Goal: Browse casually: Explore the website without a specific task or goal

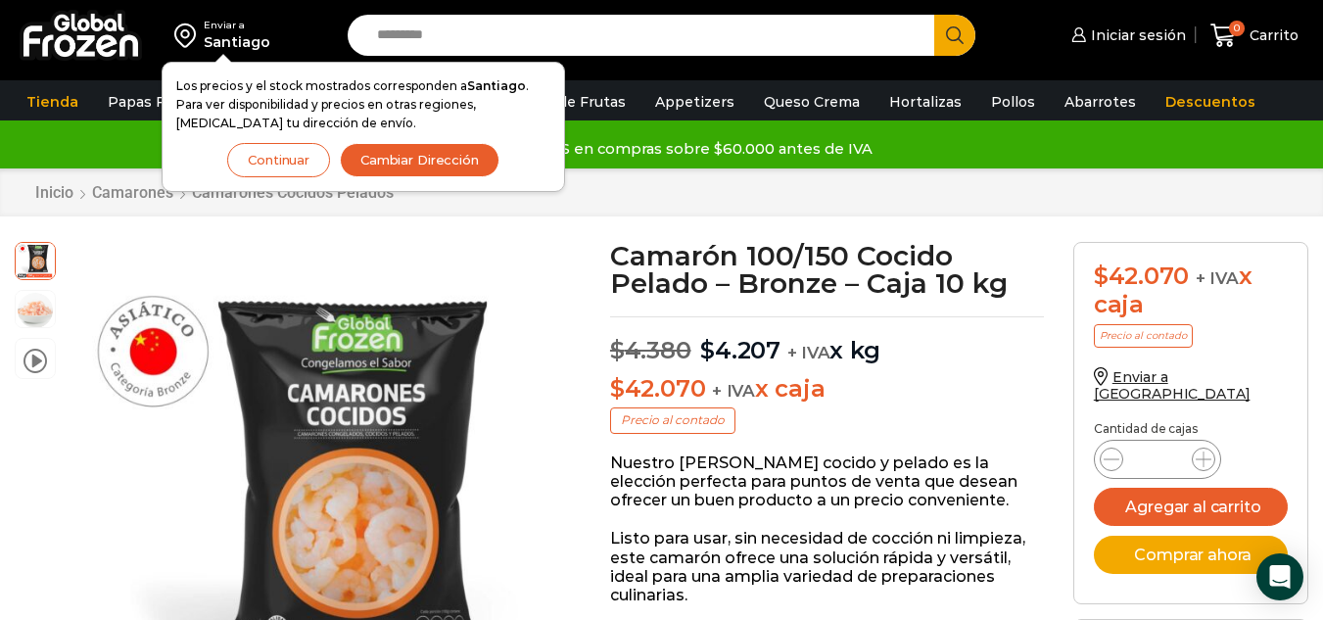
click at [230, 164] on button "Continuar" at bounding box center [278, 160] width 103 height 34
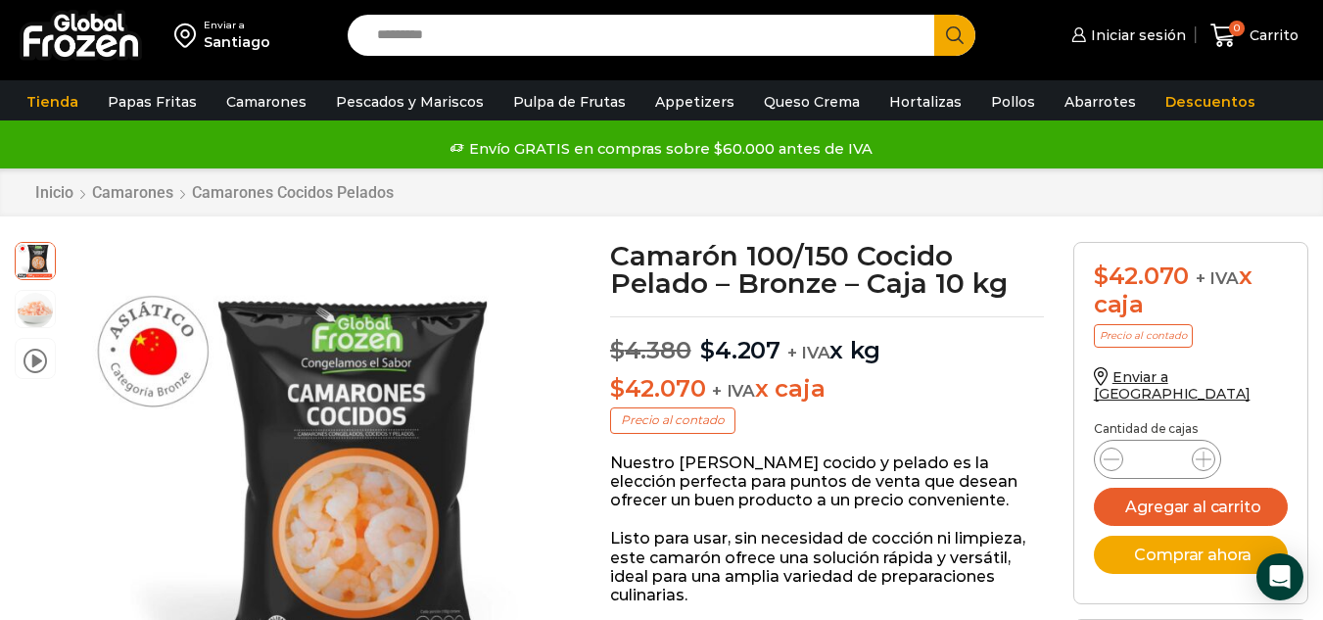
click at [96, 25] on img at bounding box center [81, 35] width 122 height 51
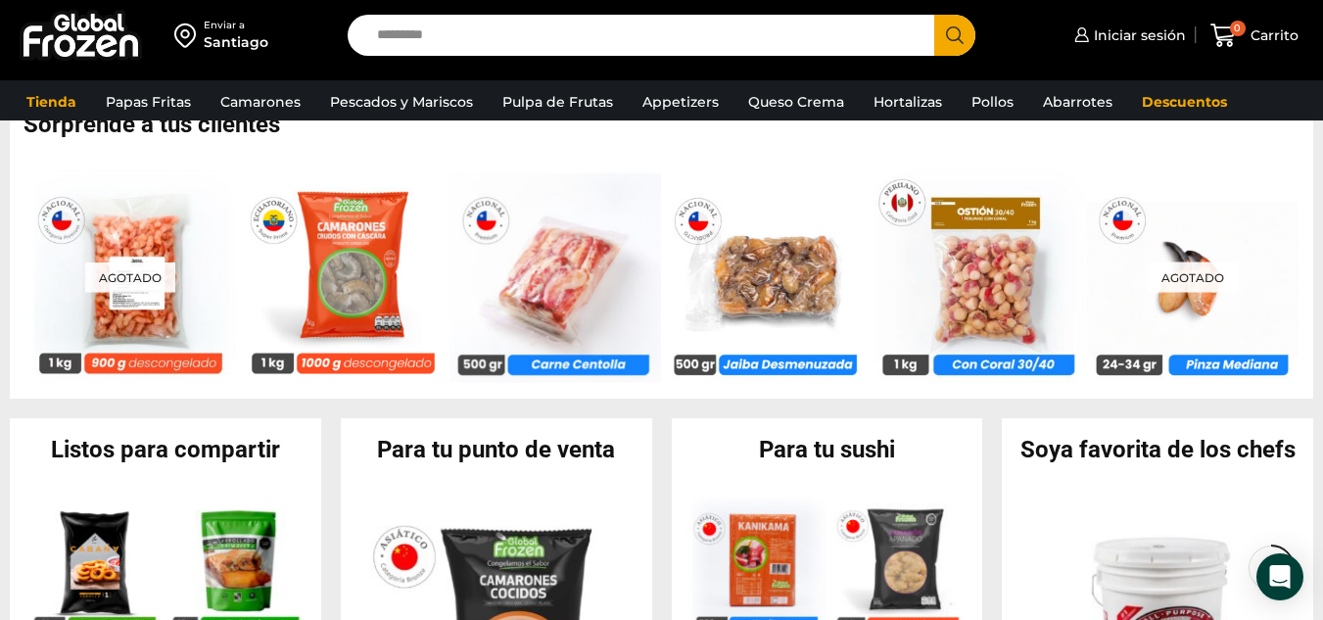
scroll to position [1002, 0]
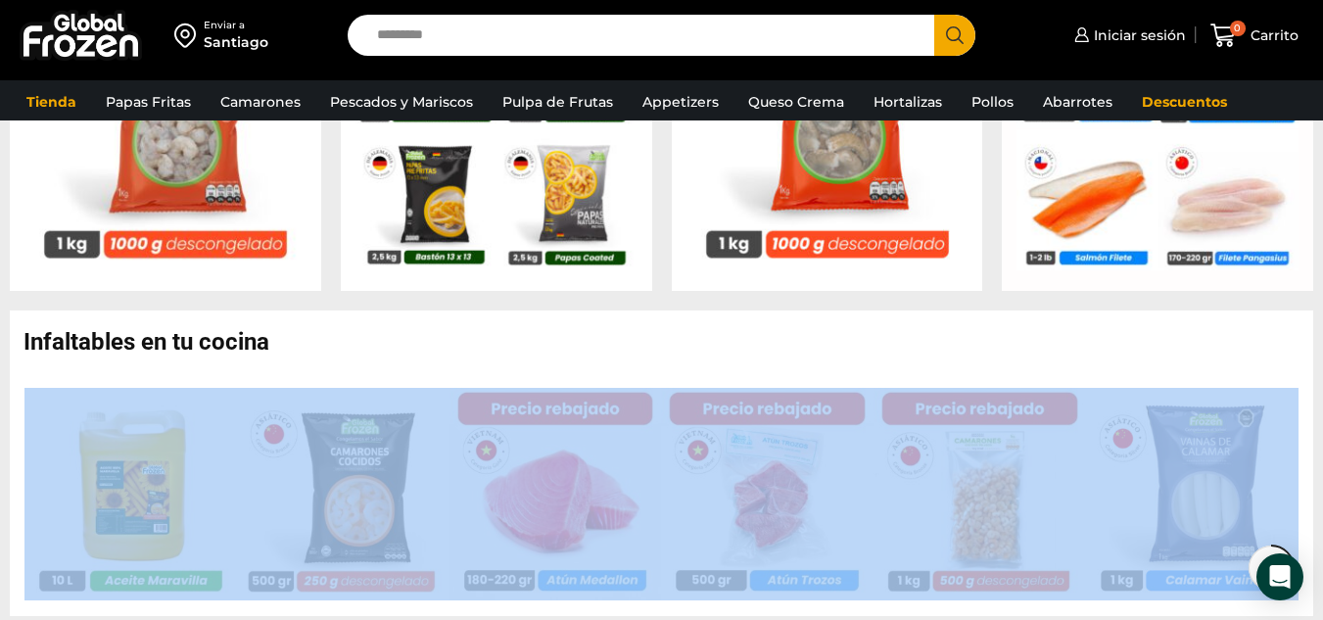
drag, startPoint x: 1310, startPoint y: 328, endPoint x: 1319, endPoint y: 430, distance: 102.2
click at [1319, 430] on div "Infaltables en tu cocina En stock Aceite Fritura Global Frozen – Caja 20 litros…" at bounding box center [661, 462] width 1323 height 305
click at [1311, 338] on h2 "Infaltables en tu cocina" at bounding box center [667, 341] width 1289 height 23
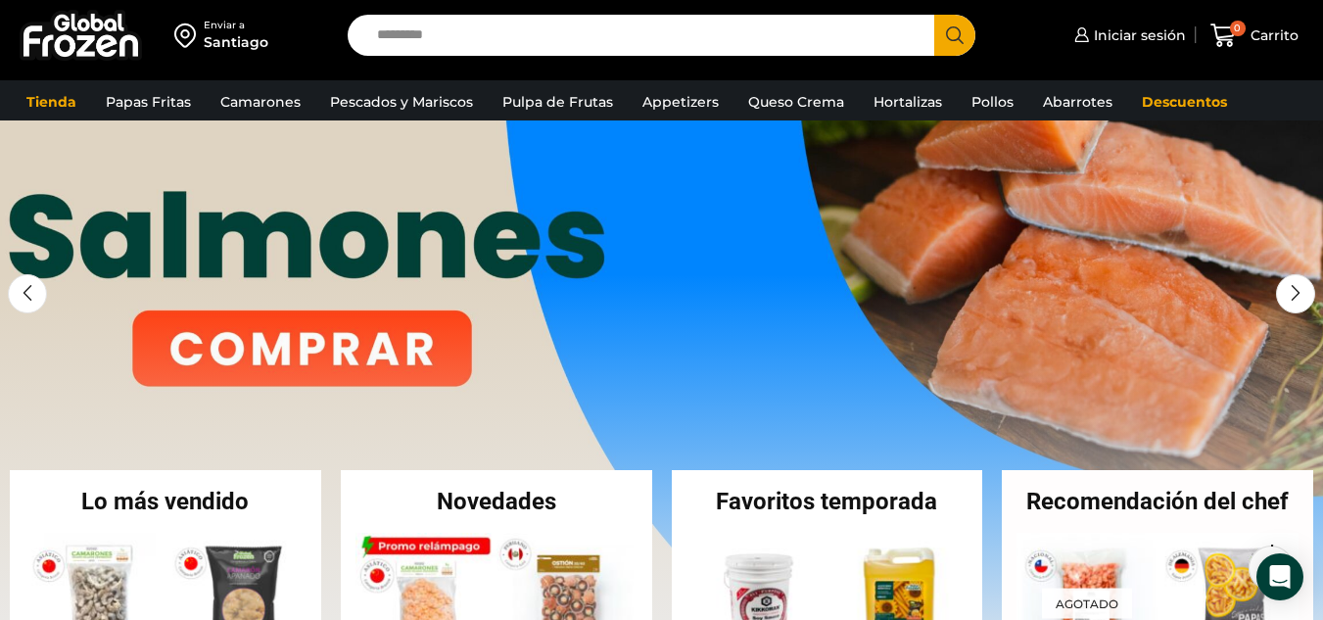
scroll to position [0, 0]
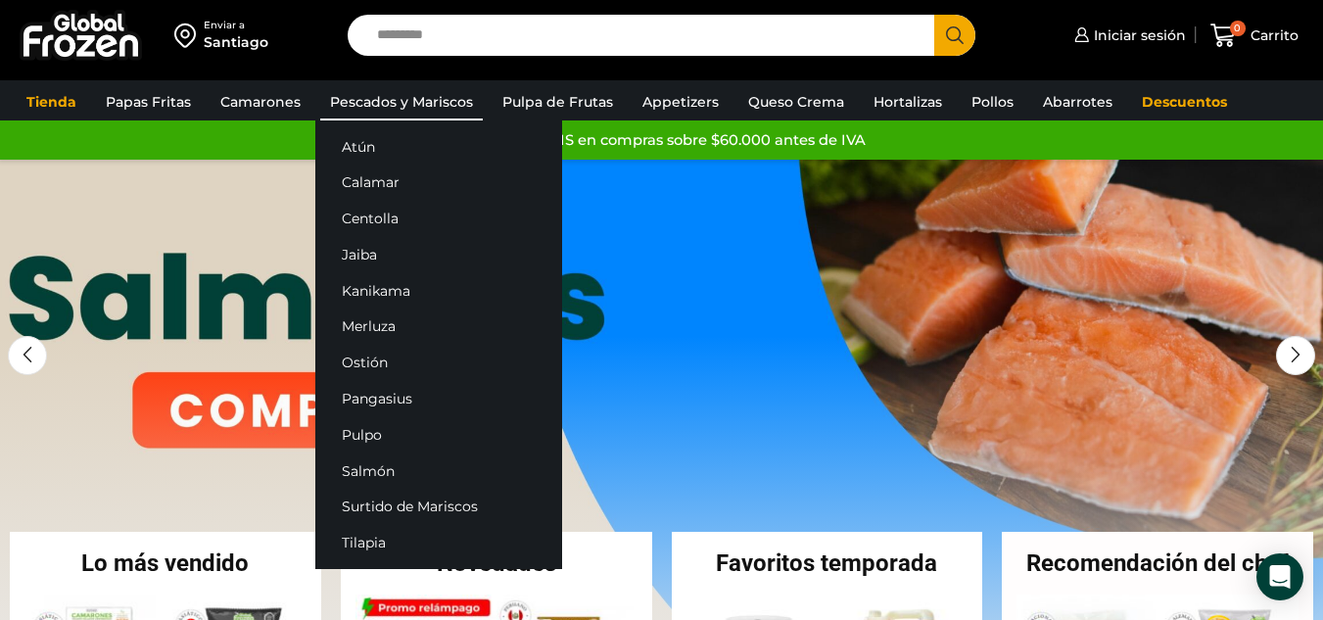
click at [365, 108] on link "Pescados y Mariscos" at bounding box center [401, 101] width 163 height 37
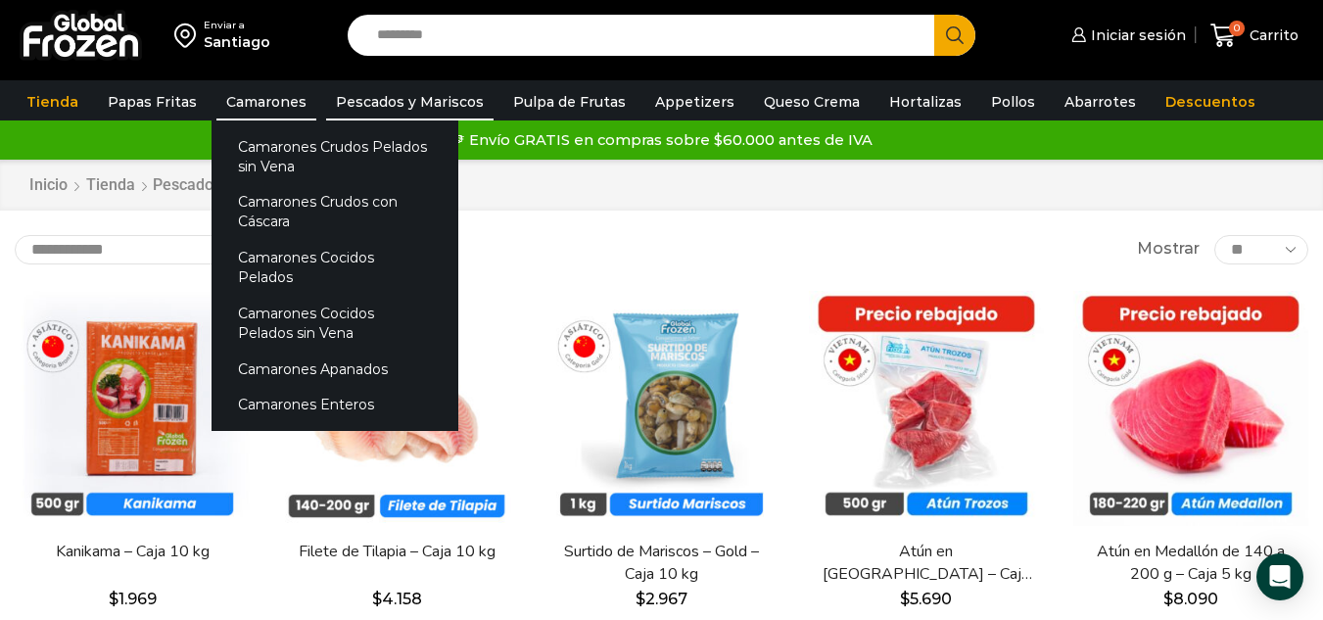
click at [239, 107] on link "Camarones" at bounding box center [266, 101] width 100 height 37
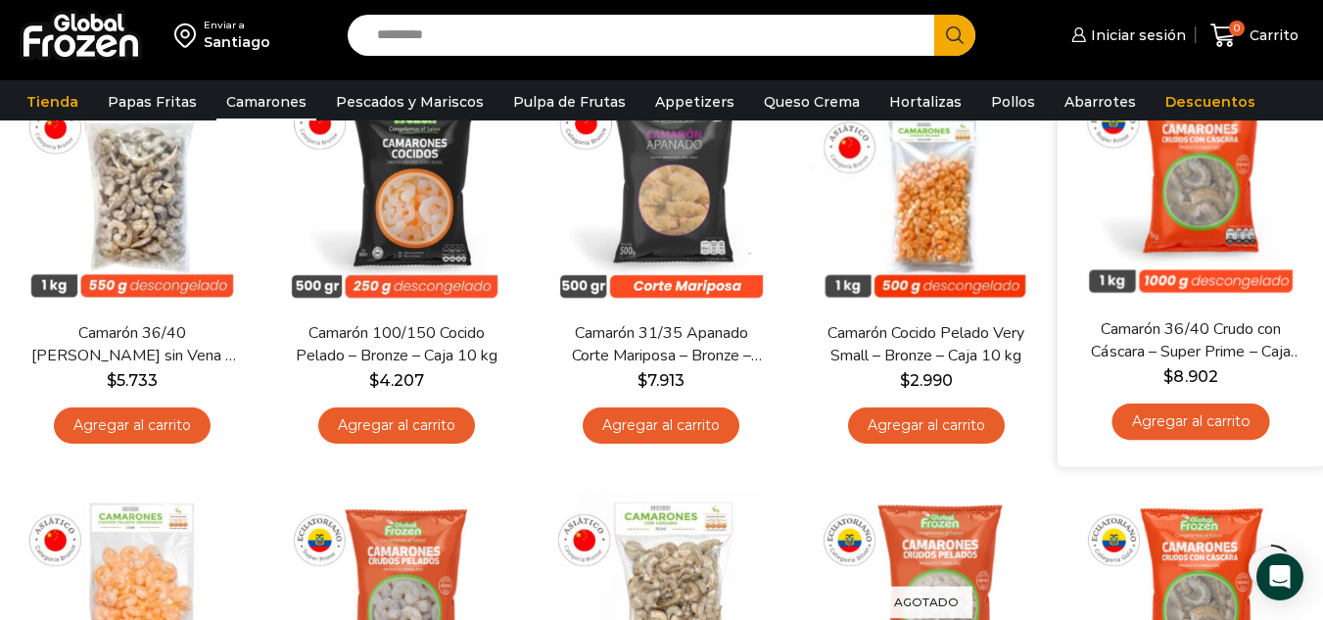
scroll to position [232, 0]
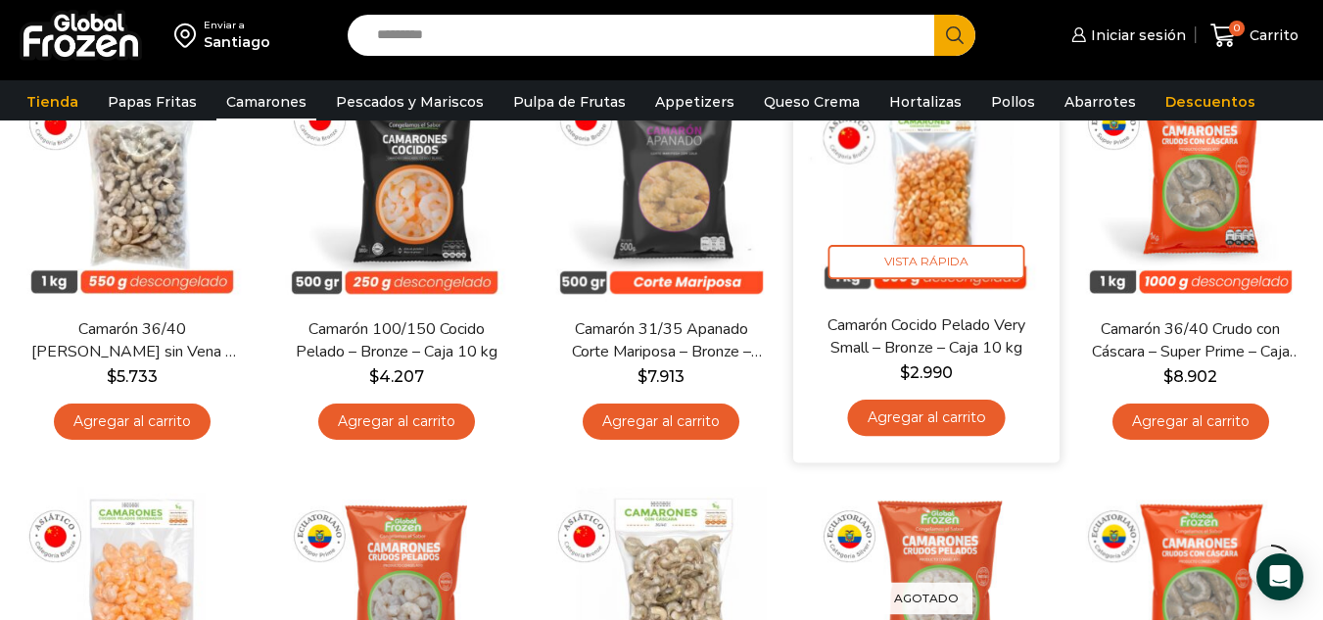
click at [939, 203] on img at bounding box center [926, 180] width 237 height 237
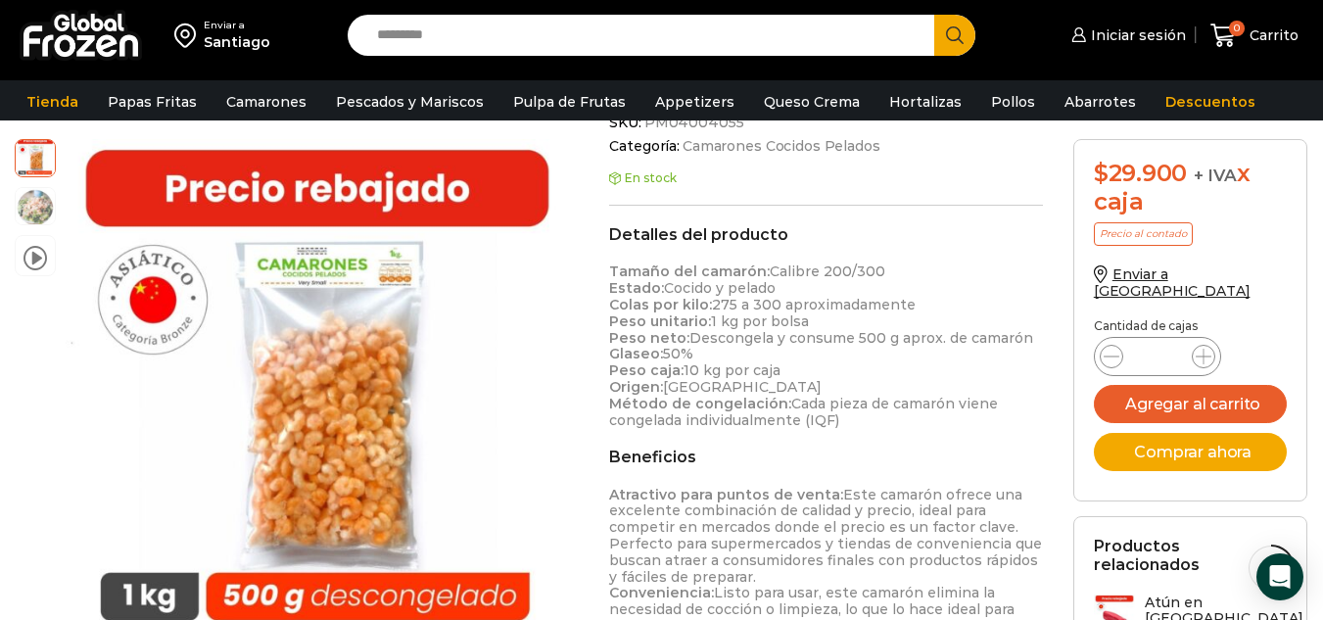
scroll to position [534, 0]
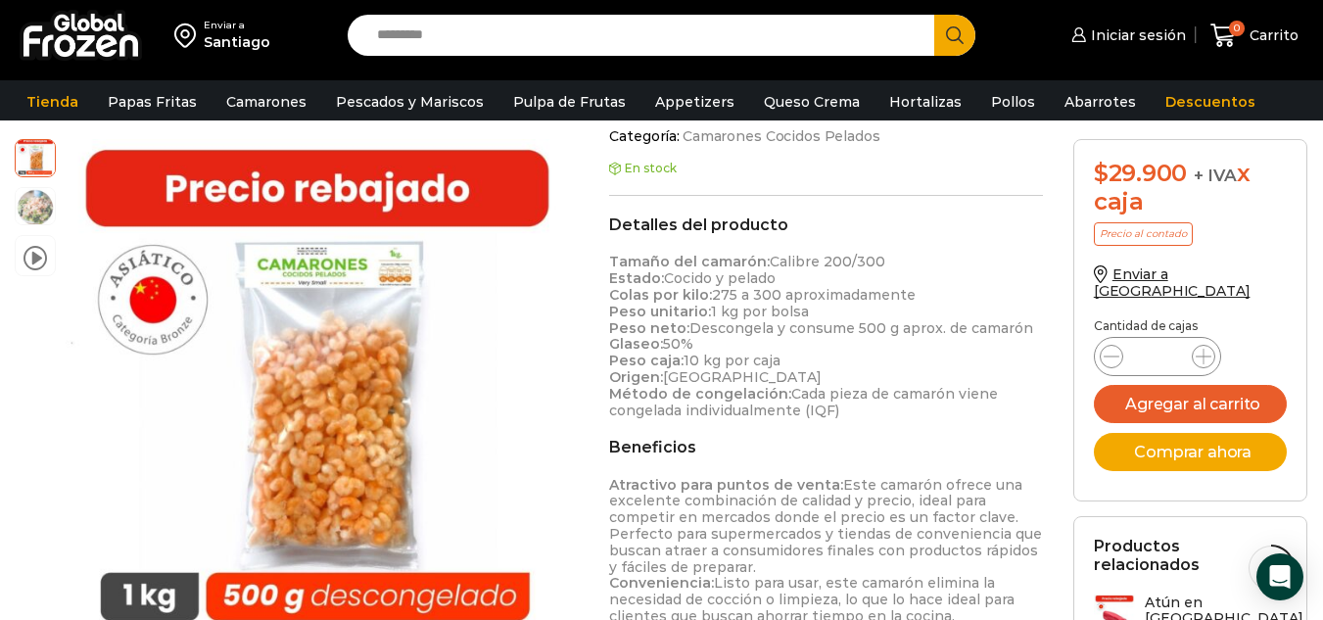
drag, startPoint x: 614, startPoint y: 257, endPoint x: 873, endPoint y: 247, distance: 259.7
click at [873, 247] on div "Detalles del producto Tamaño del camarón: Calibre 200/300 Estado: Cocido y pela…" at bounding box center [826, 316] width 434 height 203
click at [780, 274] on p "Tamaño del camarón: Calibre 200/300 Estado: Cocido y pelado Colas por kilo: 275…" at bounding box center [826, 336] width 434 height 164
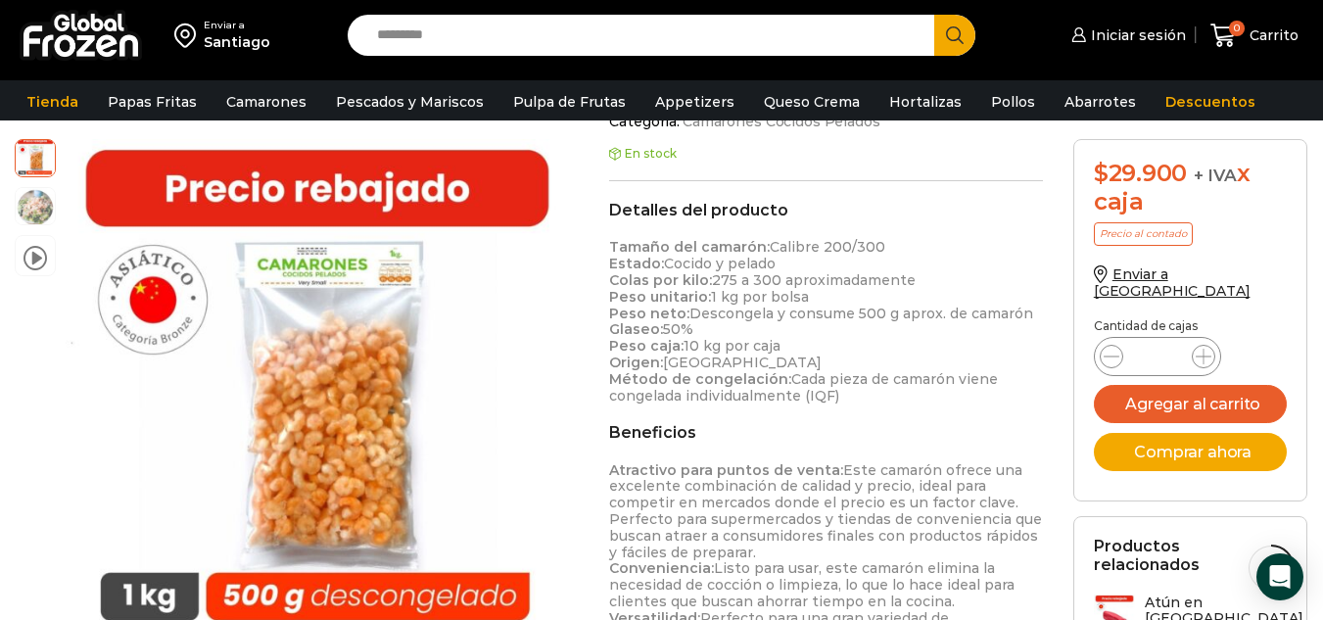
scroll to position [573, 0]
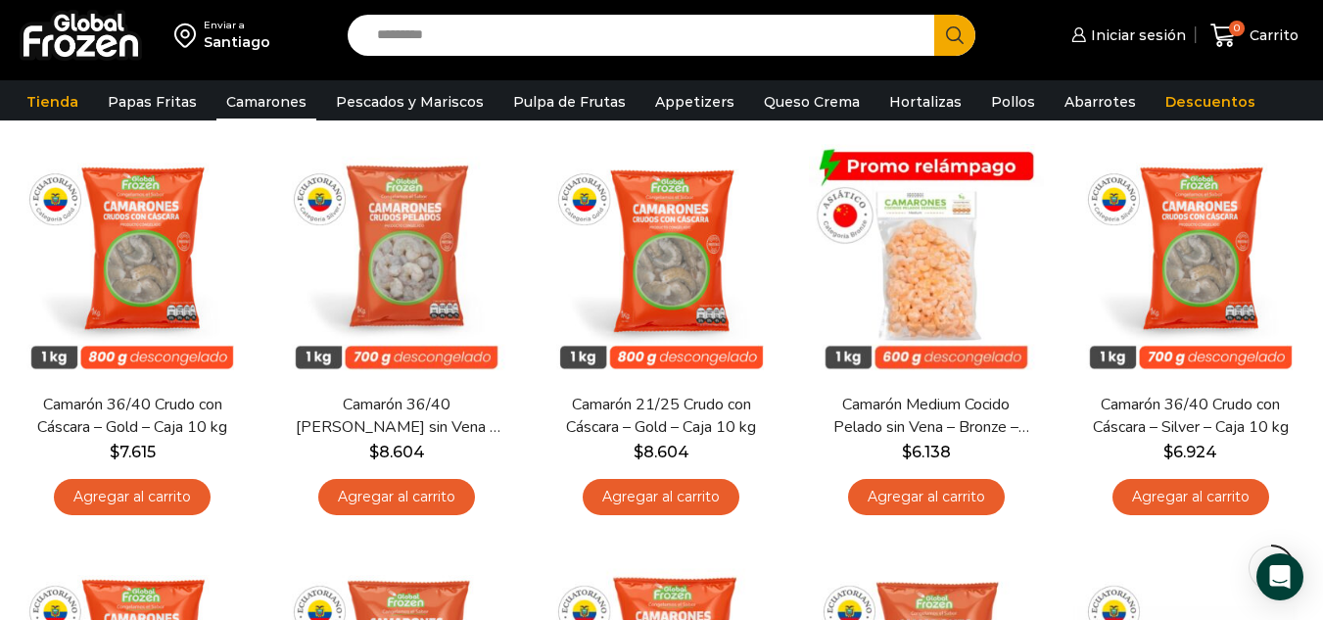
scroll to position [991, 0]
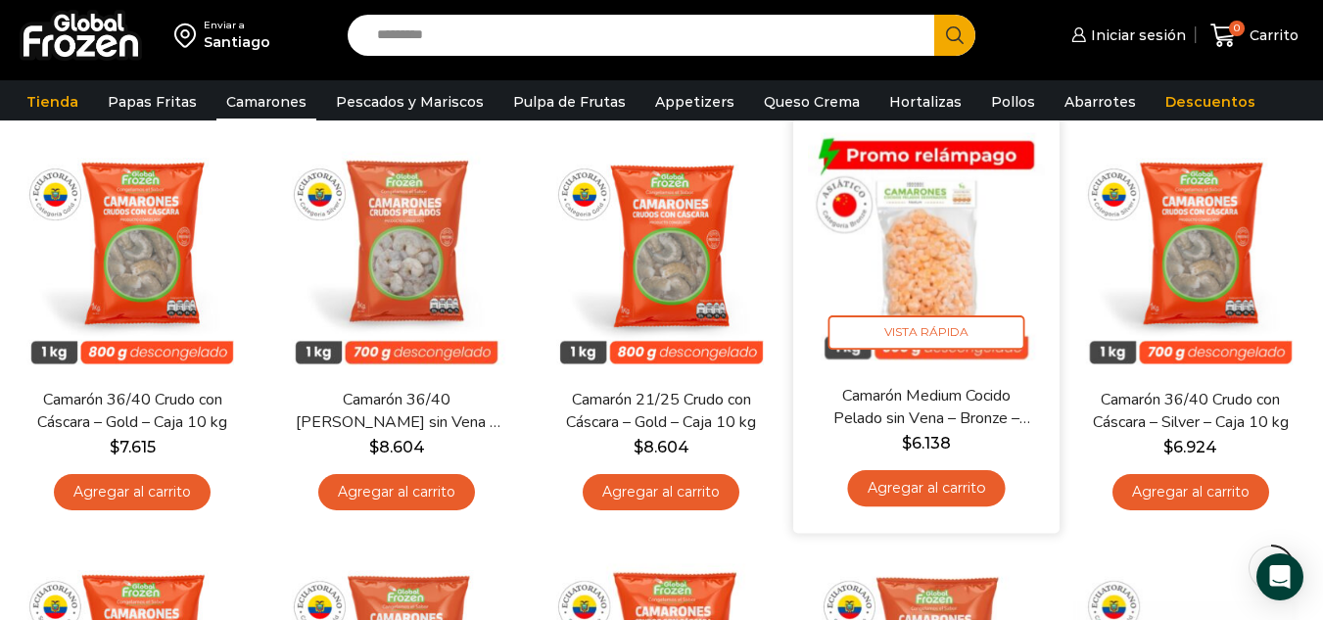
click at [934, 288] on img at bounding box center [926, 251] width 237 height 237
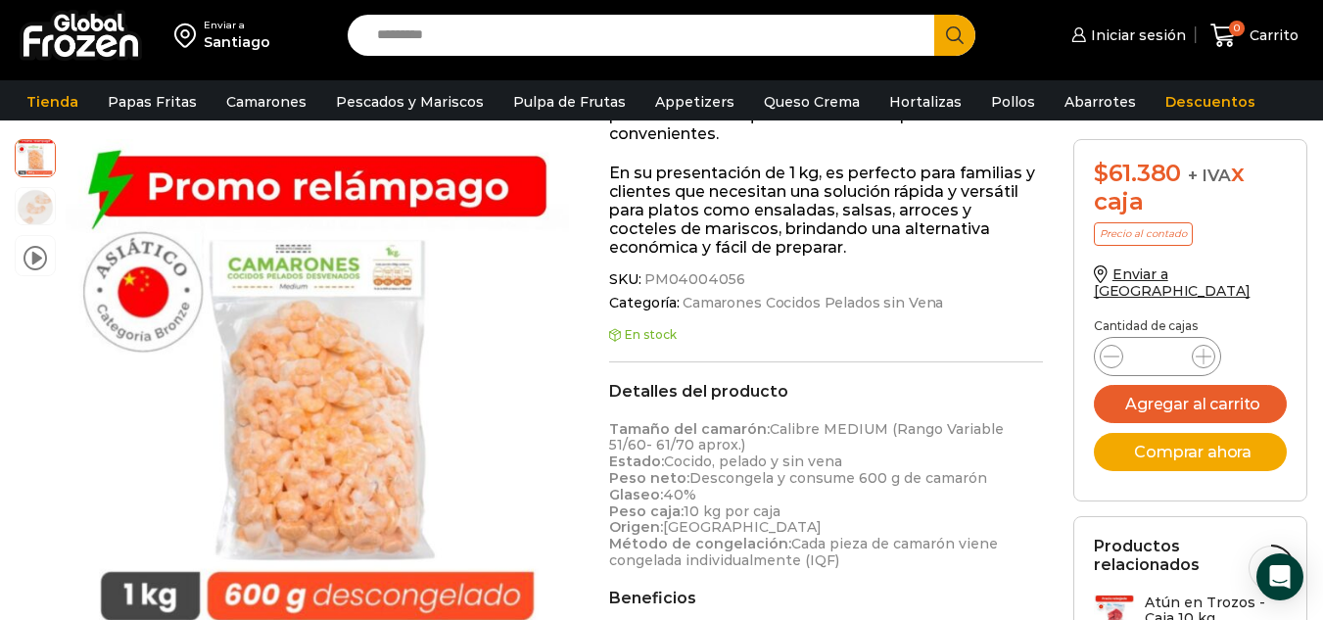
scroll to position [402, 0]
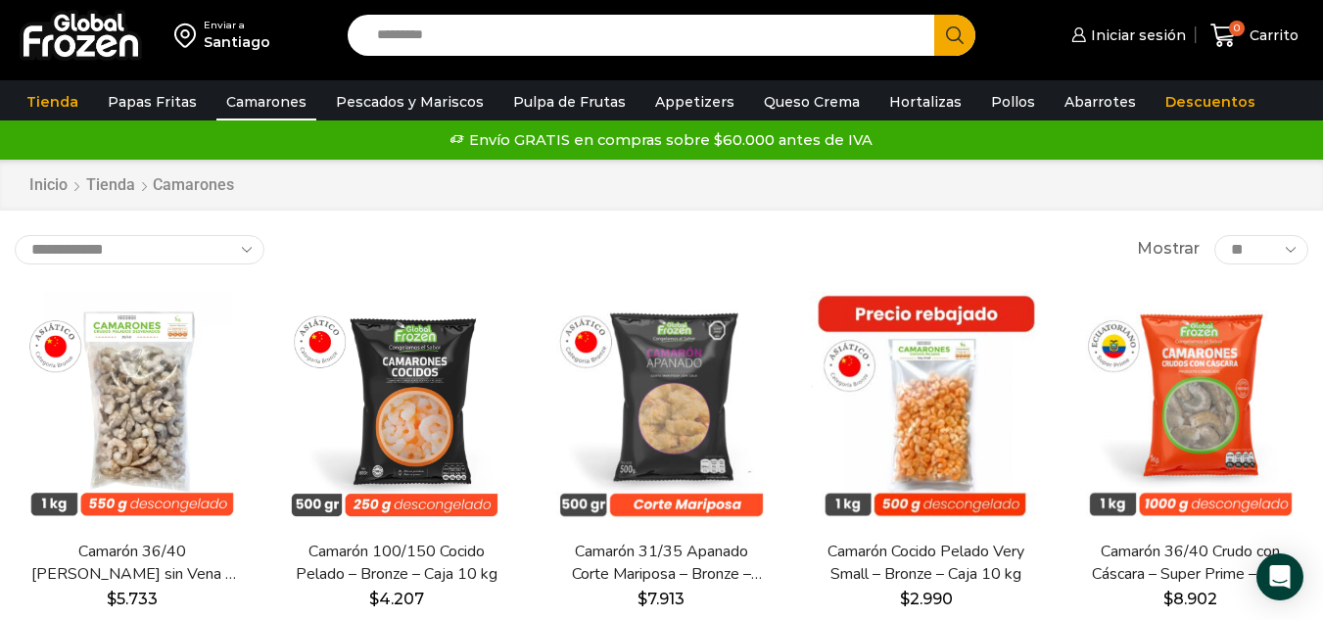
click at [1165, 243] on span "Mostrar" at bounding box center [1168, 249] width 63 height 23
click at [139, 243] on select "**********" at bounding box center [140, 249] width 250 height 29
select select "*****"
click at [15, 235] on select "**********" at bounding box center [140, 249] width 250 height 29
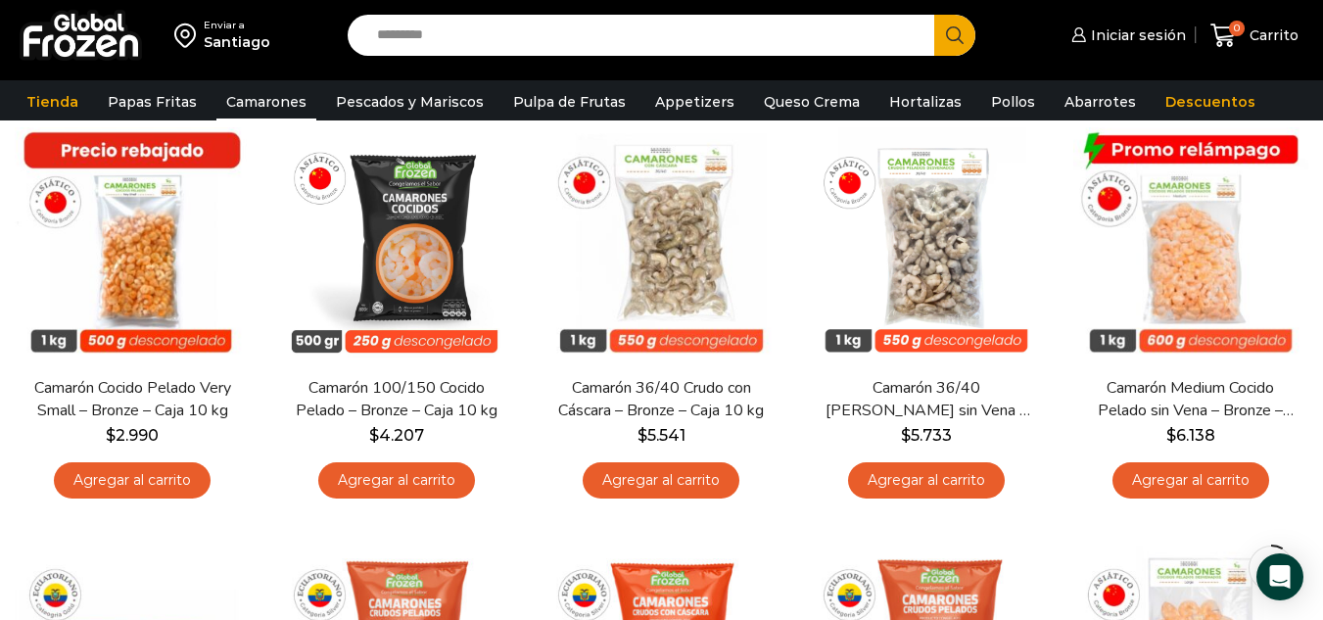
scroll to position [168, 0]
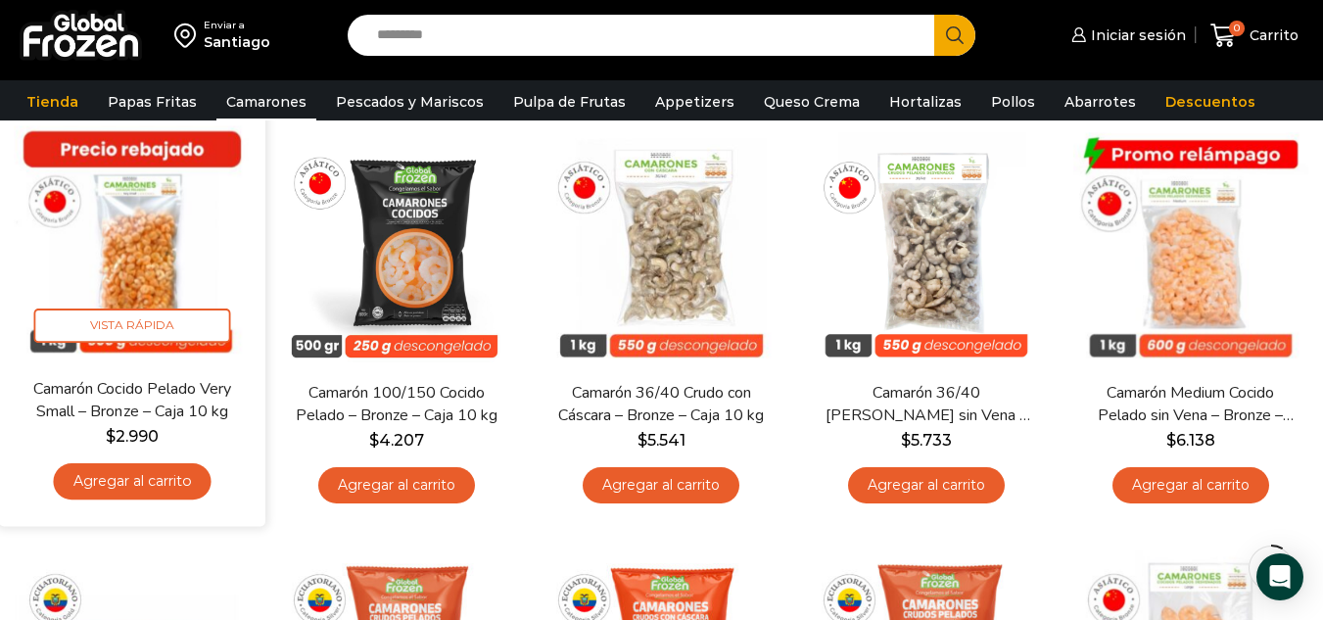
click at [116, 259] on img at bounding box center [132, 243] width 237 height 237
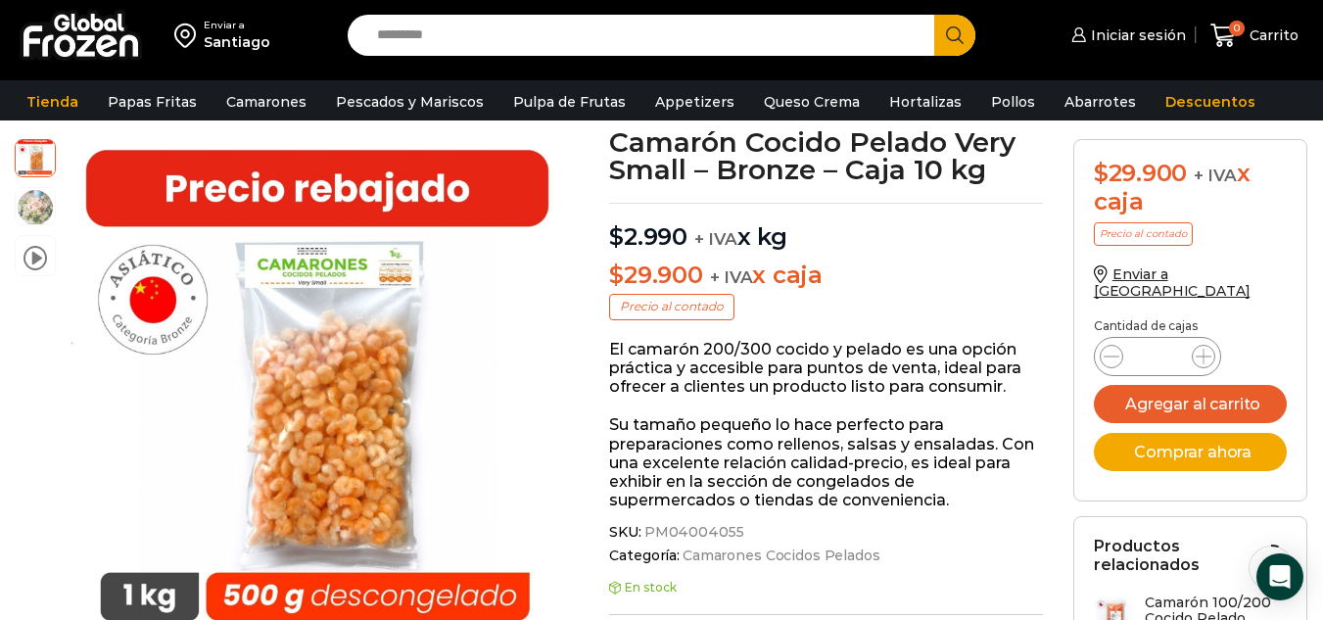
scroll to position [80, 0]
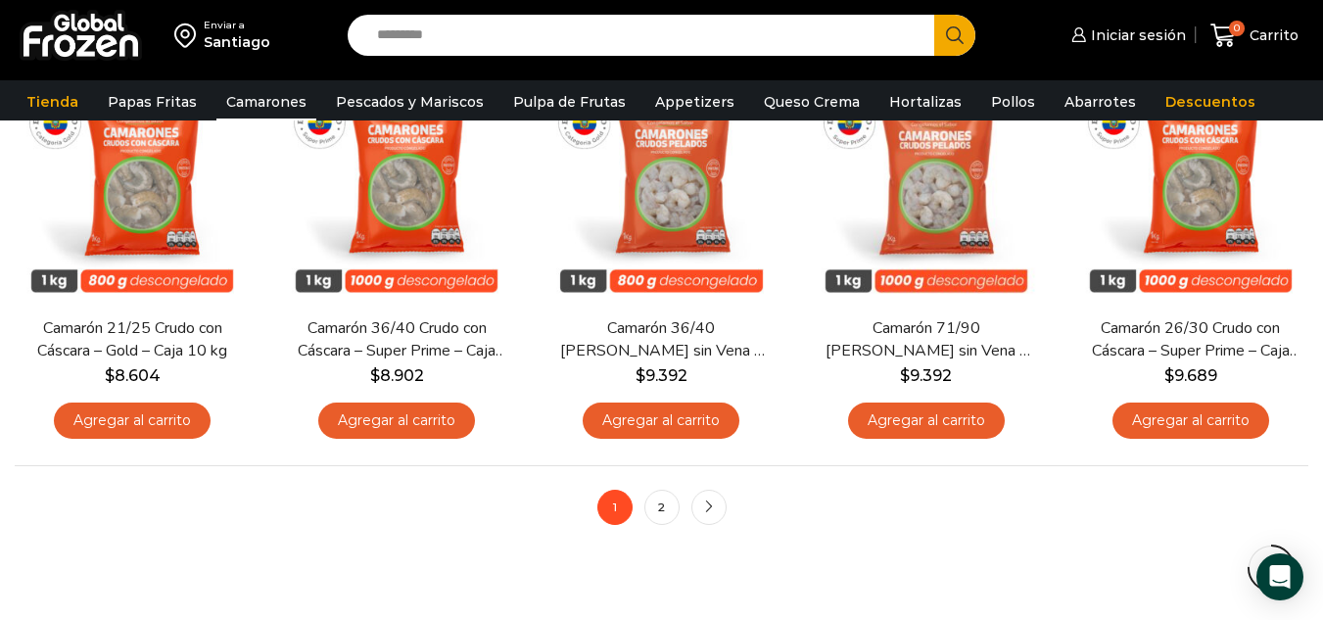
scroll to position [1506, 0]
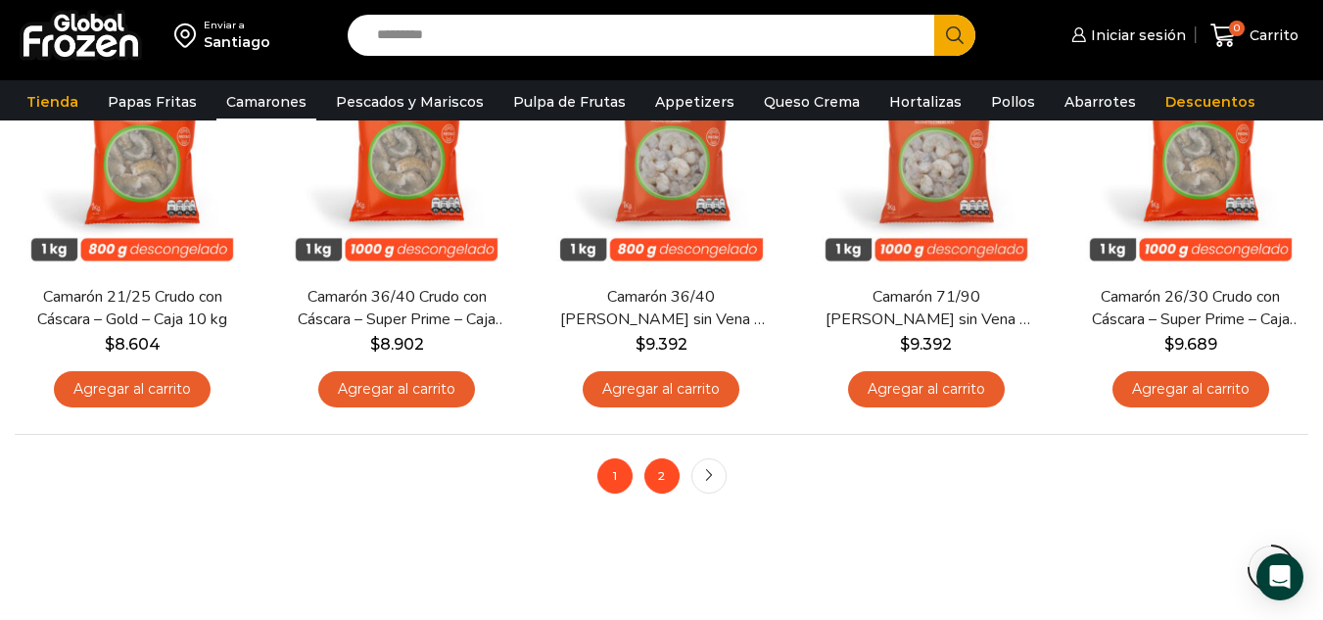
click at [645, 472] on link "2" at bounding box center [661, 475] width 35 height 35
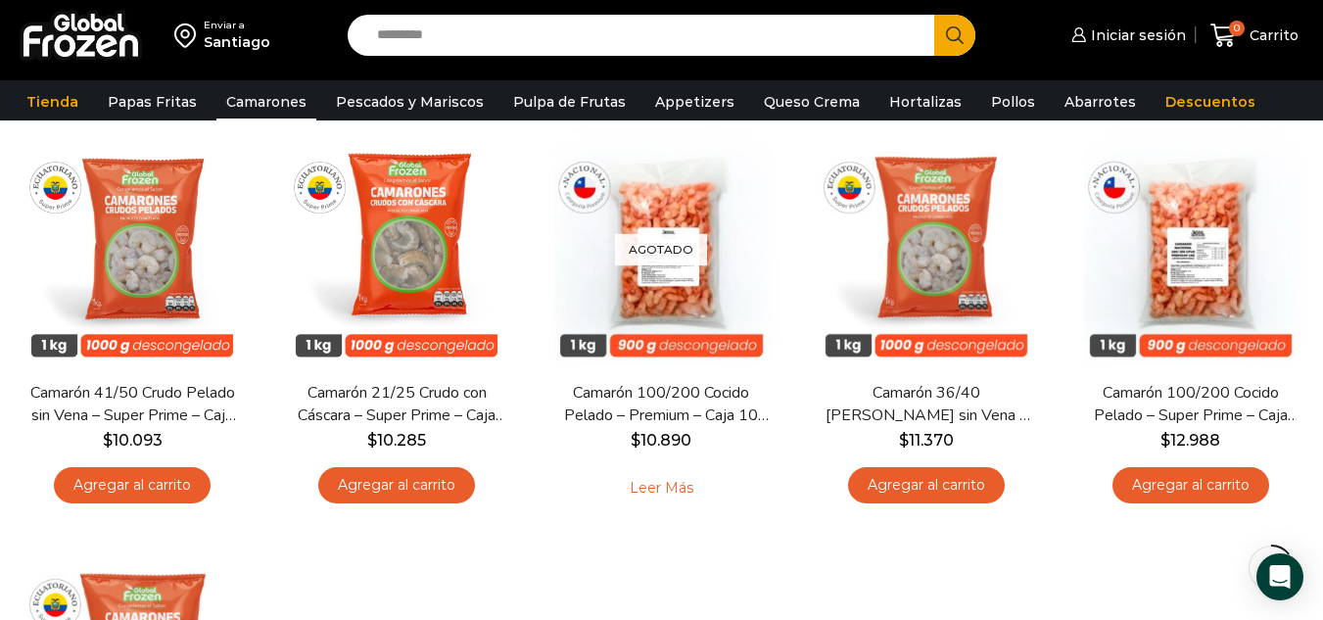
scroll to position [171, 0]
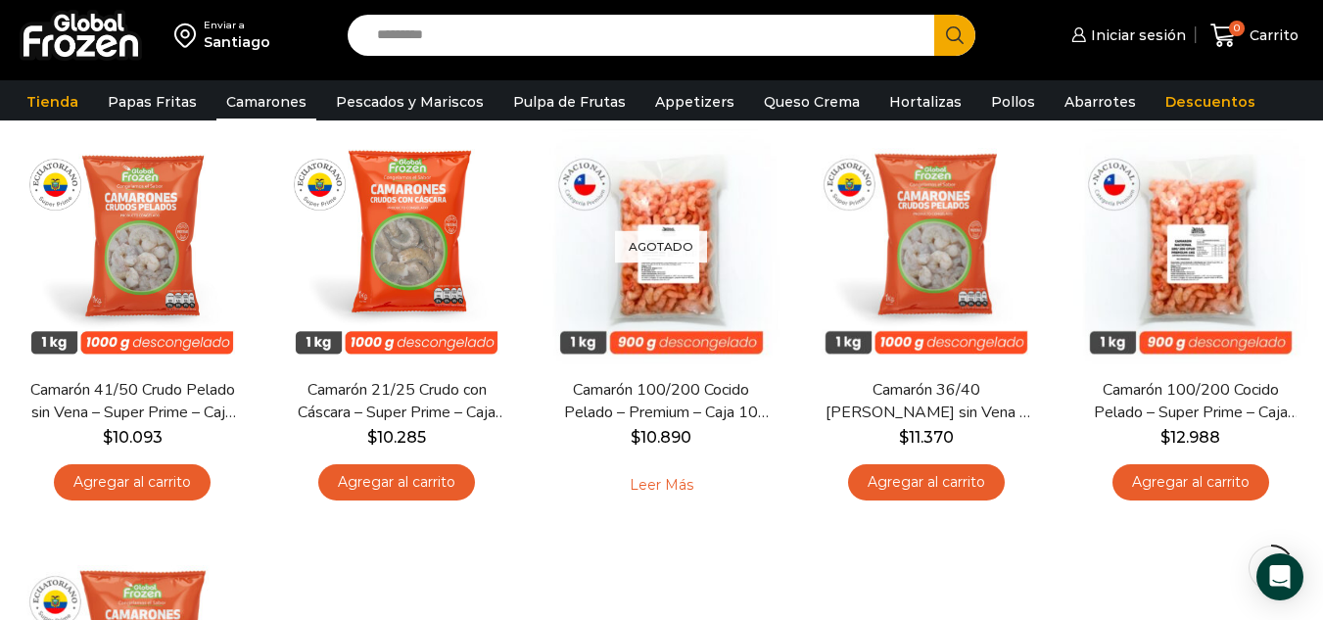
drag, startPoint x: 1322, startPoint y: 292, endPoint x: 1326, endPoint y: 307, distance: 16.1
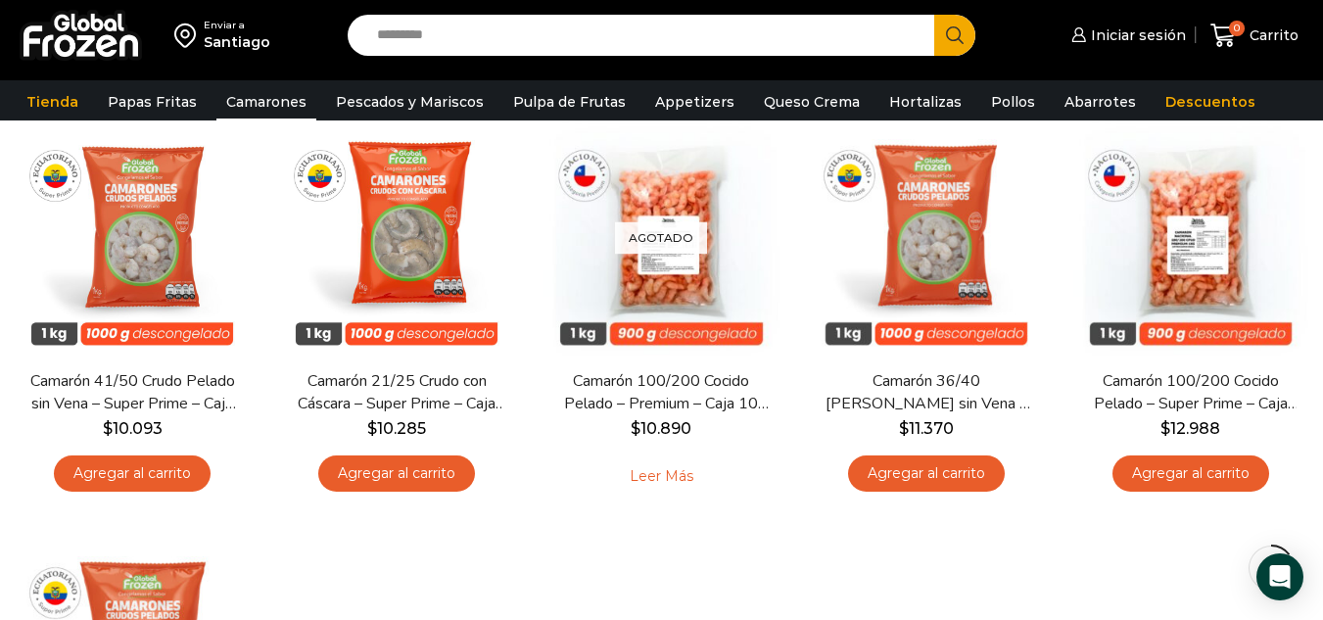
scroll to position [168, 0]
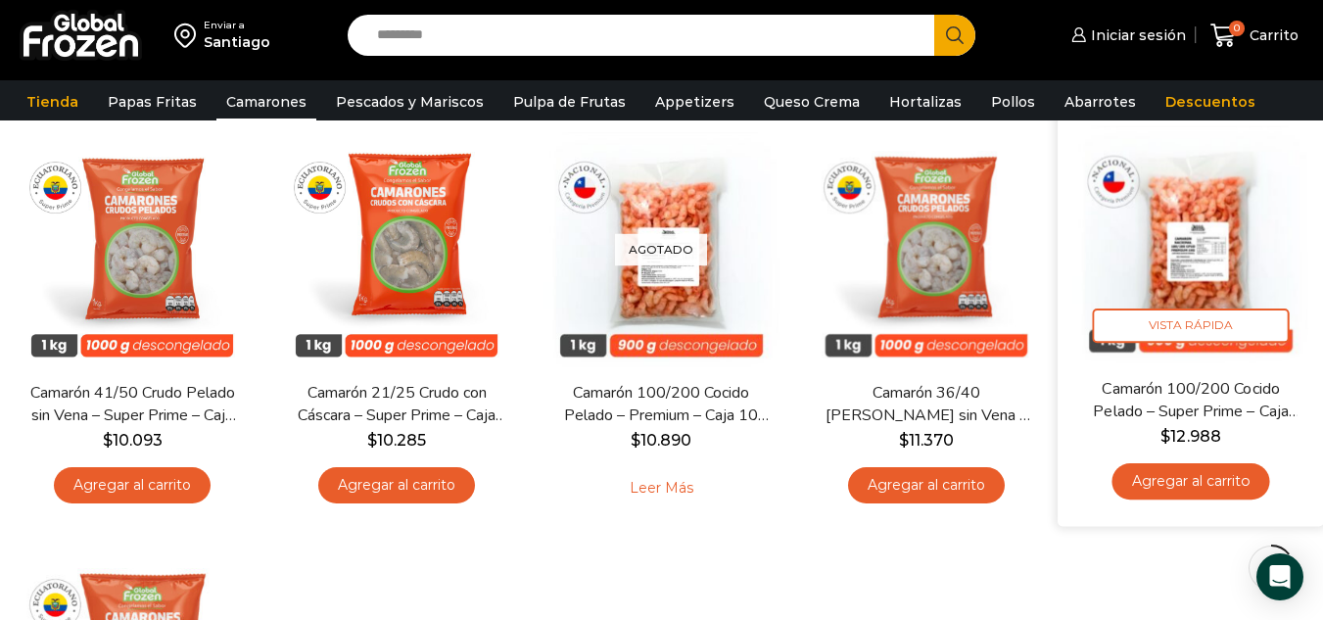
click at [1111, 254] on img at bounding box center [1190, 243] width 237 height 237
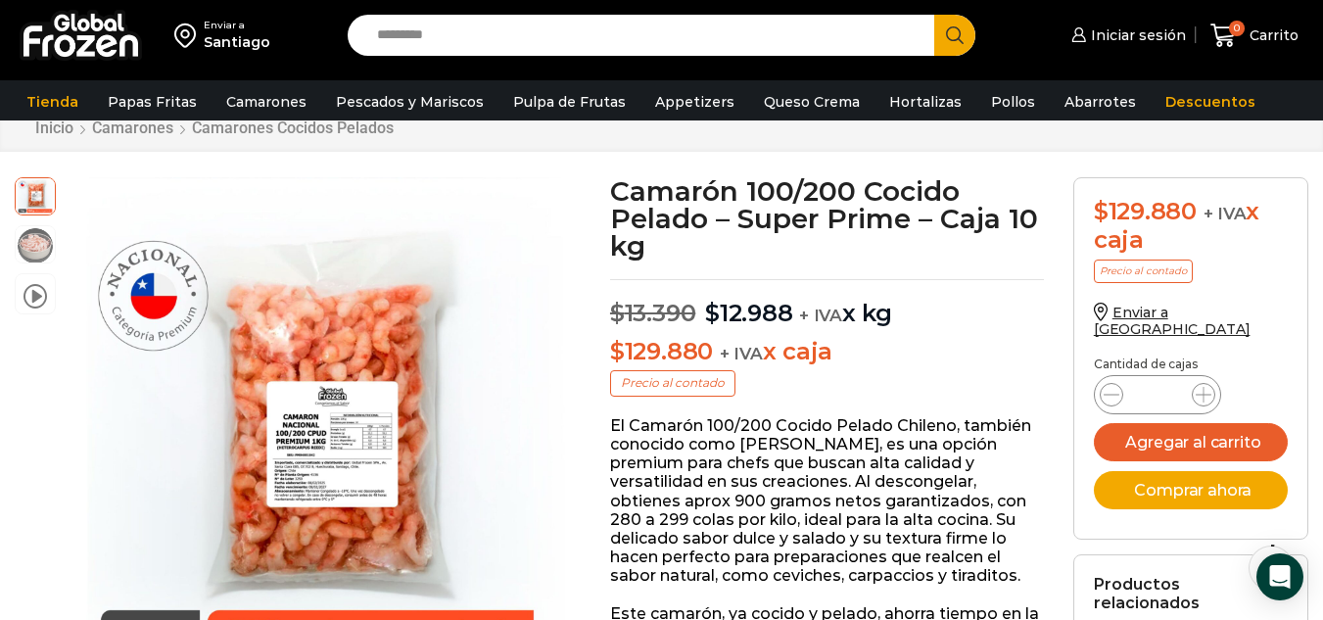
scroll to position [40, 0]
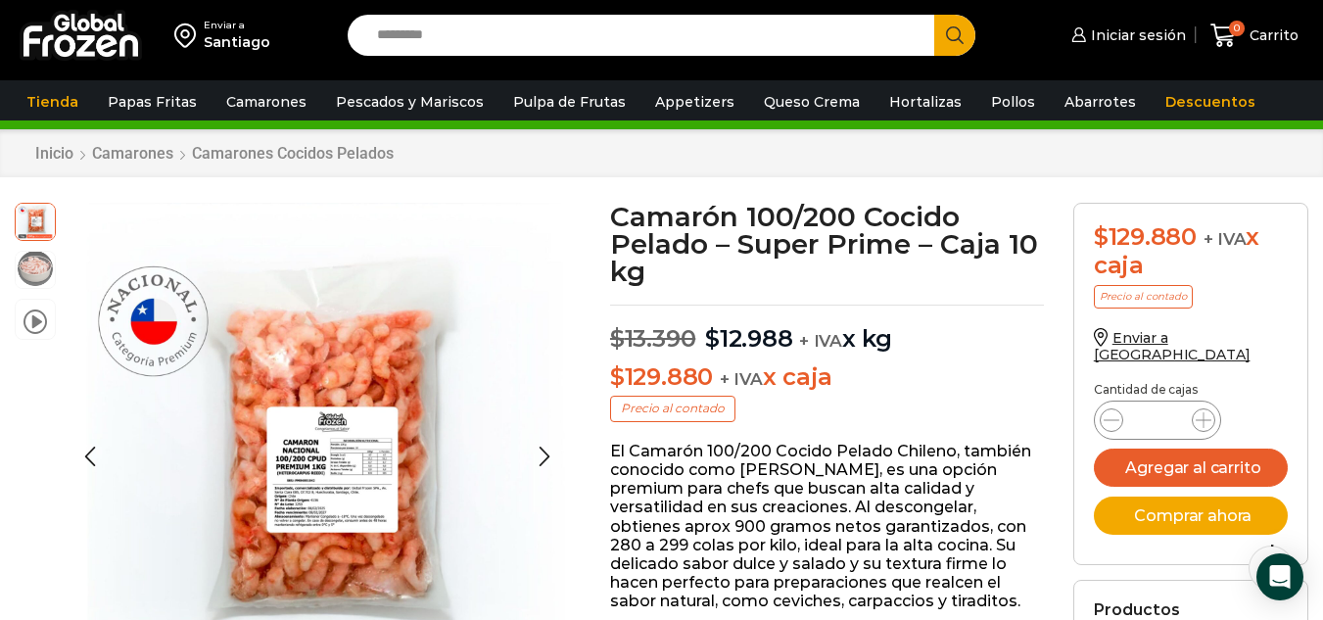
click at [30, 260] on img at bounding box center [35, 268] width 39 height 39
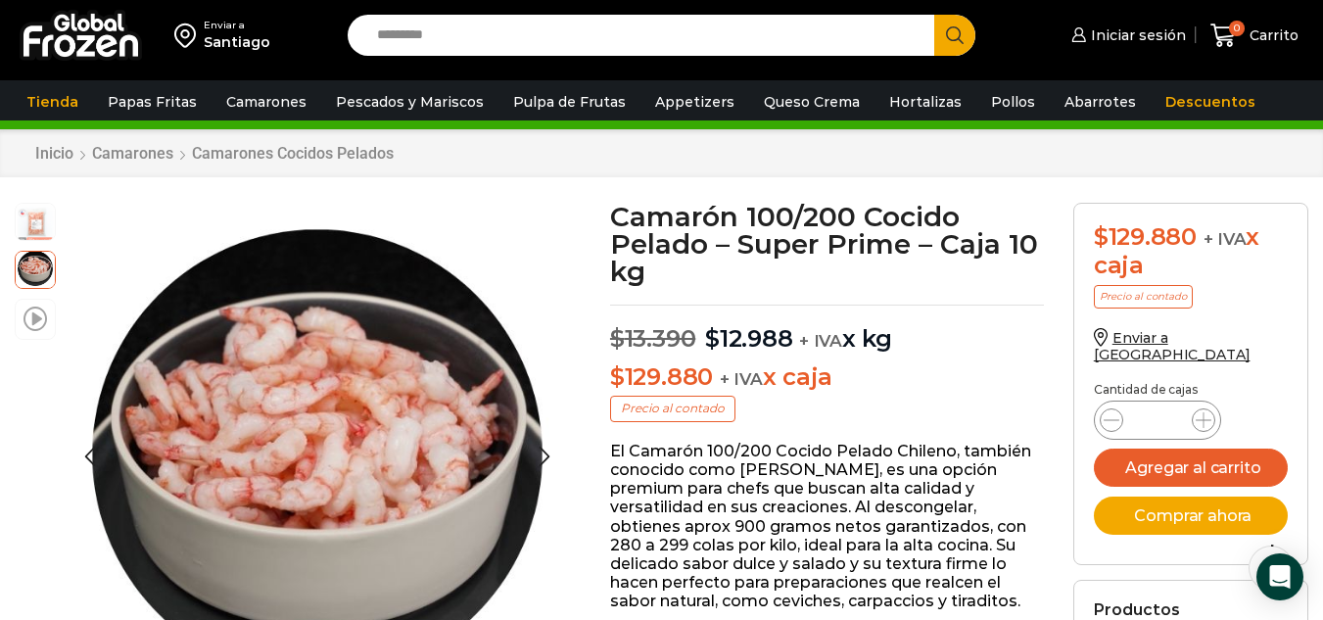
click at [35, 318] on span at bounding box center [34, 317] width 23 height 26
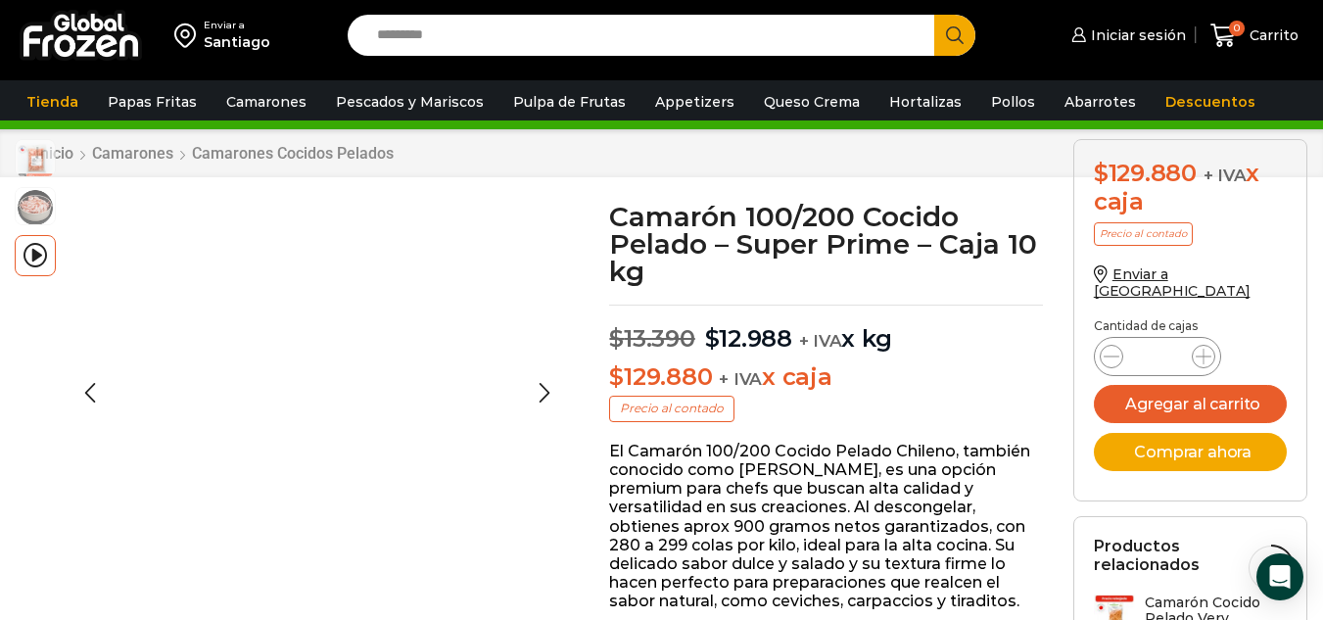
scroll to position [414, 0]
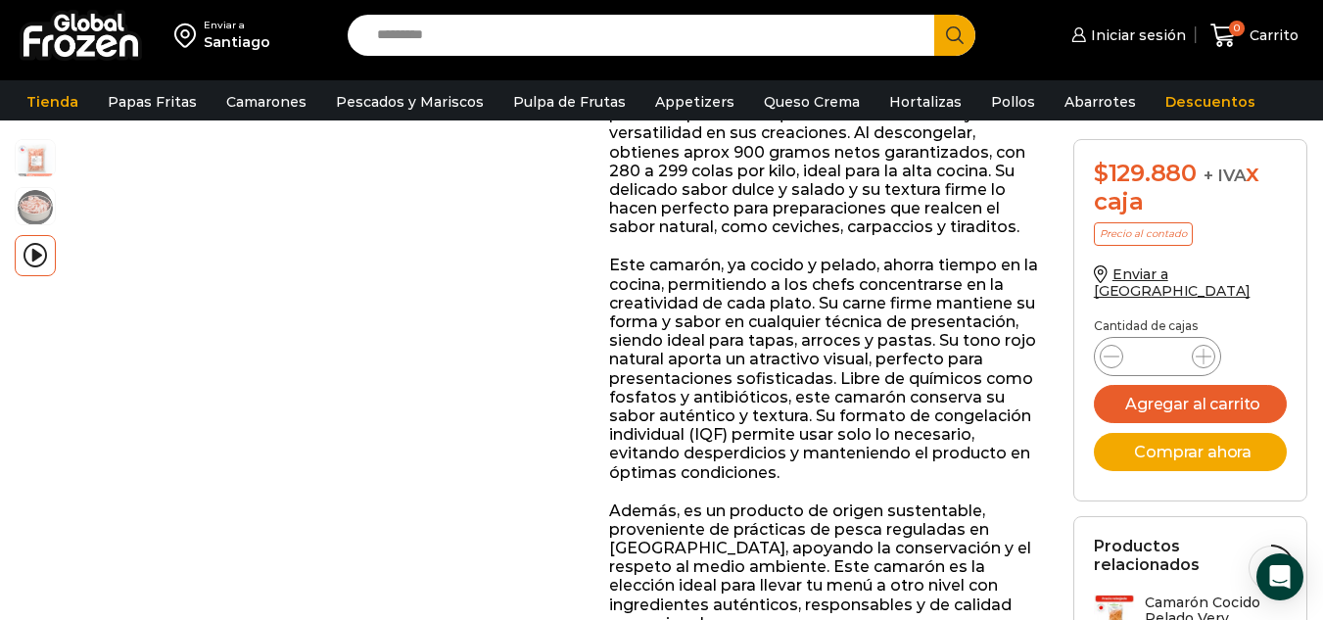
click at [126, 35] on img at bounding box center [81, 35] width 122 height 51
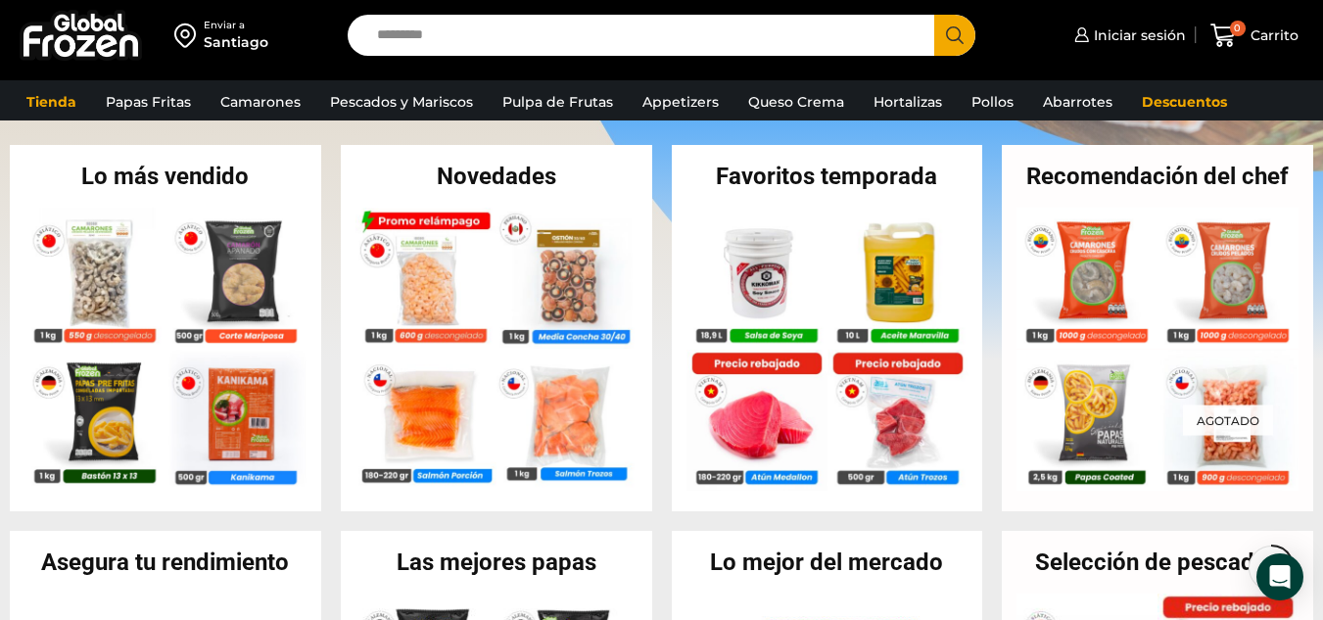
scroll to position [410, 0]
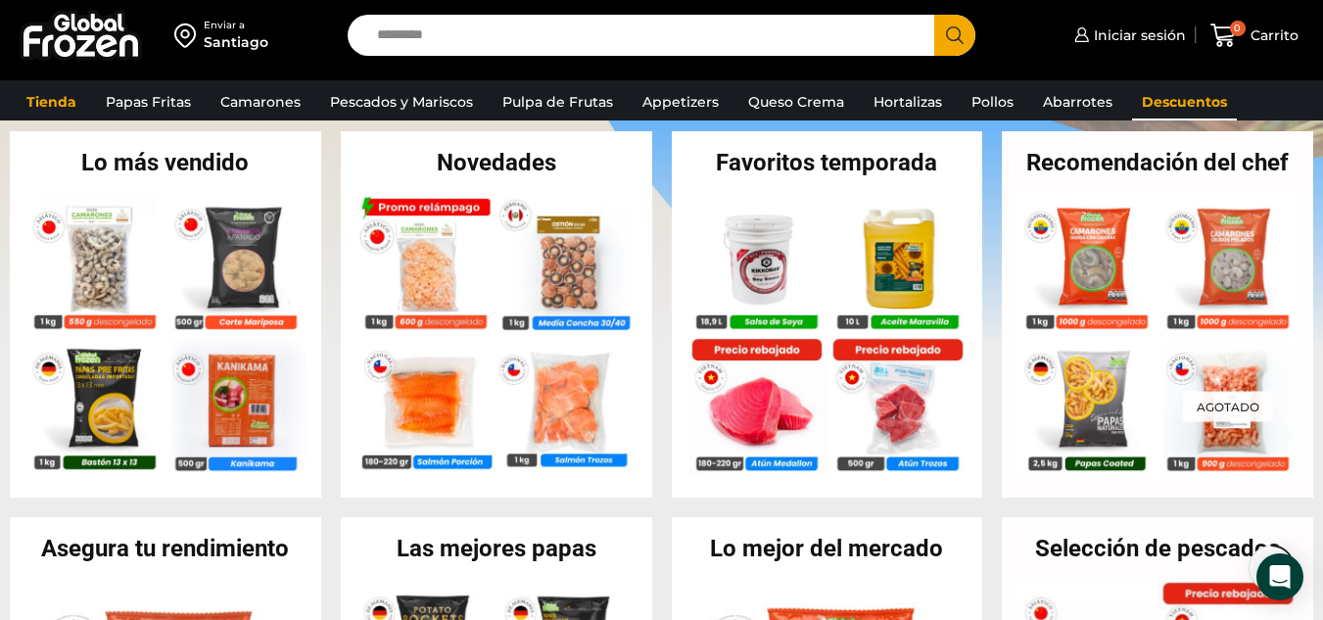
click at [1172, 106] on link "Descuentos" at bounding box center [1184, 101] width 105 height 37
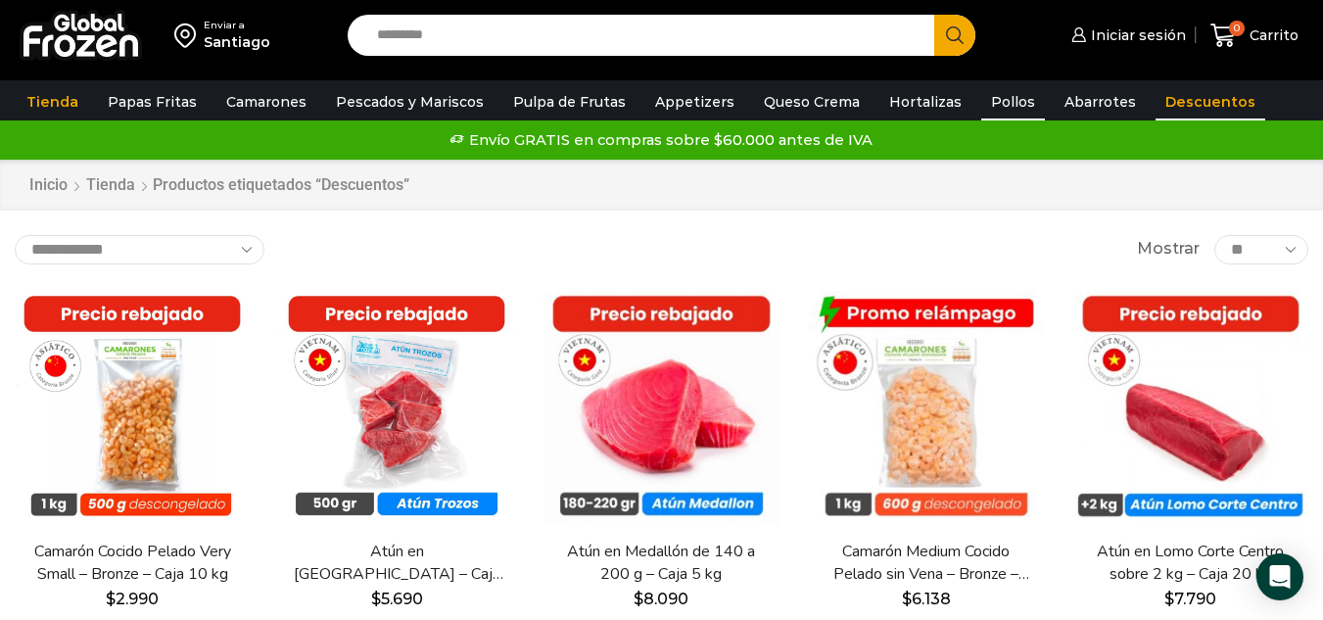
click at [981, 104] on link "Pollos" at bounding box center [1013, 101] width 64 height 37
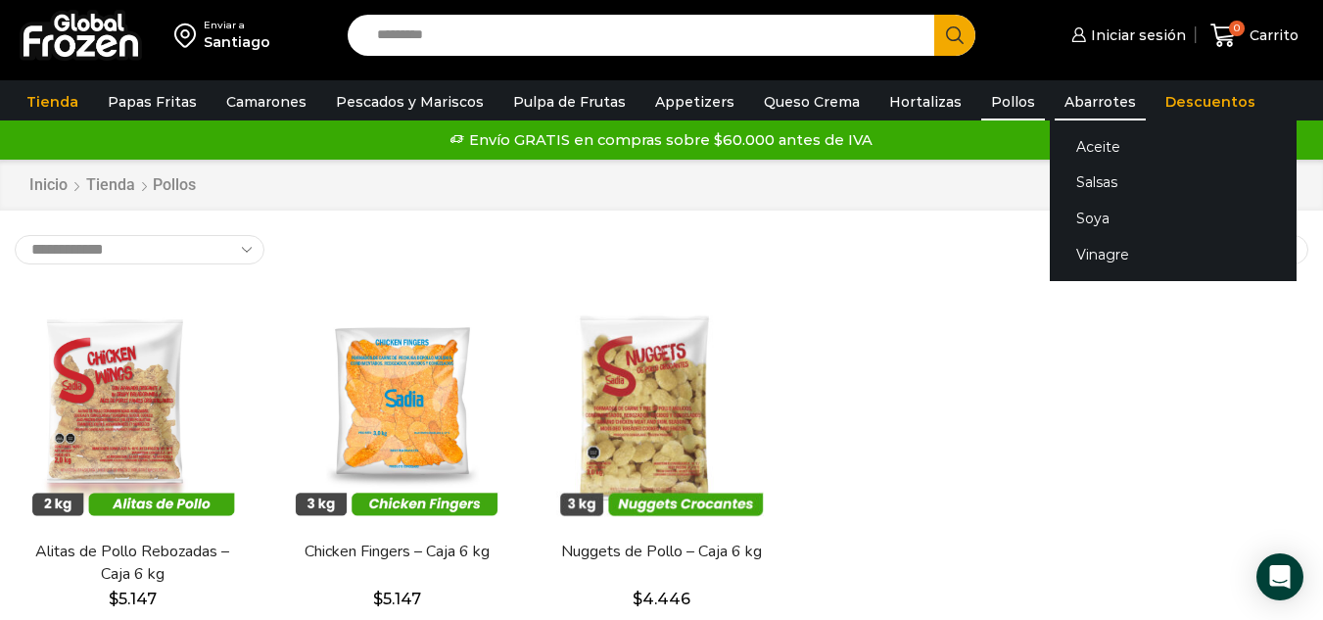
click at [1064, 114] on link "Abarrotes" at bounding box center [1099, 101] width 91 height 37
click at [1054, 99] on link "Abarrotes" at bounding box center [1099, 101] width 91 height 37
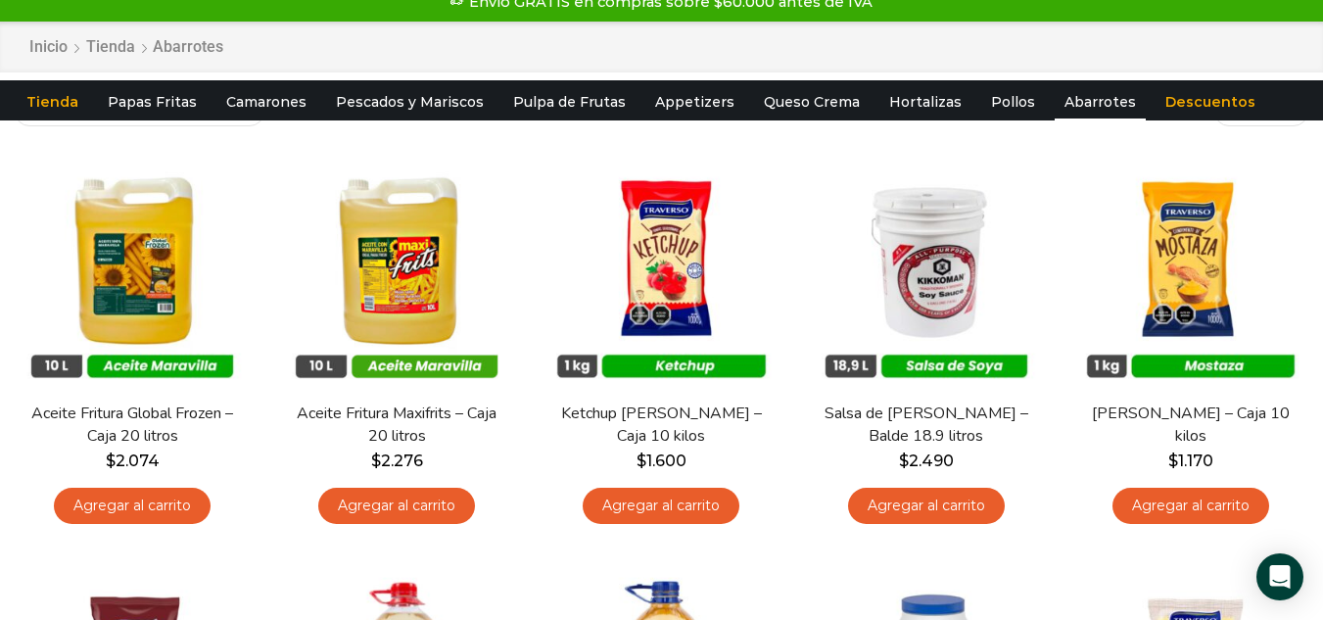
scroll to position [542, 0]
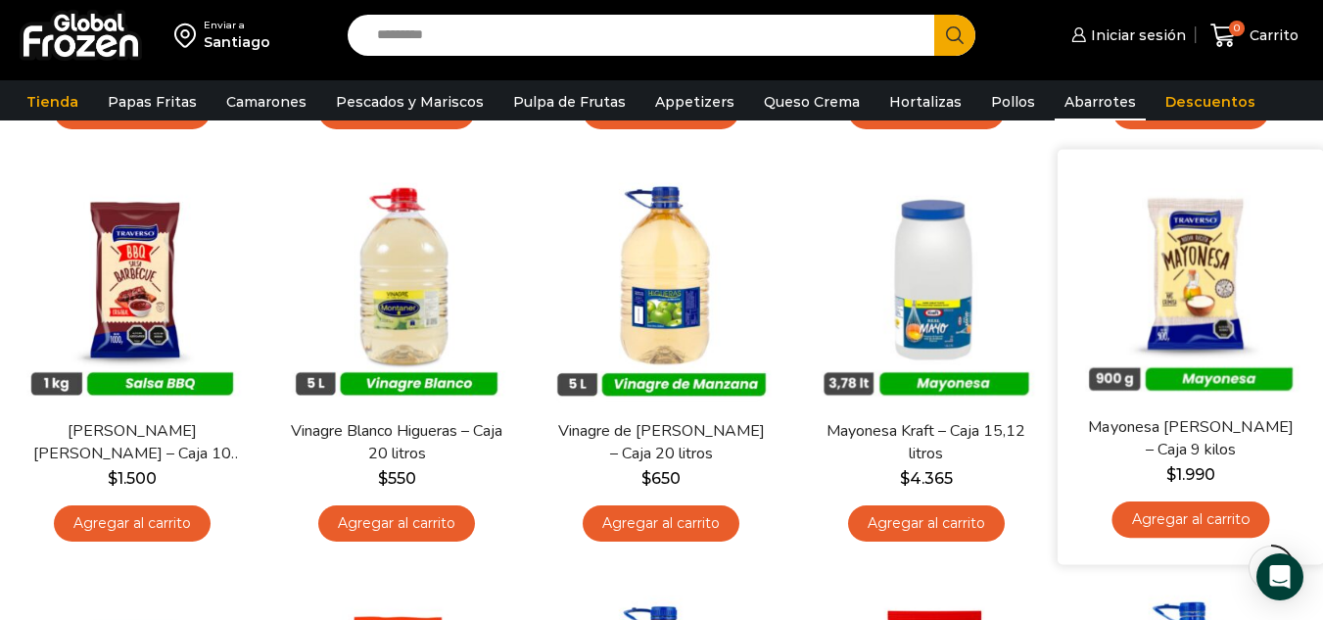
drag, startPoint x: 1321, startPoint y: 263, endPoint x: 1321, endPoint y: 288, distance: 24.5
click at [1321, 288] on div "En stock Vista Rápida Mayonesa Traverso – Caja 9 kilos $ 1.990 Agregar al carri…" at bounding box center [1190, 356] width 266 height 415
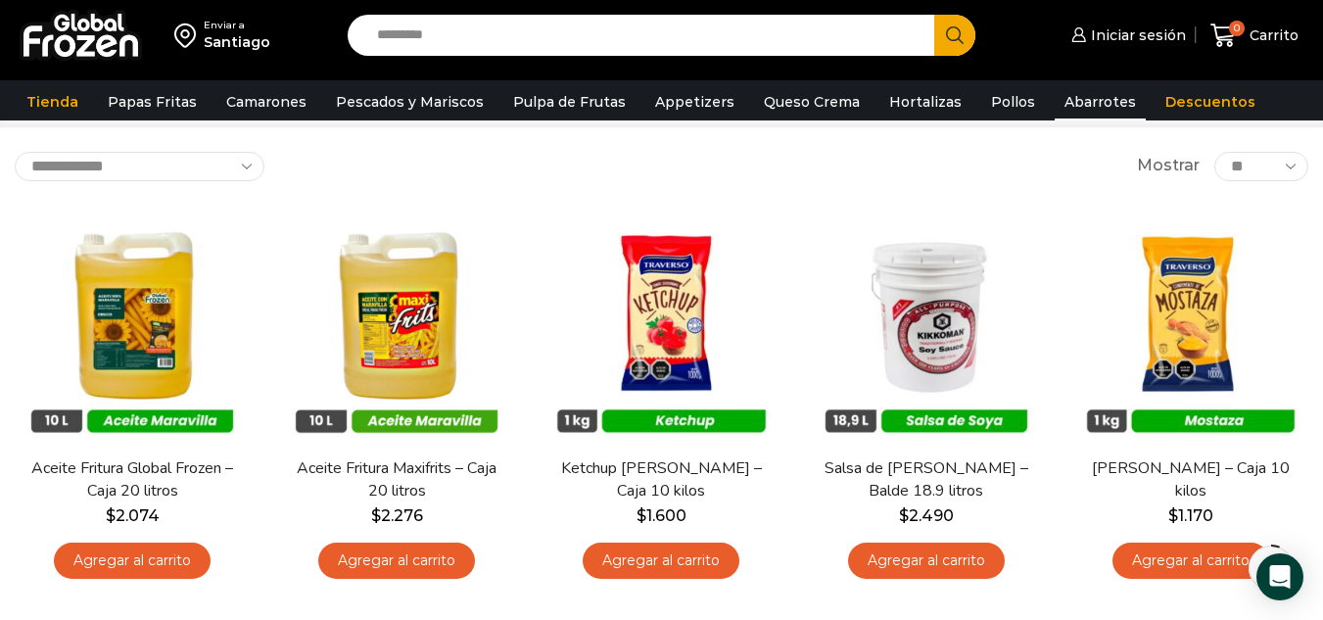
scroll to position [71, 0]
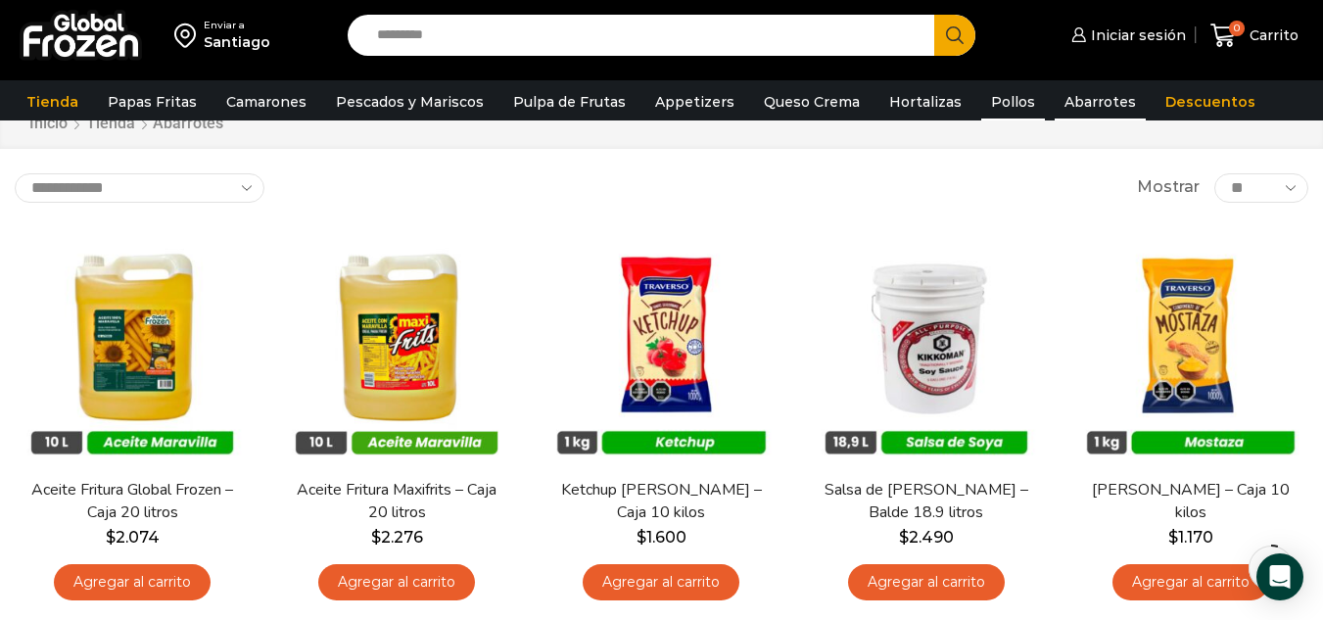
click at [990, 108] on link "Pollos" at bounding box center [1013, 101] width 64 height 37
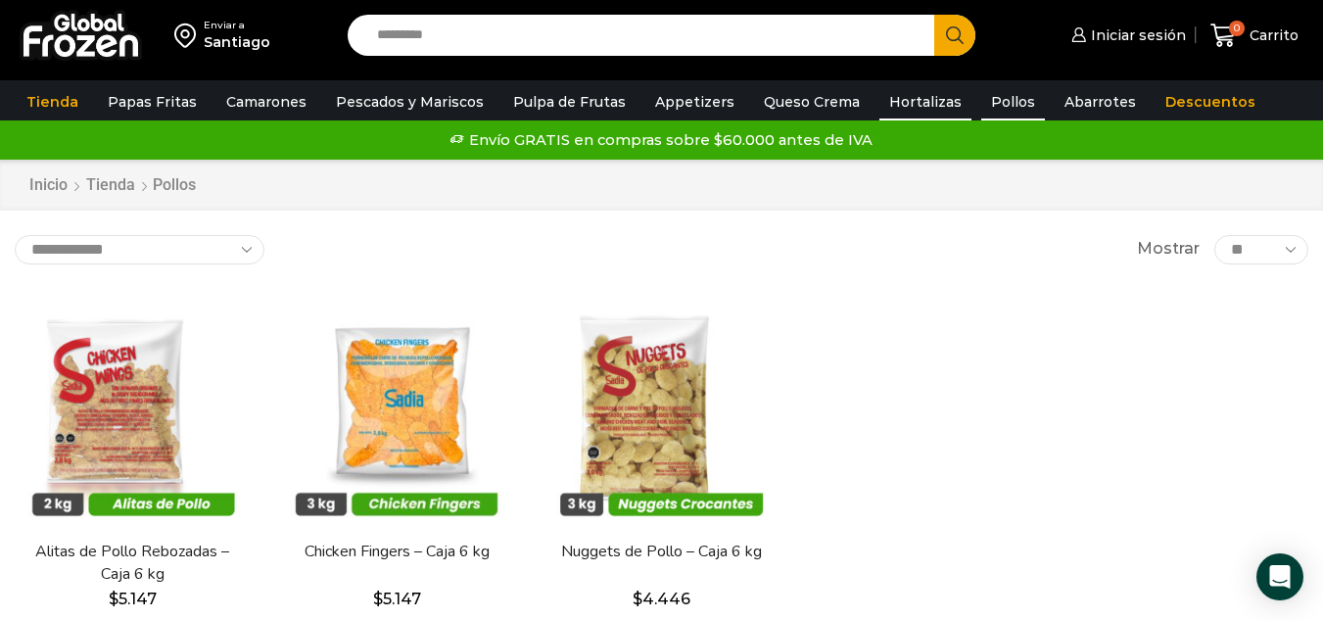
click at [889, 104] on link "Hortalizas" at bounding box center [925, 101] width 92 height 37
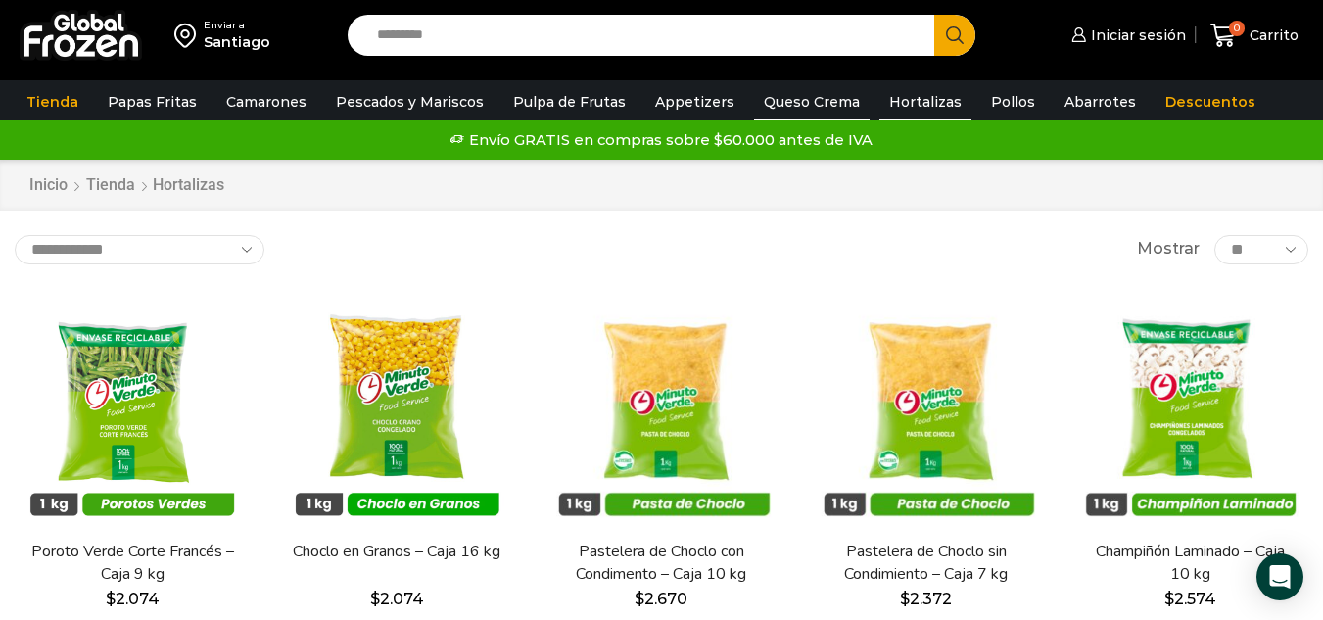
click at [778, 102] on link "Queso Crema" at bounding box center [812, 101] width 116 height 37
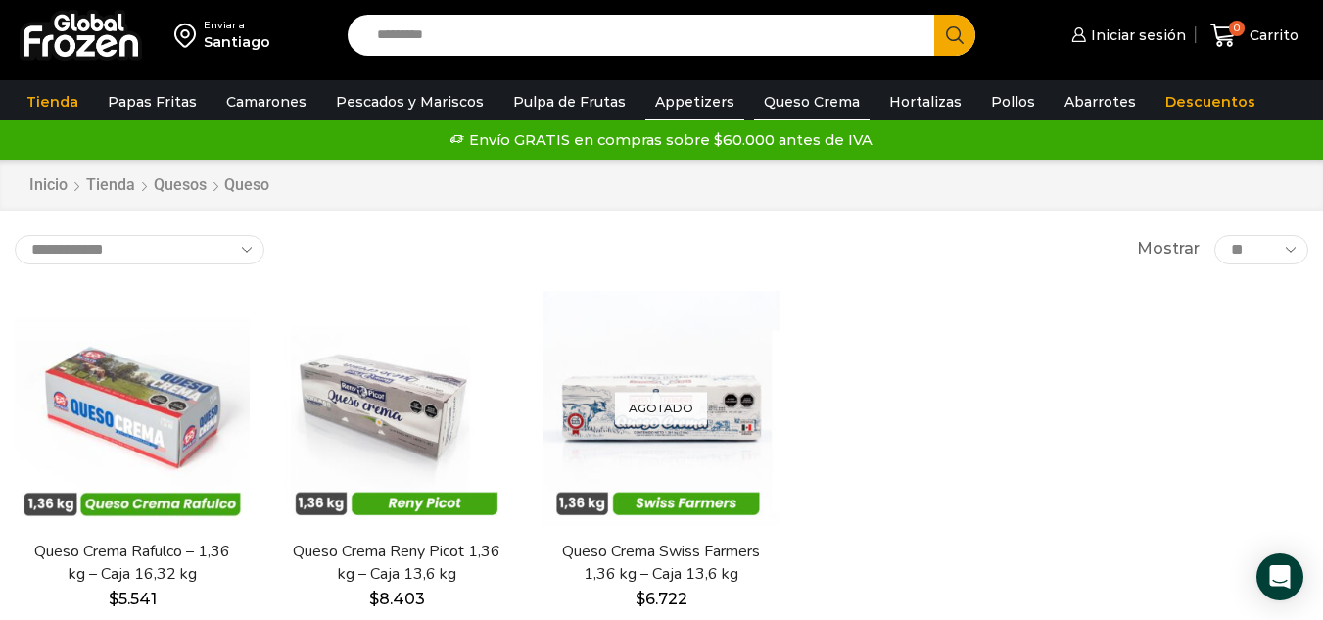
click at [661, 111] on link "Appetizers" at bounding box center [694, 101] width 99 height 37
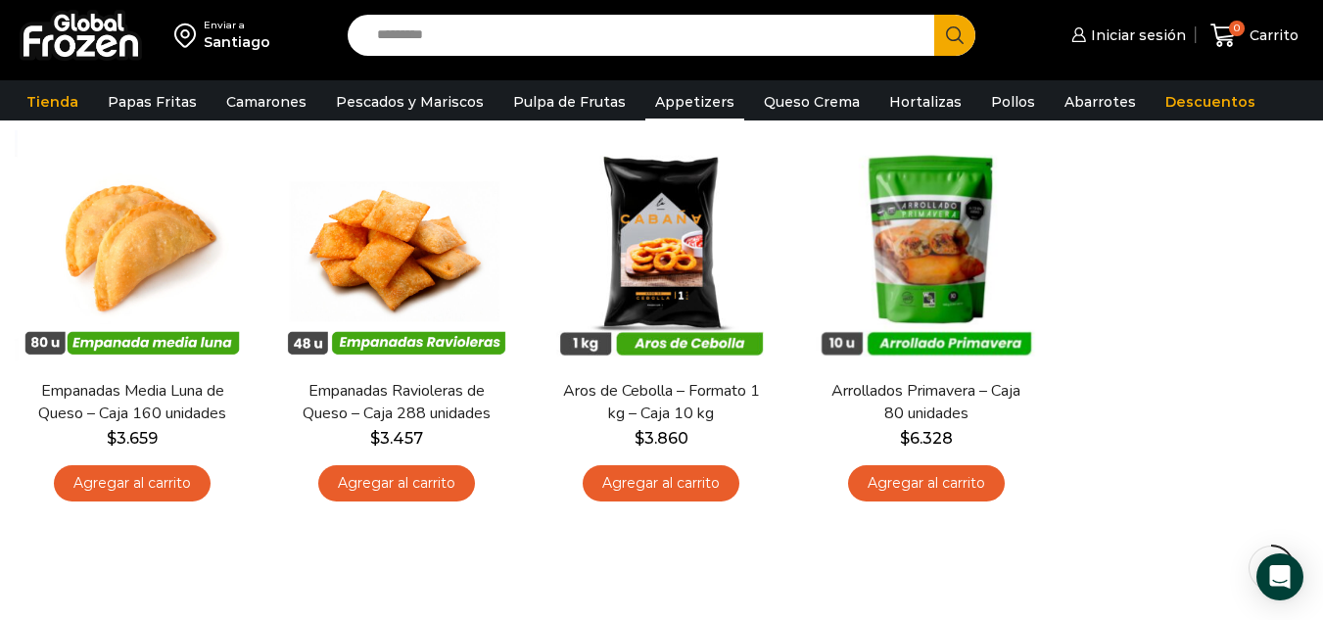
scroll to position [172, 0]
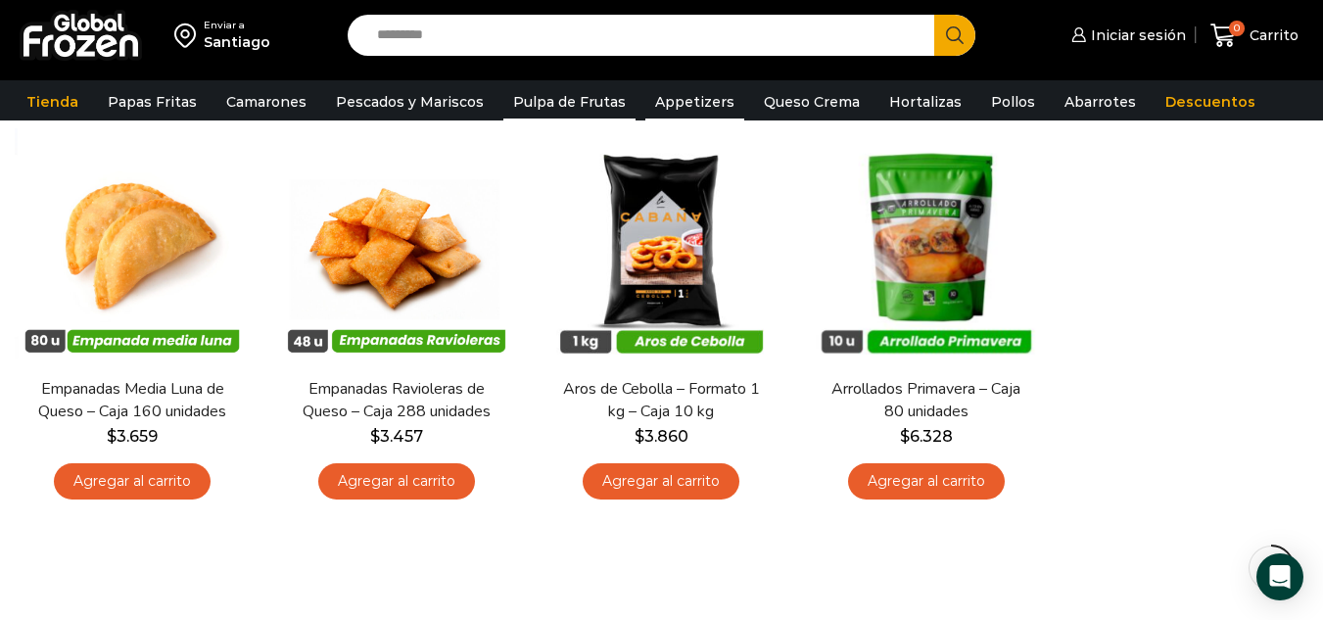
click at [542, 96] on link "Pulpa de Frutas" at bounding box center [569, 101] width 132 height 37
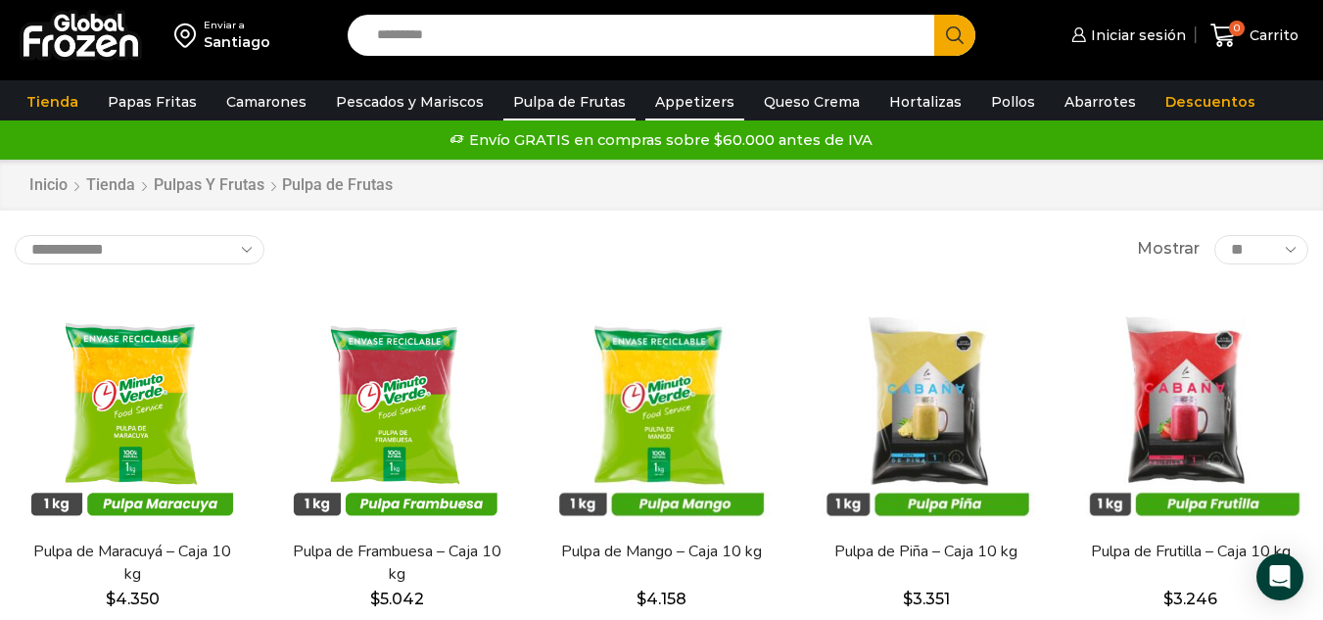
click at [645, 100] on link "Appetizers" at bounding box center [694, 101] width 99 height 37
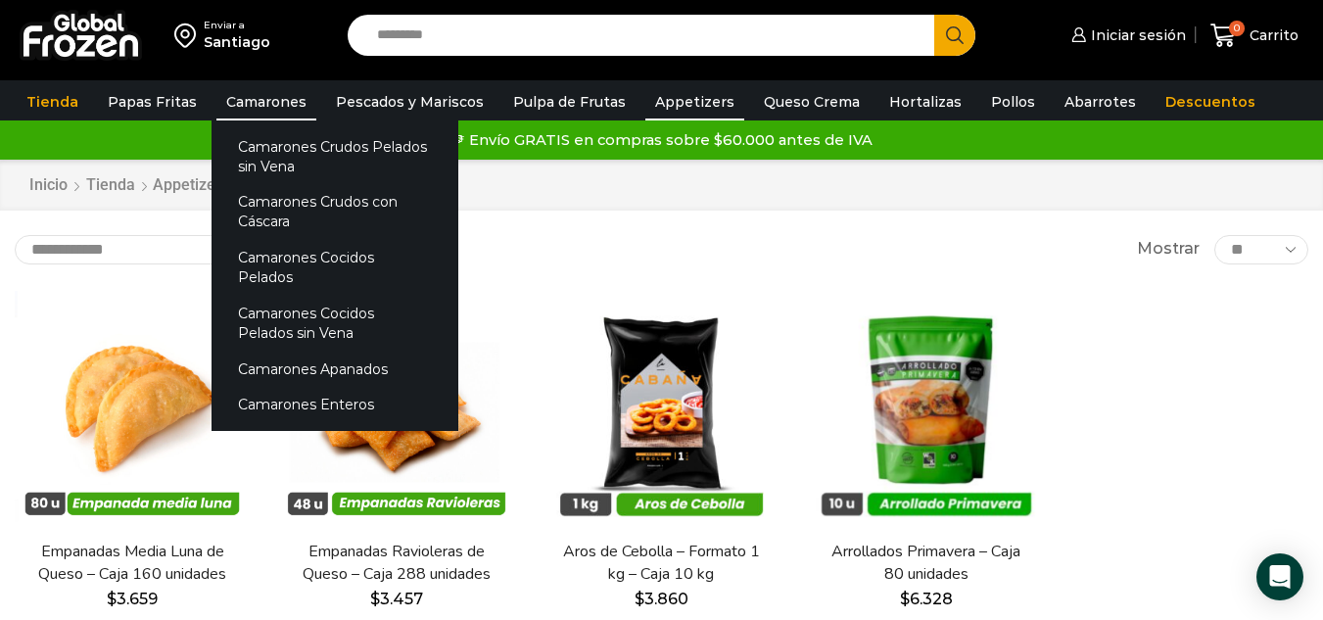
click at [257, 102] on link "Camarones" at bounding box center [266, 101] width 100 height 37
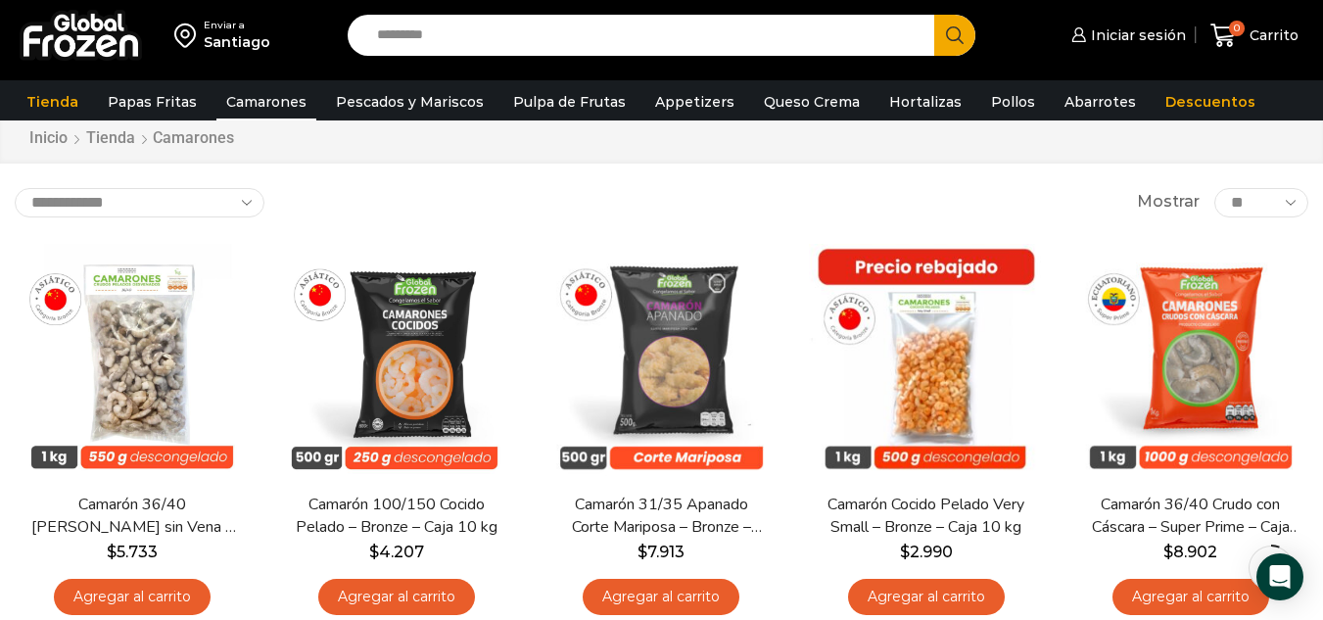
scroll to position [44, 0]
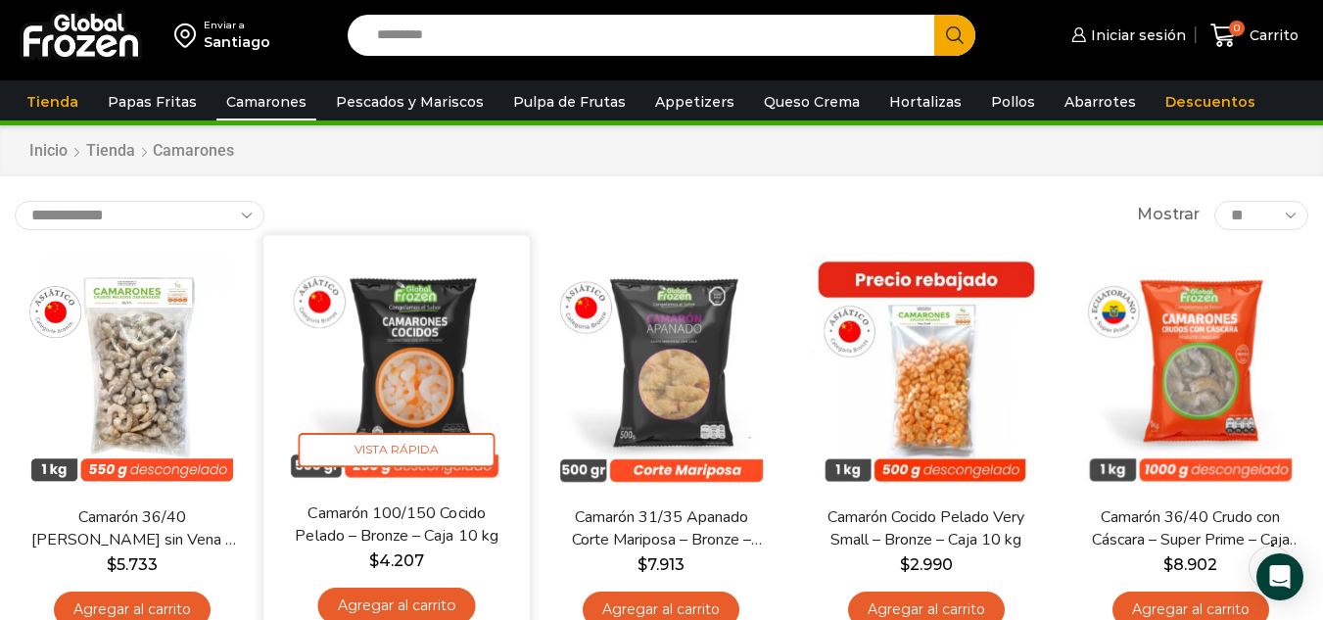
click at [459, 347] on img at bounding box center [396, 368] width 237 height 237
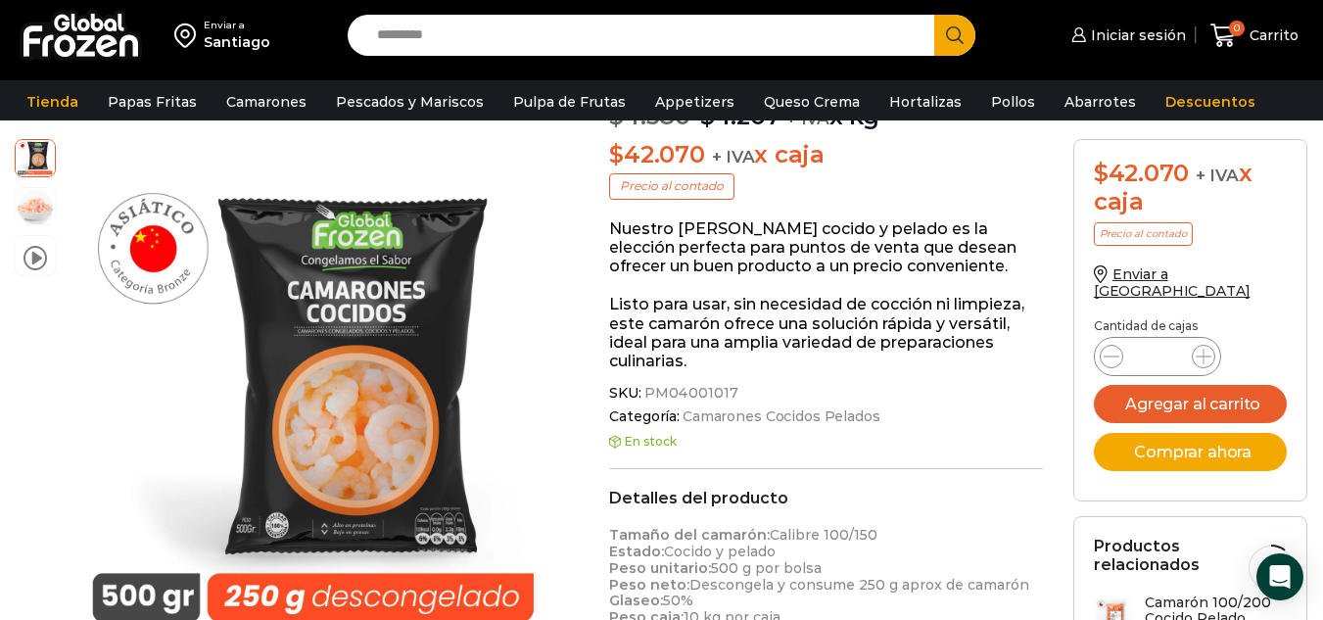
scroll to position [245, 0]
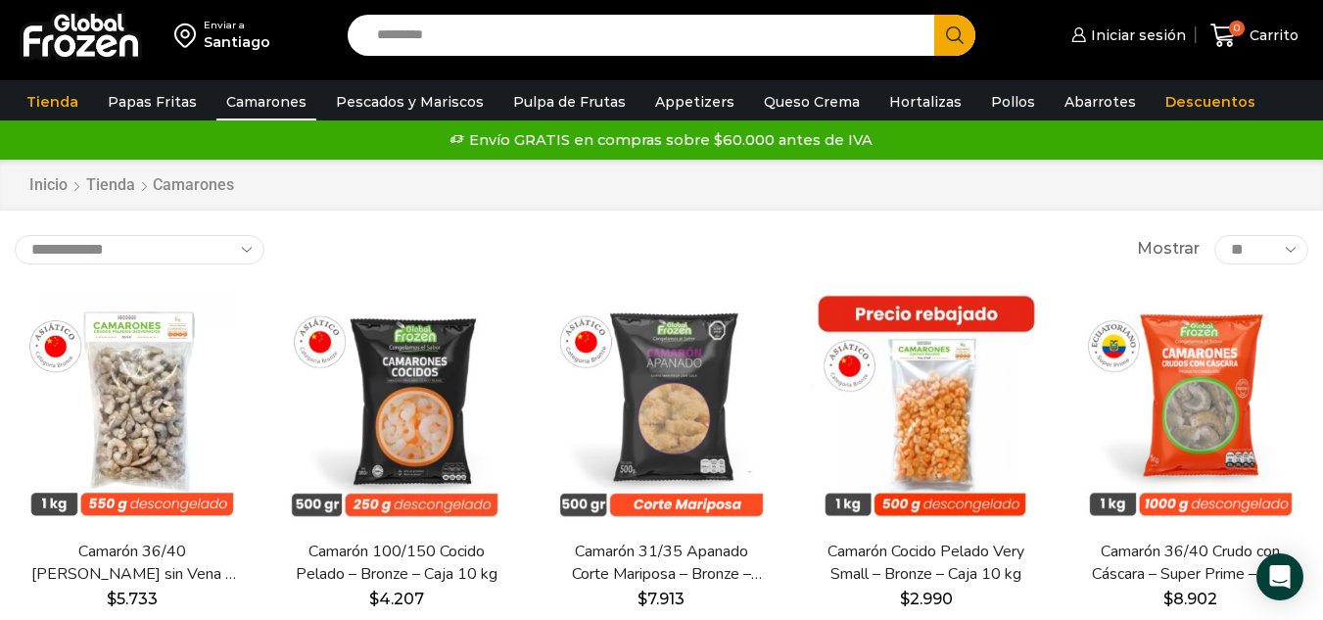
click at [150, 263] on select "**********" at bounding box center [140, 249] width 250 height 29
click at [15, 235] on select "**********" at bounding box center [140, 249] width 250 height 29
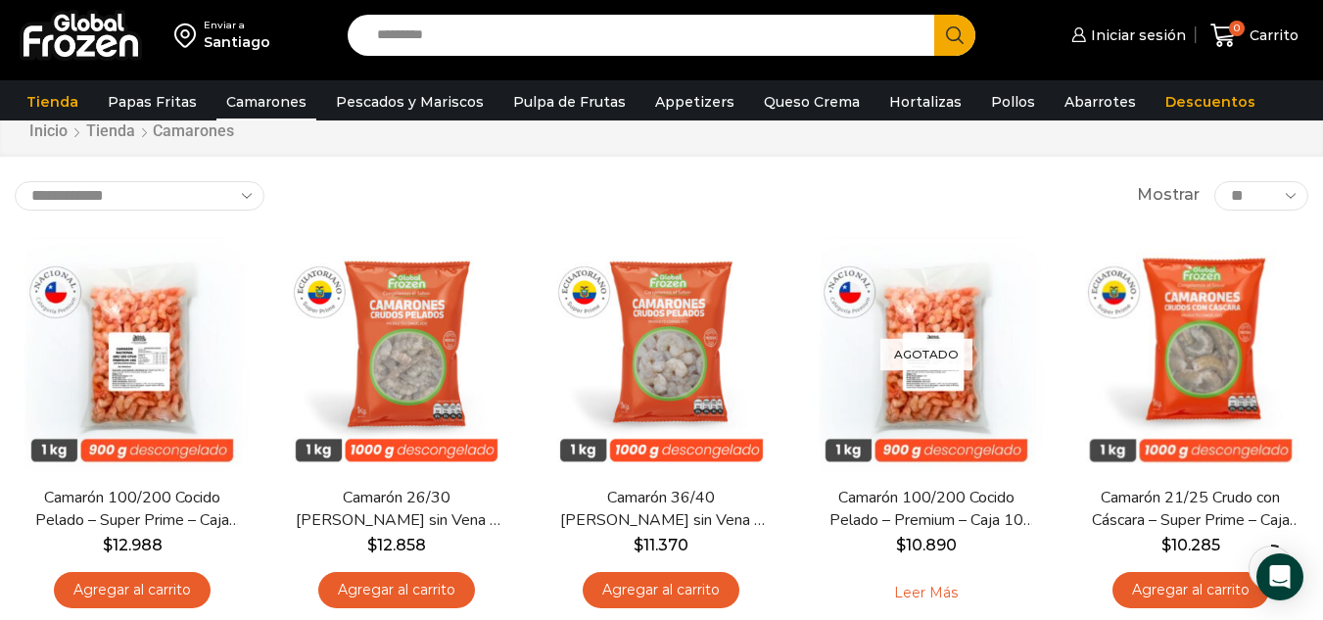
scroll to position [28, 0]
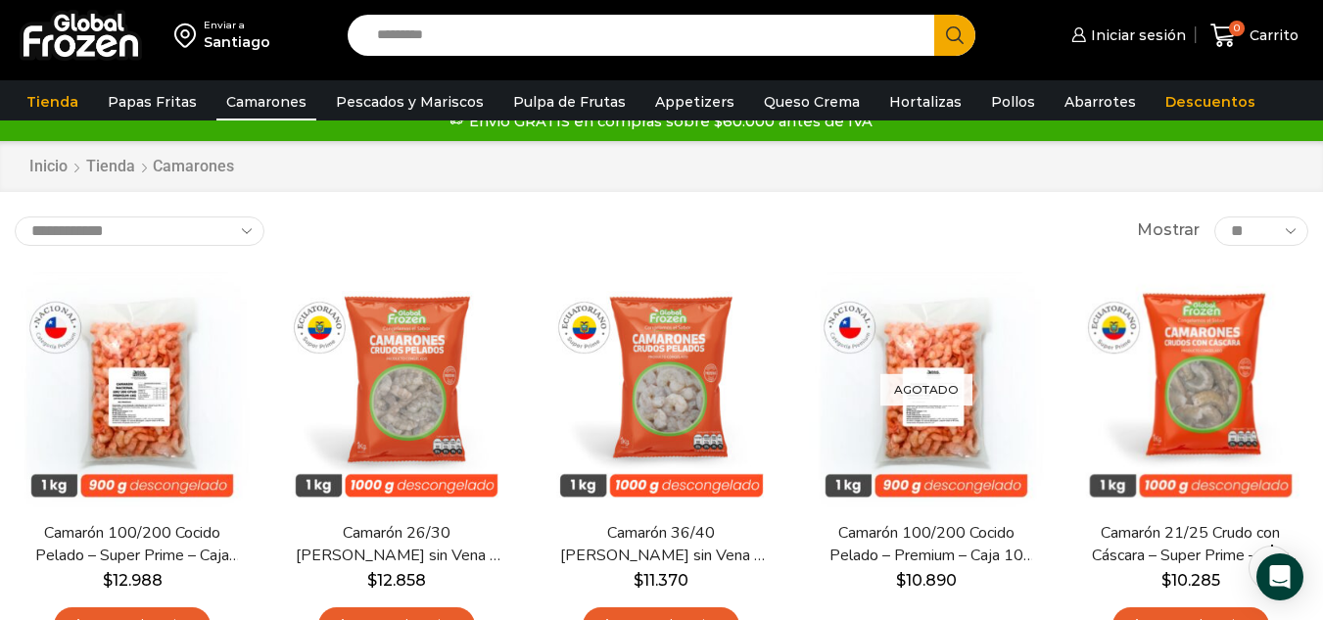
click at [153, 240] on select "**********" at bounding box center [140, 230] width 250 height 29
select select "*****"
click at [15, 216] on select "**********" at bounding box center [140, 230] width 250 height 29
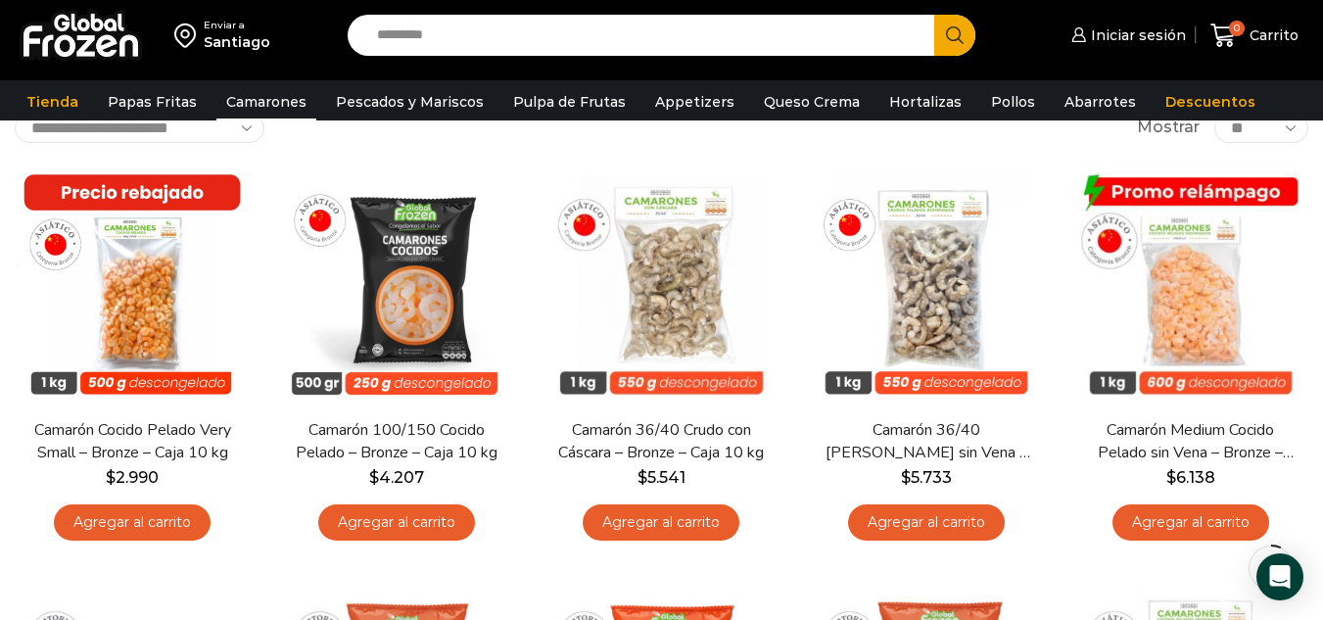
scroll to position [145, 0]
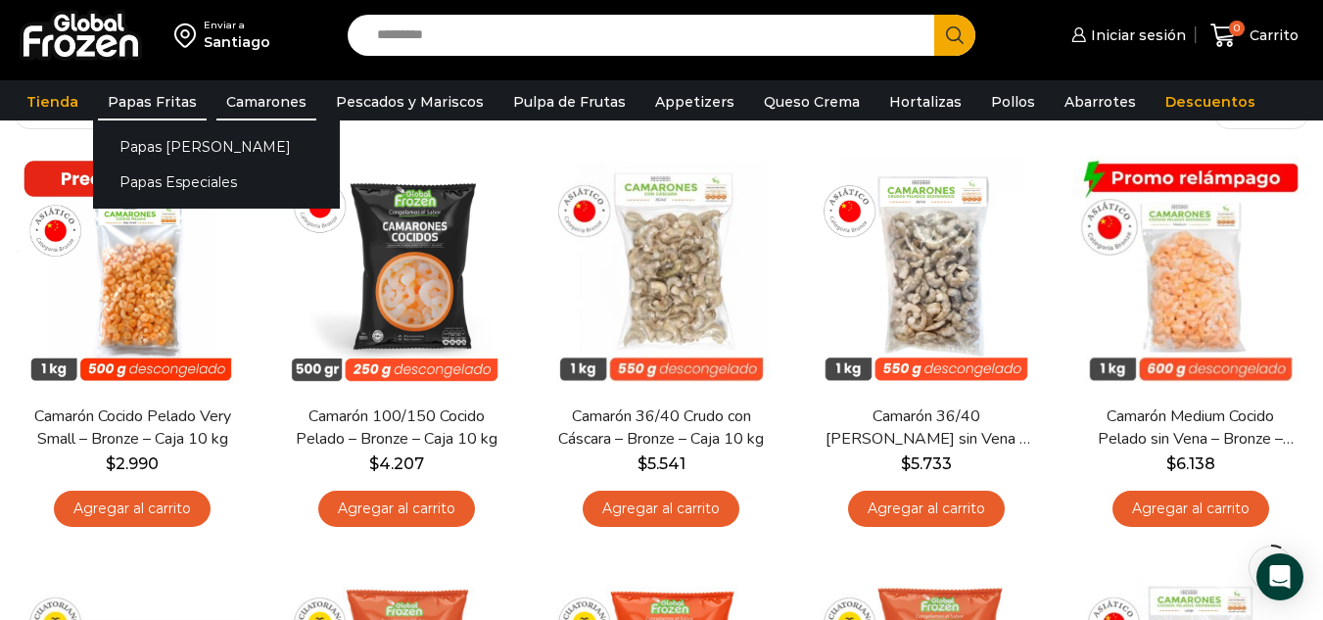
click at [152, 106] on link "Papas Fritas" at bounding box center [152, 101] width 109 height 37
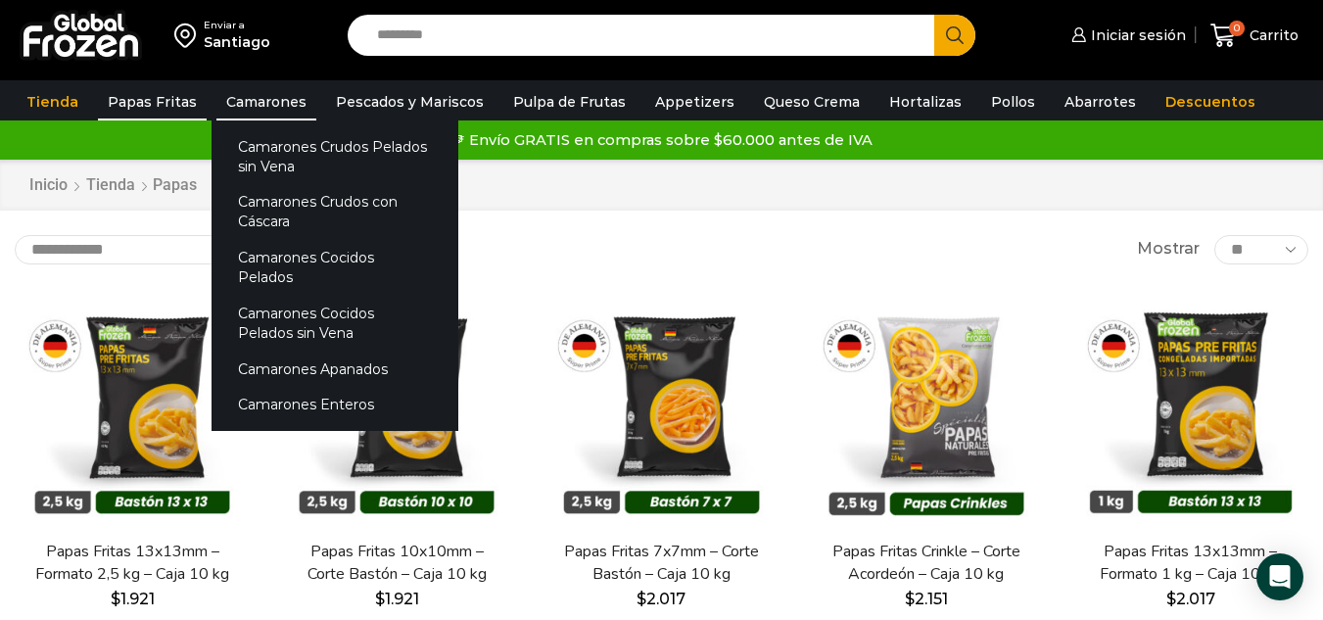
click at [271, 104] on link "Camarones" at bounding box center [266, 101] width 100 height 37
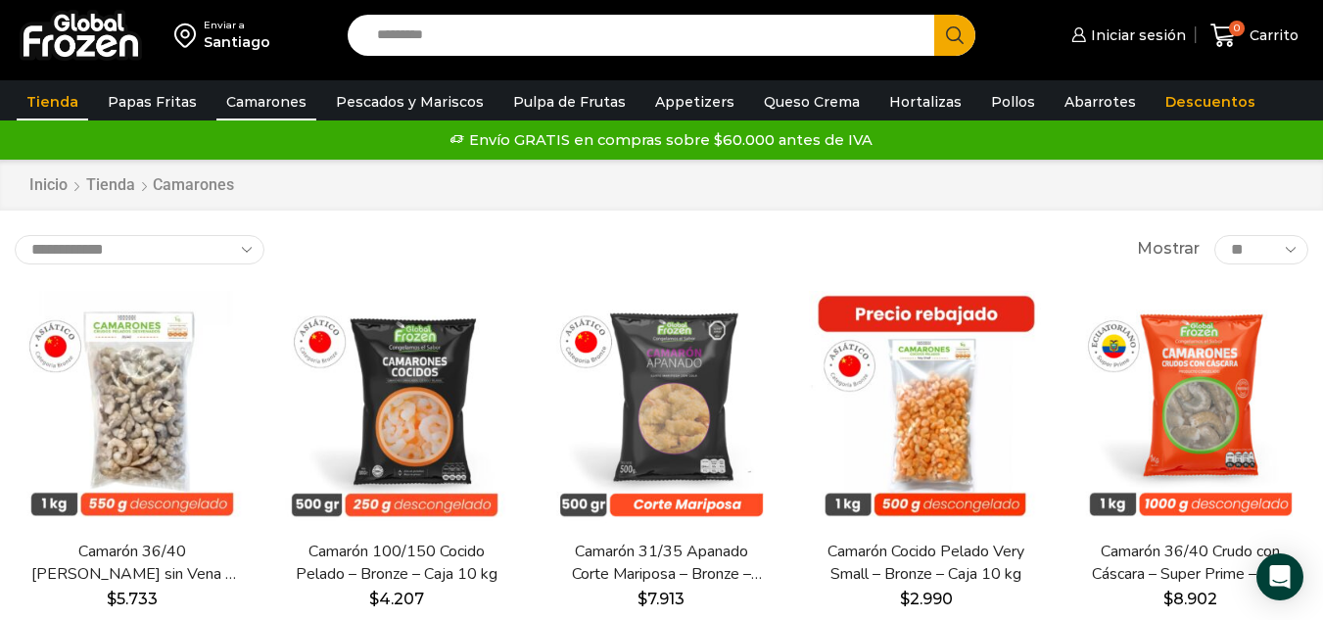
click at [73, 101] on link "Tienda" at bounding box center [52, 101] width 71 height 37
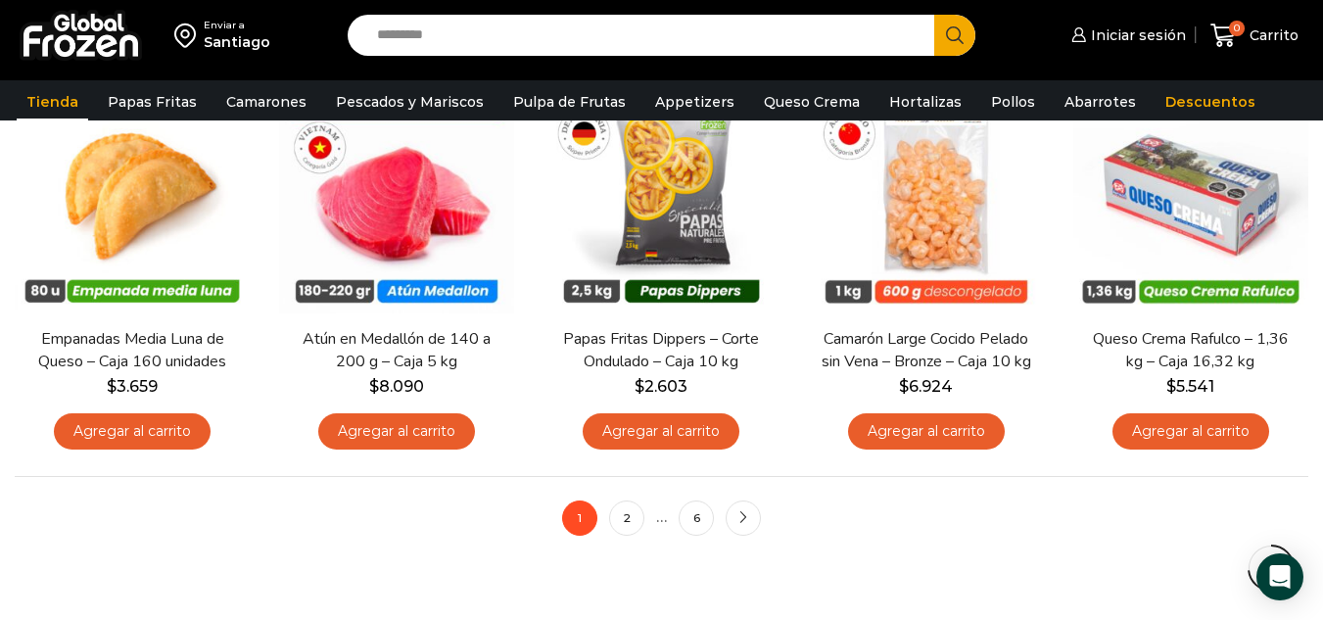
scroll to position [1450, 0]
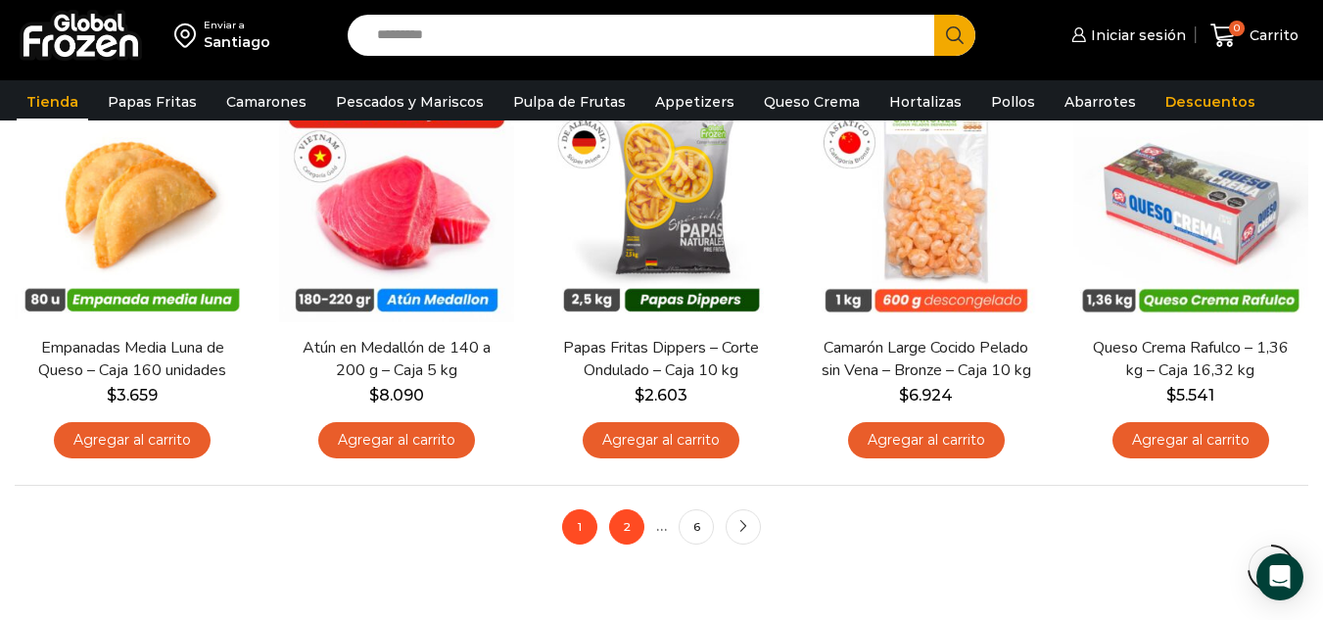
click at [625, 516] on link "2" at bounding box center [626, 526] width 35 height 35
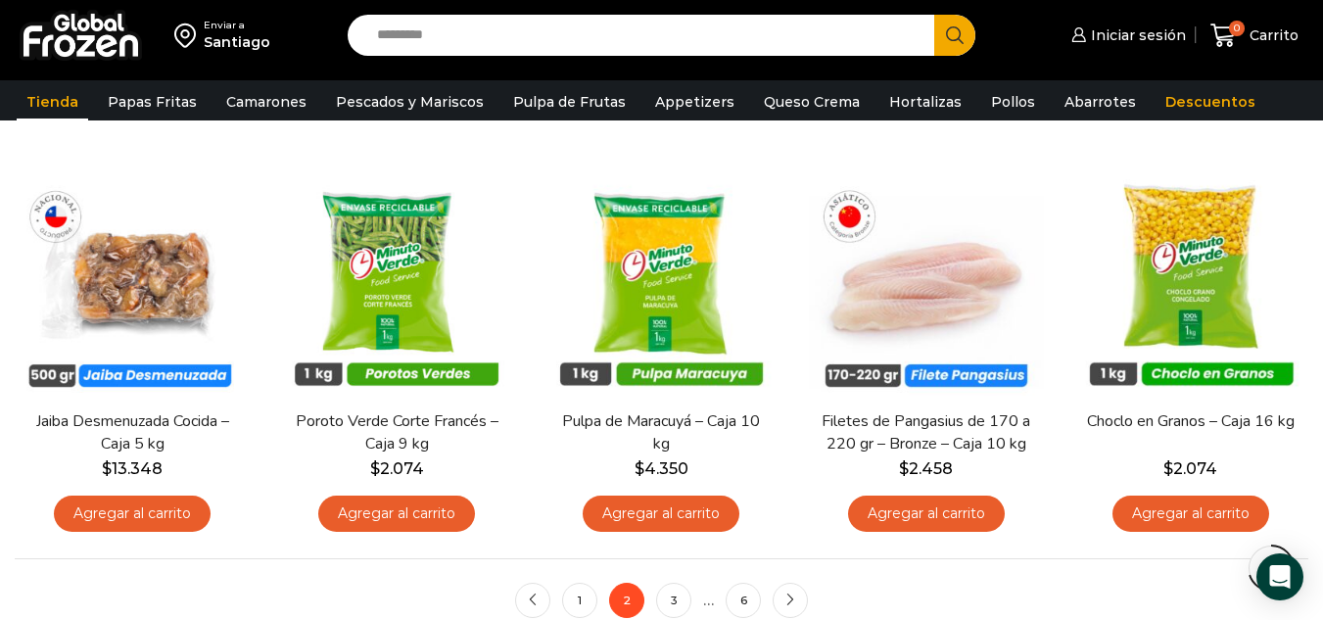
scroll to position [1389, 0]
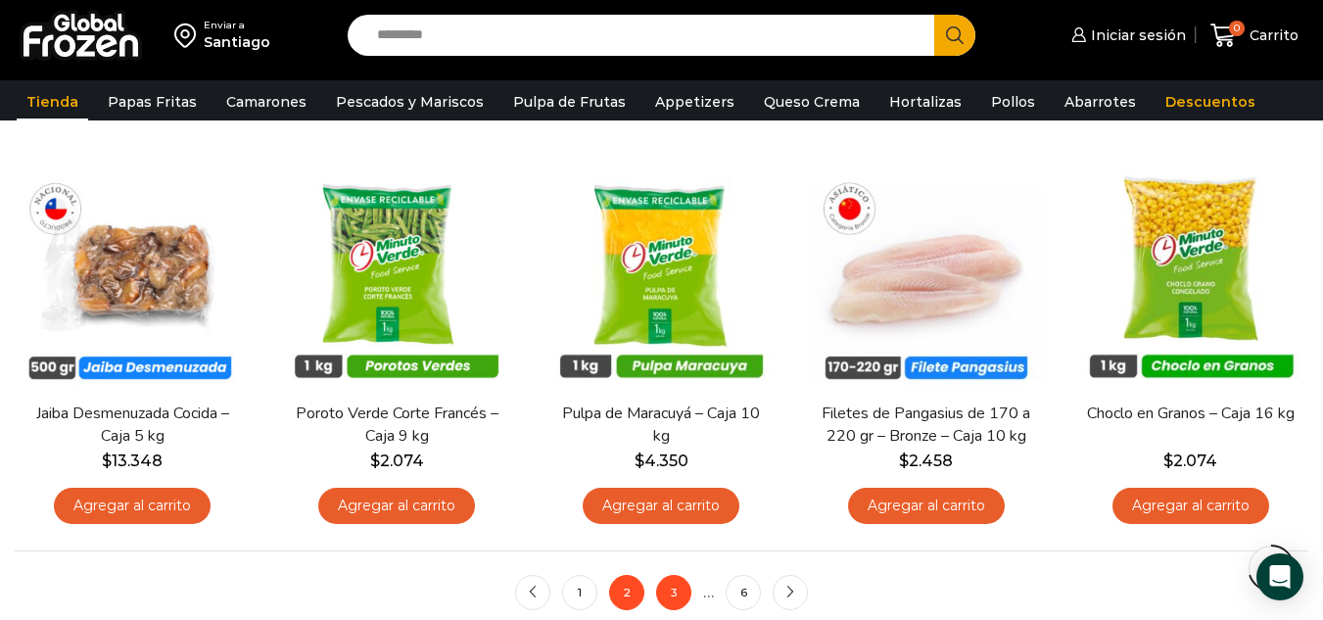
click at [668, 595] on link "3" at bounding box center [673, 592] width 35 height 35
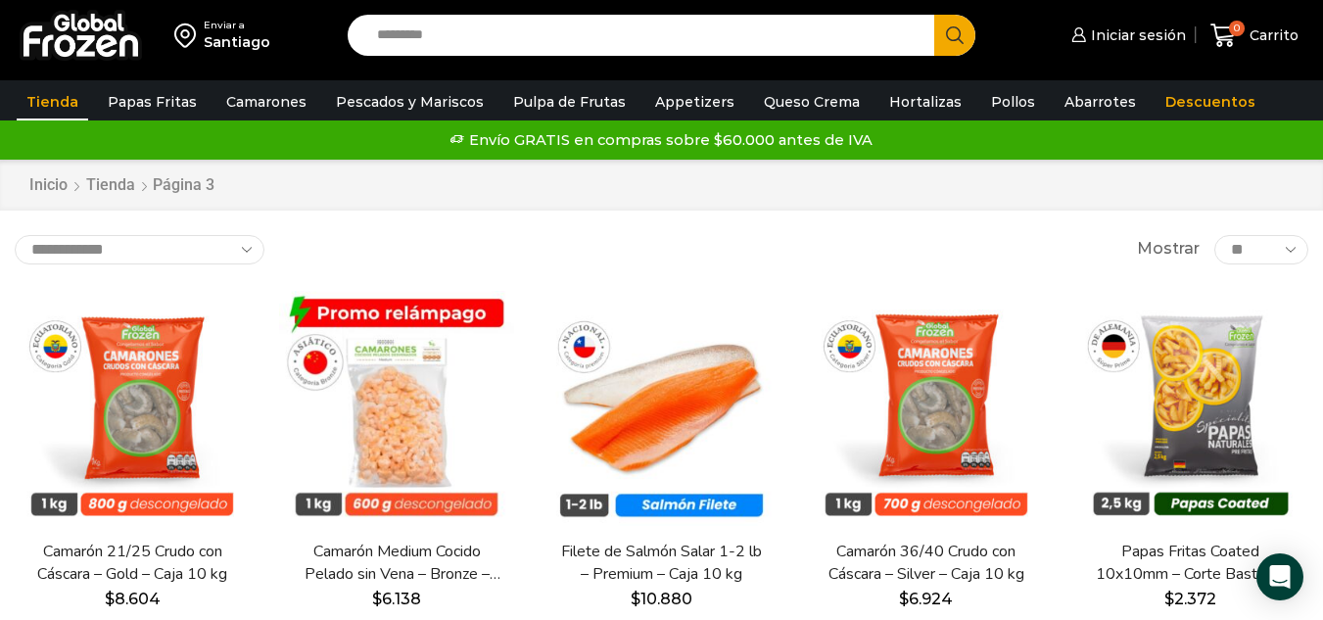
drag, startPoint x: 1320, startPoint y: 134, endPoint x: 1330, endPoint y: 144, distance: 14.6
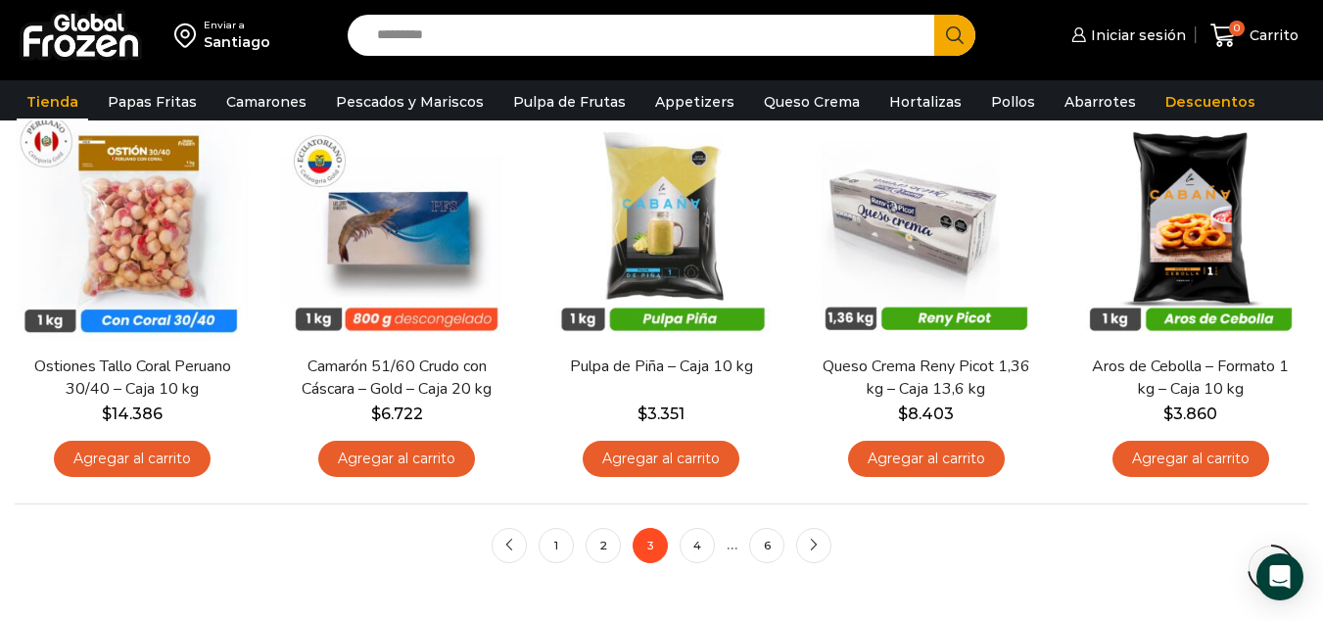
scroll to position [1436, 0]
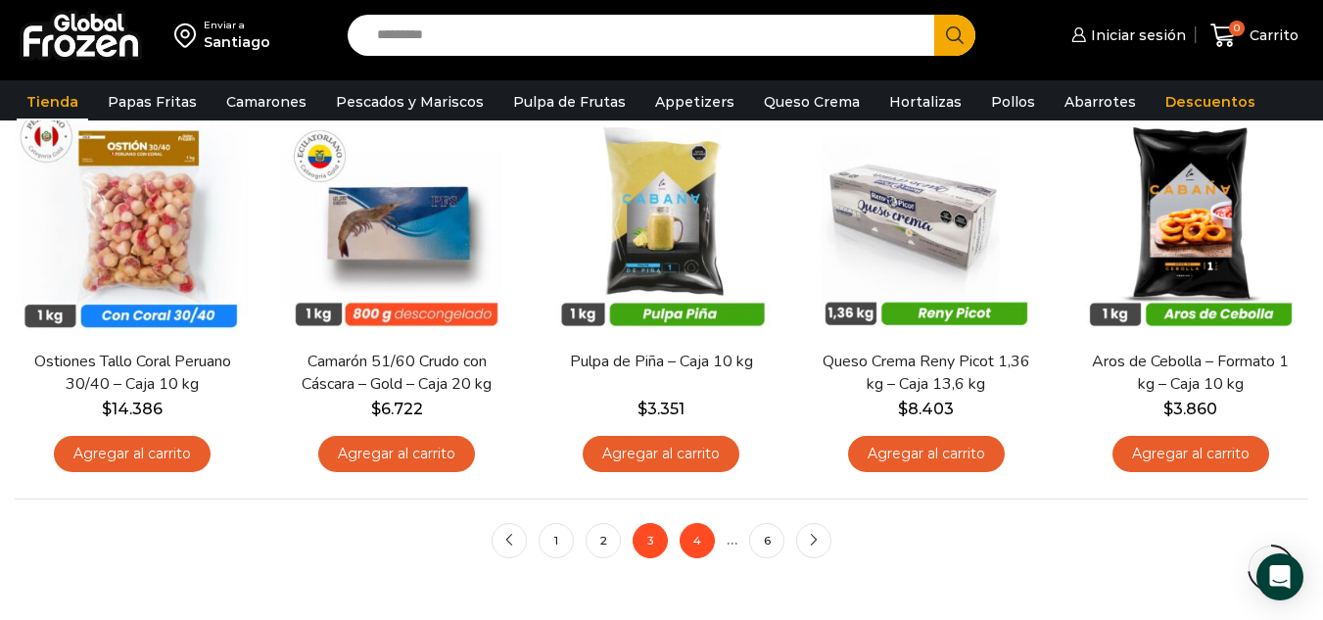
click at [697, 525] on link "4" at bounding box center [696, 540] width 35 height 35
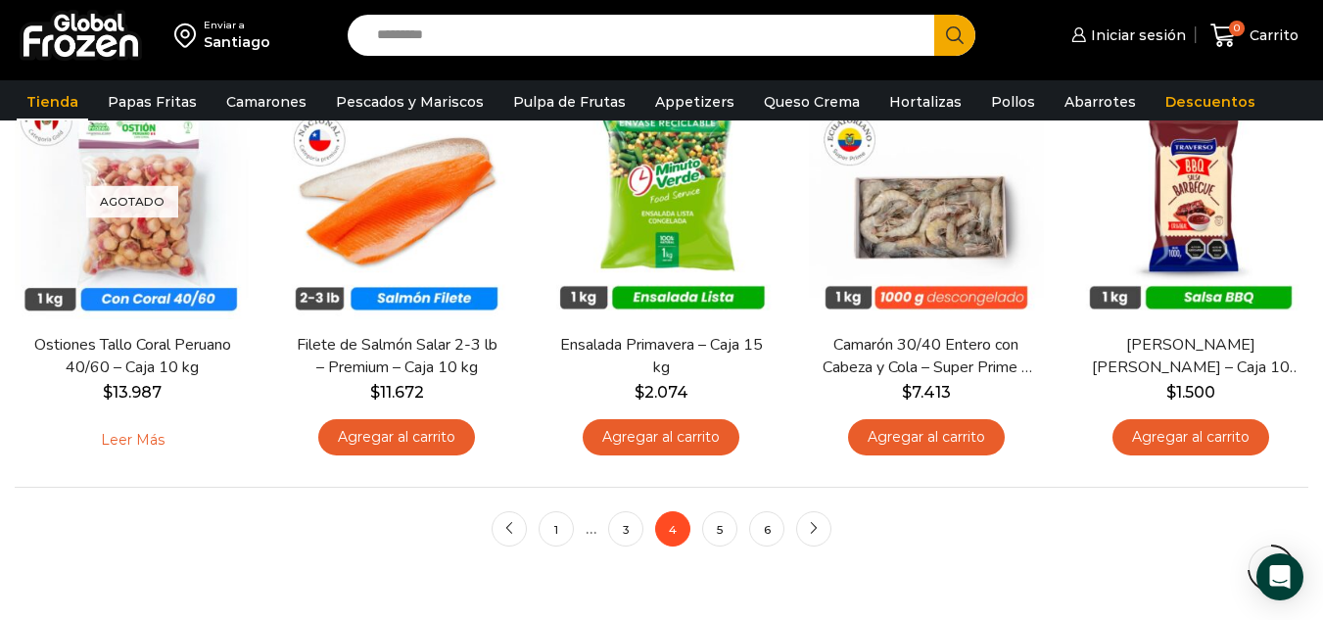
scroll to position [1472, 0]
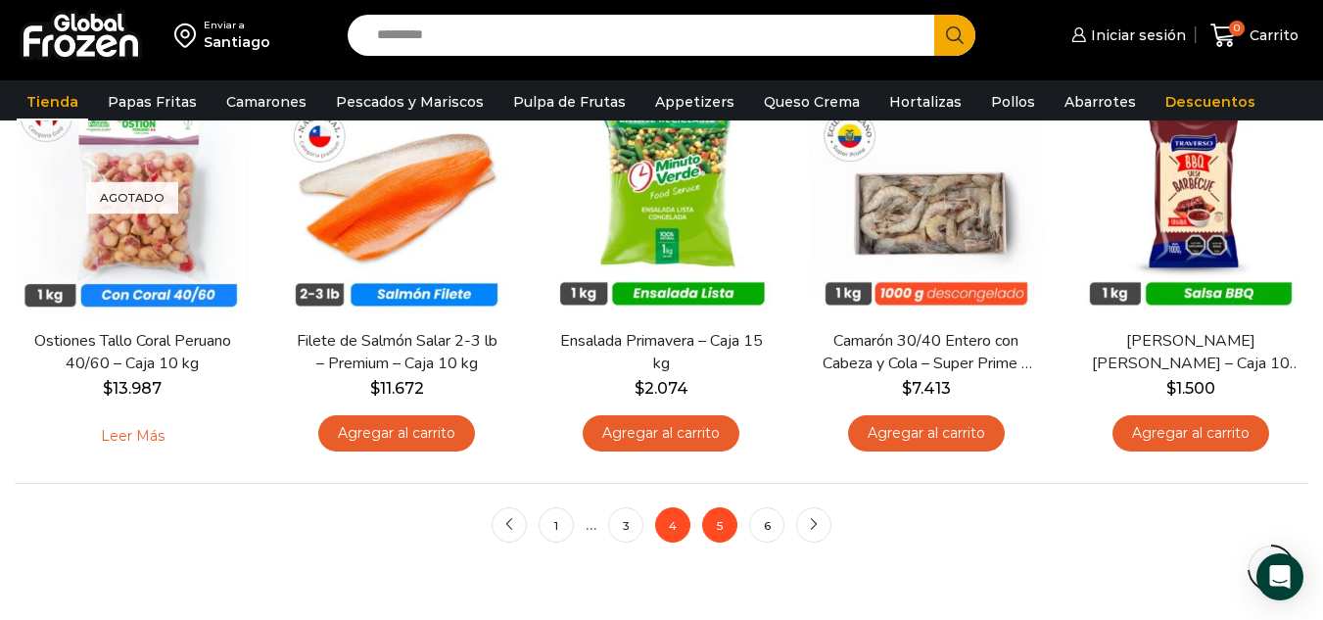
click at [724, 526] on link "5" at bounding box center [719, 524] width 35 height 35
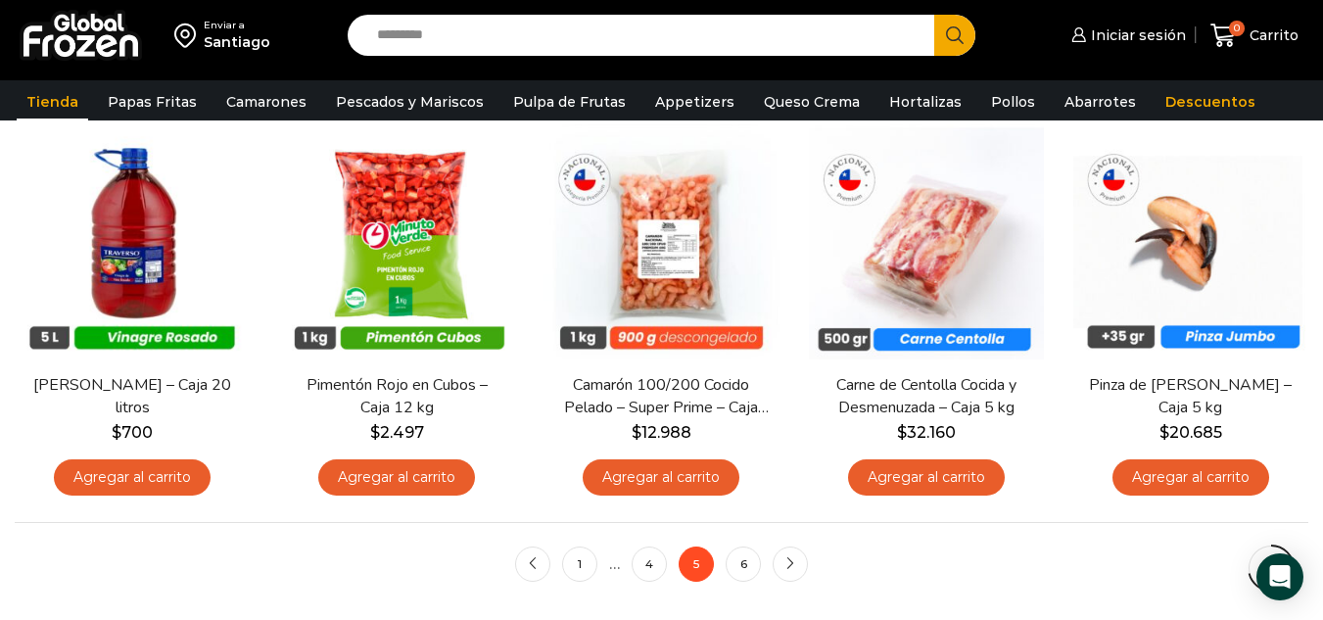
scroll to position [1406, 0]
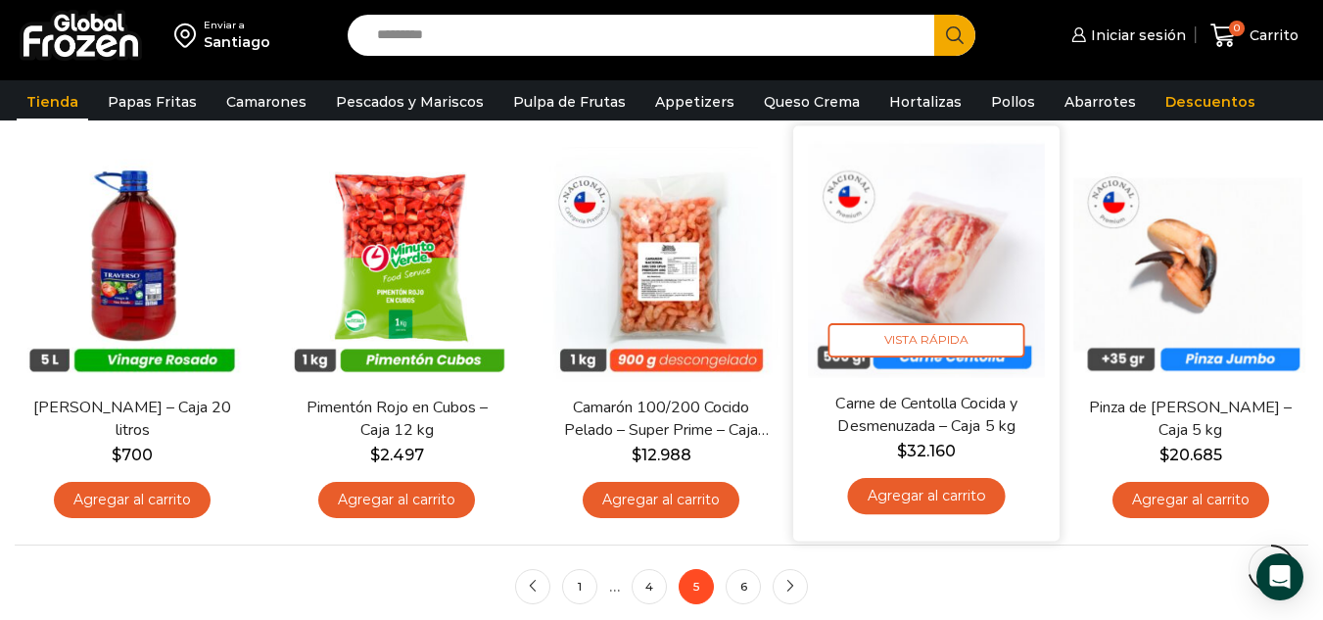
click at [885, 412] on link "Carne de Centolla Cocida y Desmenuzada – Caja 5 kg" at bounding box center [925, 416] width 213 height 46
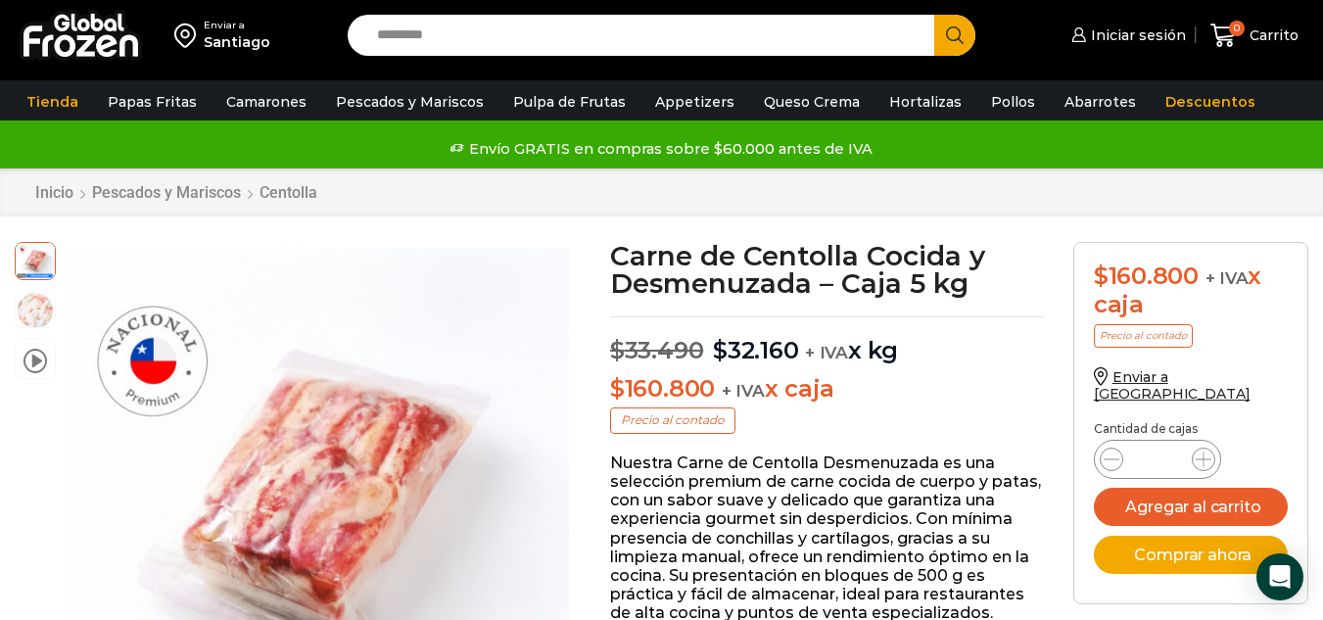
drag, startPoint x: 619, startPoint y: 252, endPoint x: 905, endPoint y: 349, distance: 301.8
click at [882, 376] on p "$ 160.800 + IVA x caja" at bounding box center [827, 389] width 434 height 28
drag, startPoint x: 861, startPoint y: 396, endPoint x: 701, endPoint y: 226, distance: 233.4
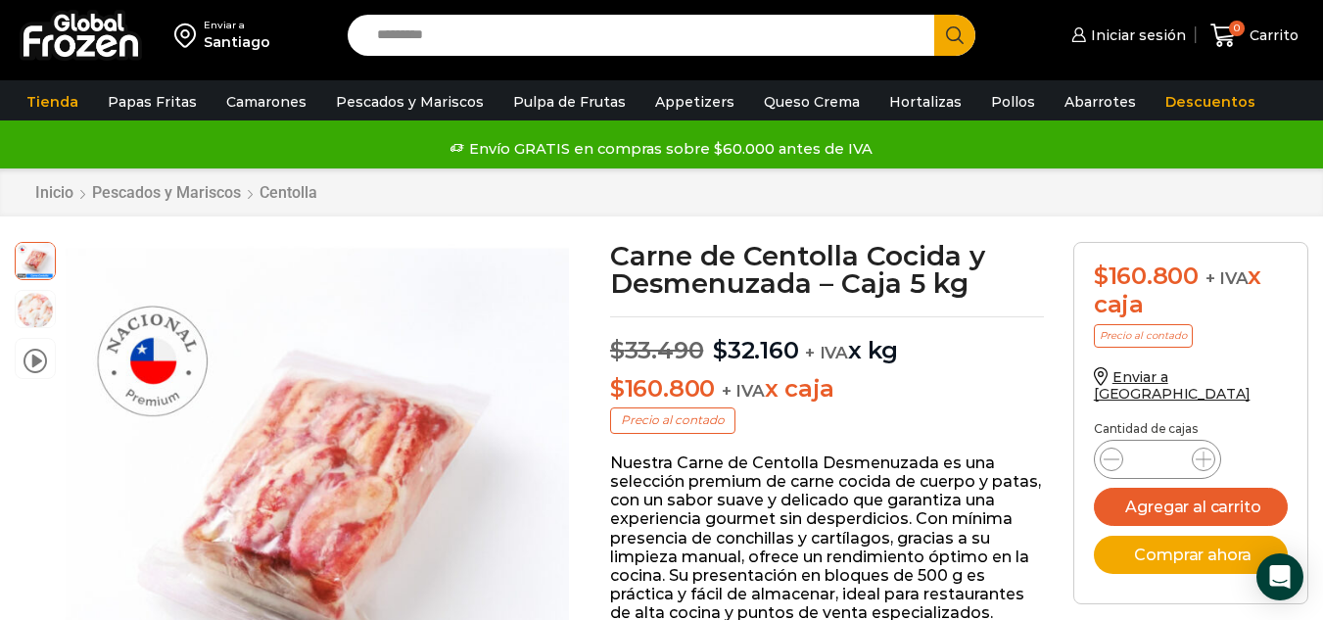
click at [38, 355] on span at bounding box center [34, 357] width 23 height 26
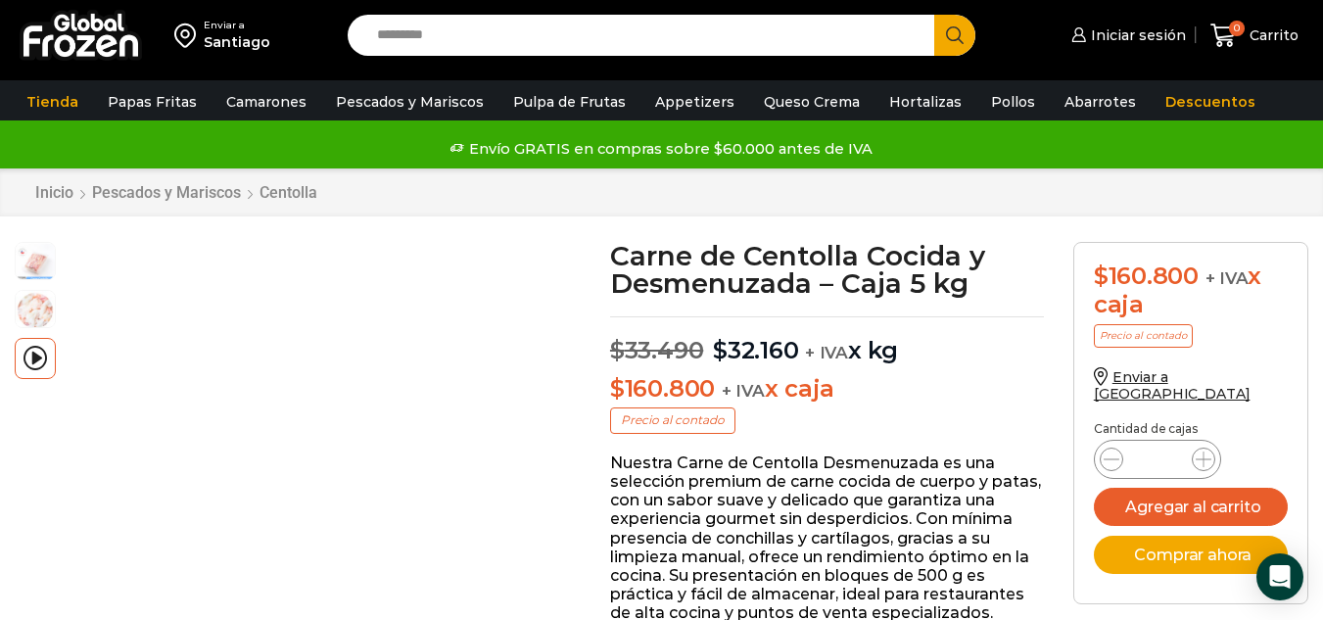
click at [1305, 108] on div "Tienda Papas Fritas Papas Bastón Papas Especiales Camarones Camarones Crudos Pe…" at bounding box center [661, 101] width 1342 height 37
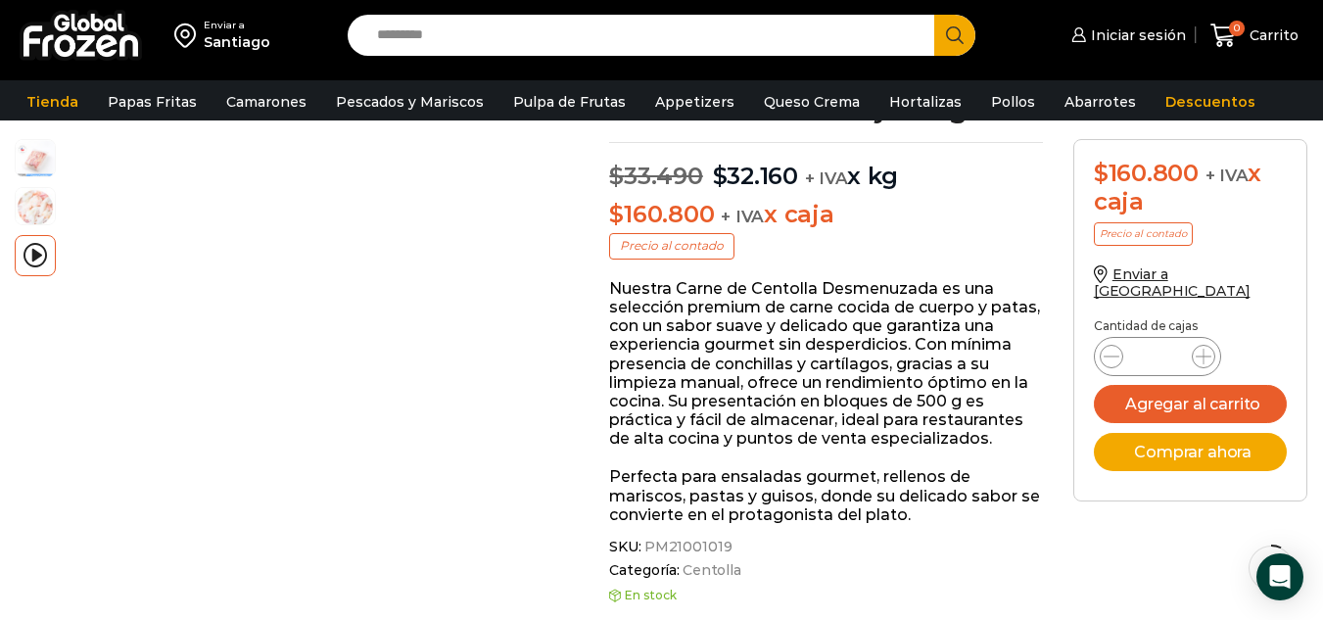
scroll to position [170, 0]
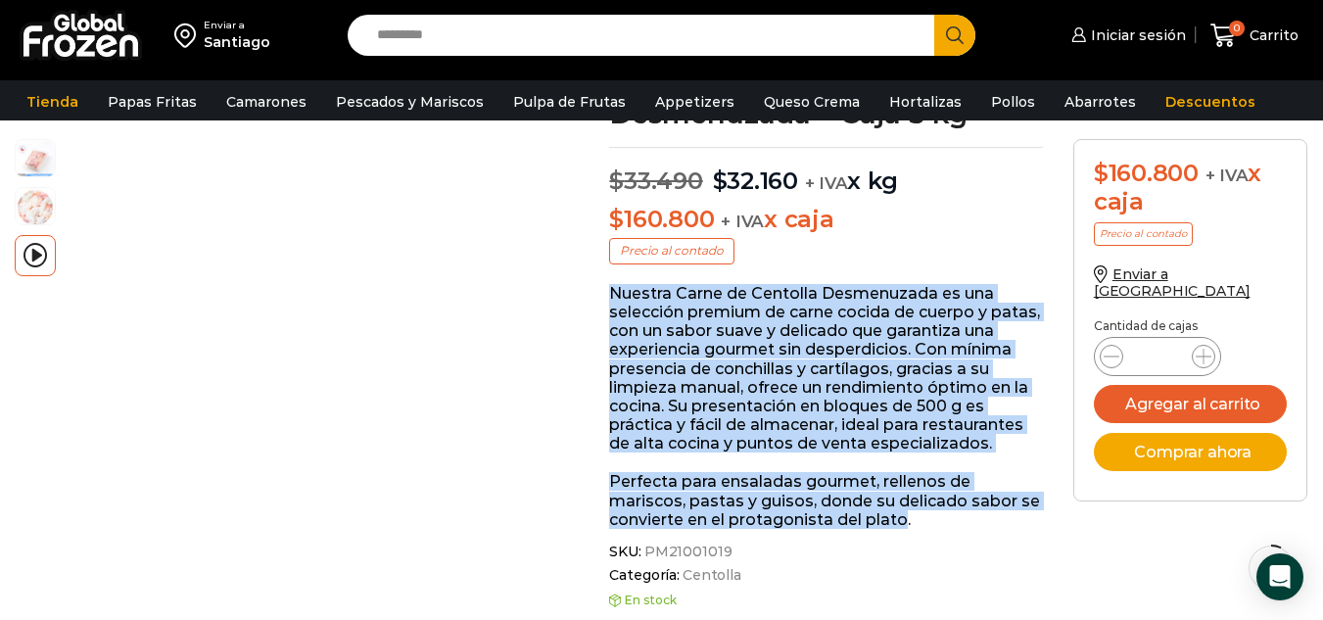
drag, startPoint x: 607, startPoint y: 295, endPoint x: 906, endPoint y: 519, distance: 373.4
click at [775, 501] on p "Perfecta para ensaladas gourmet, rellenos de mariscos, pastas y guisos, donde s…" at bounding box center [826, 500] width 434 height 57
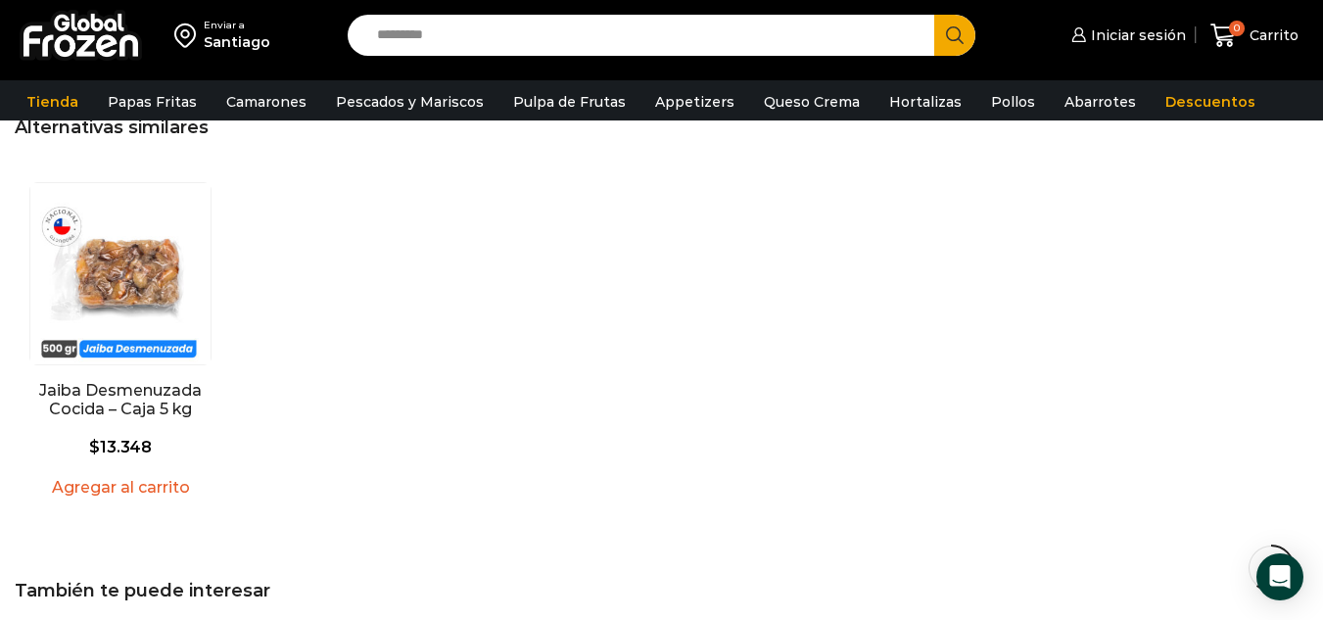
scroll to position [1398, 0]
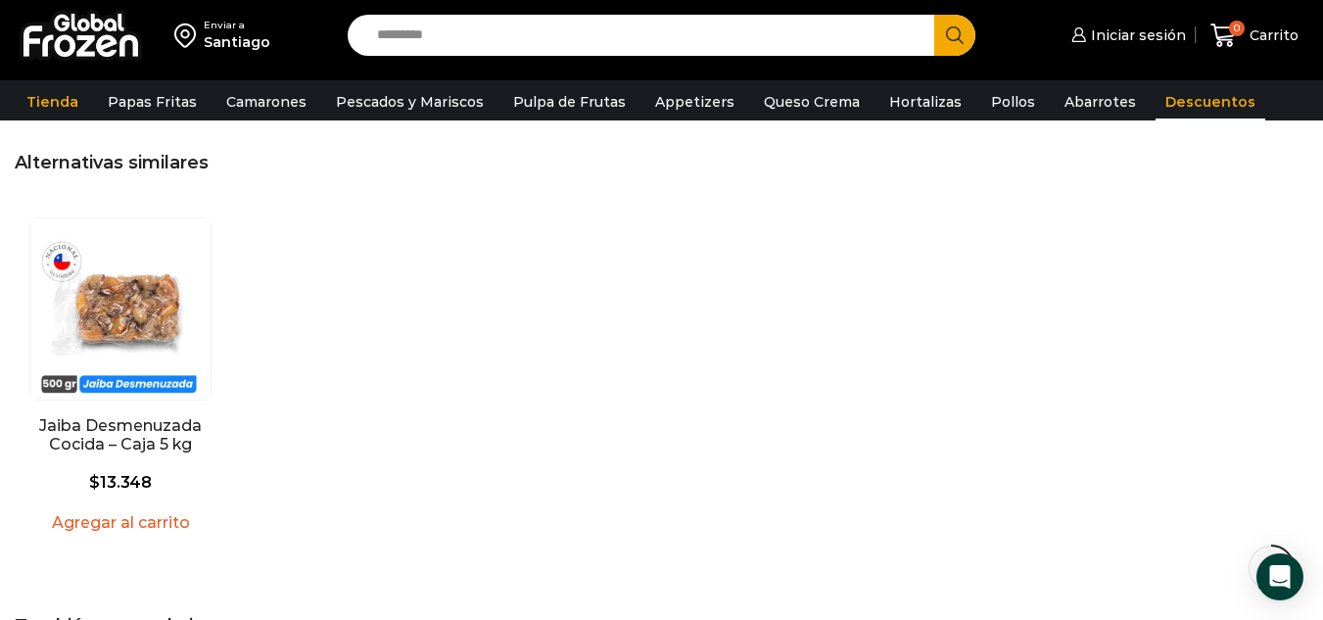
click at [1208, 104] on link "Descuentos" at bounding box center [1210, 101] width 110 height 37
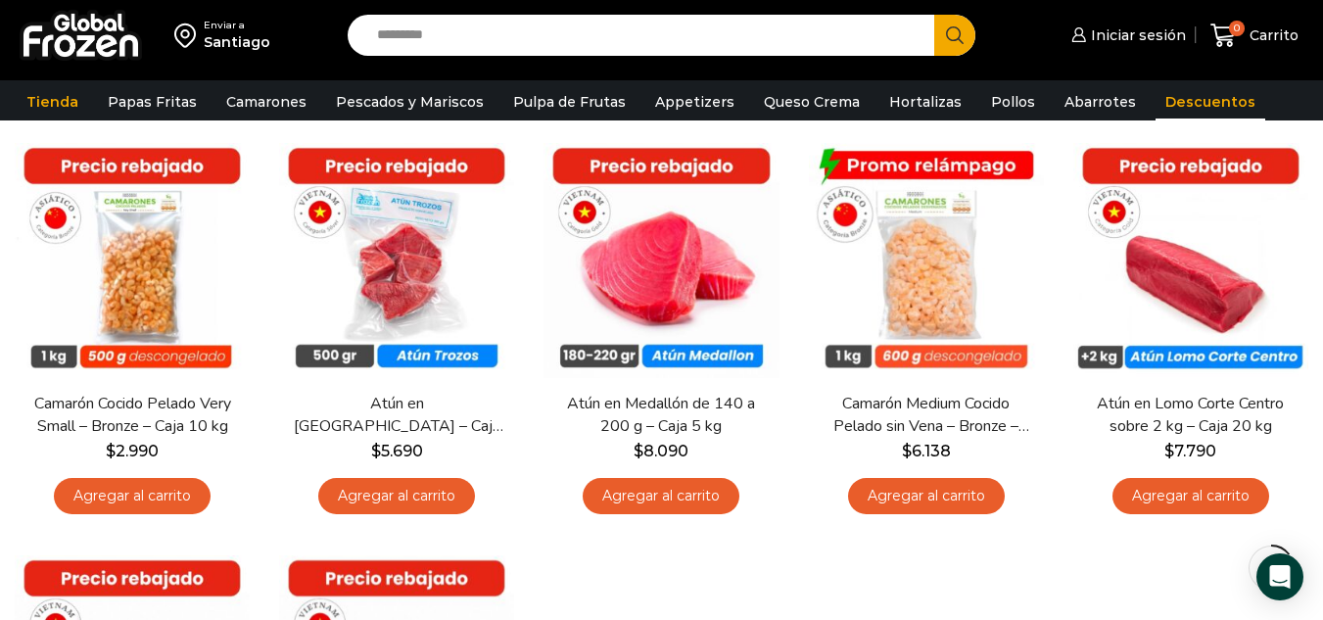
scroll to position [152, 0]
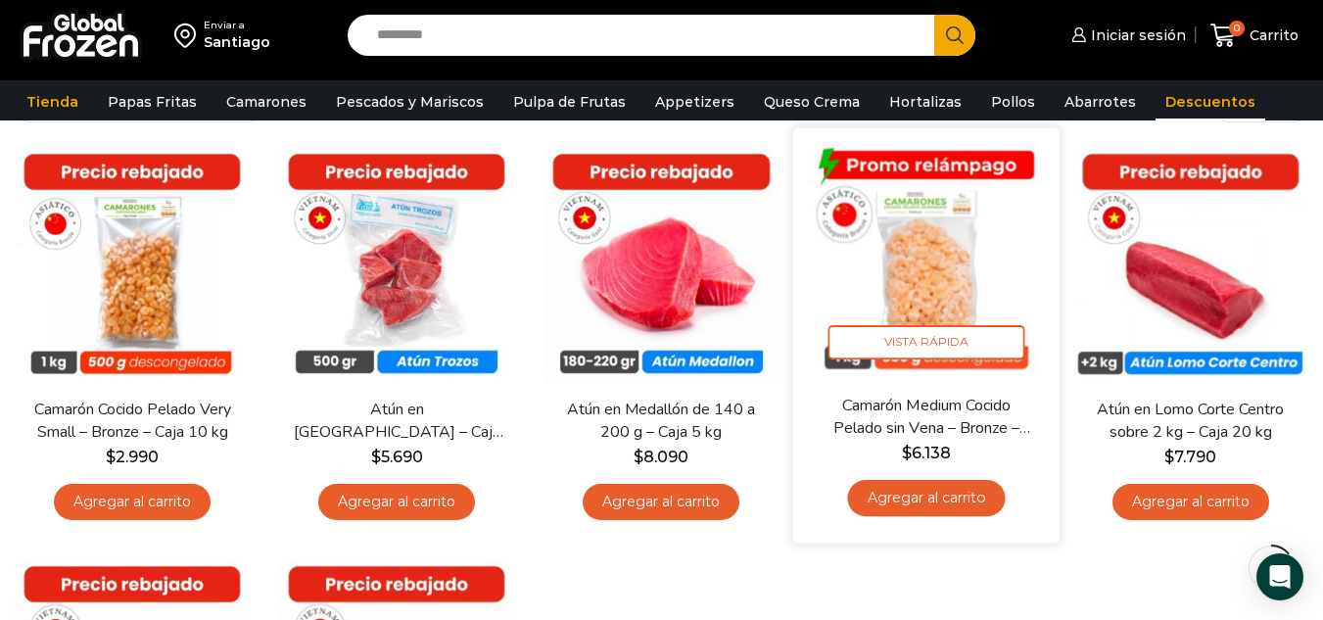
click at [993, 217] on img at bounding box center [926, 260] width 237 height 237
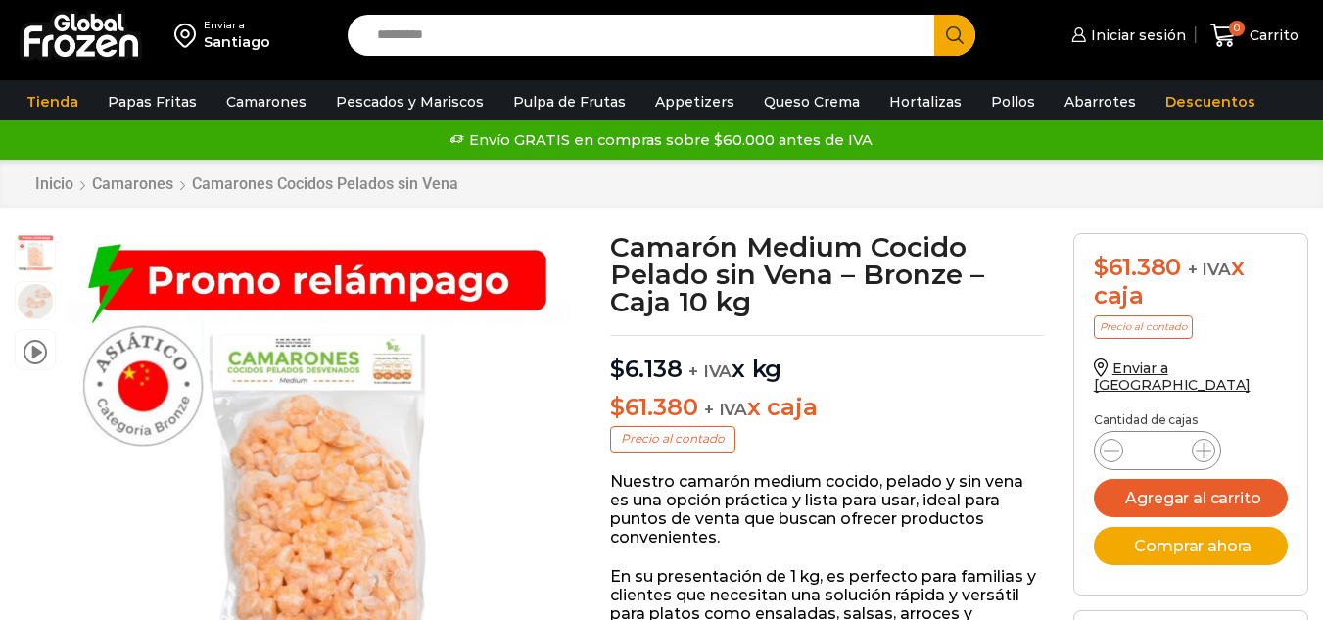
scroll to position [1, 0]
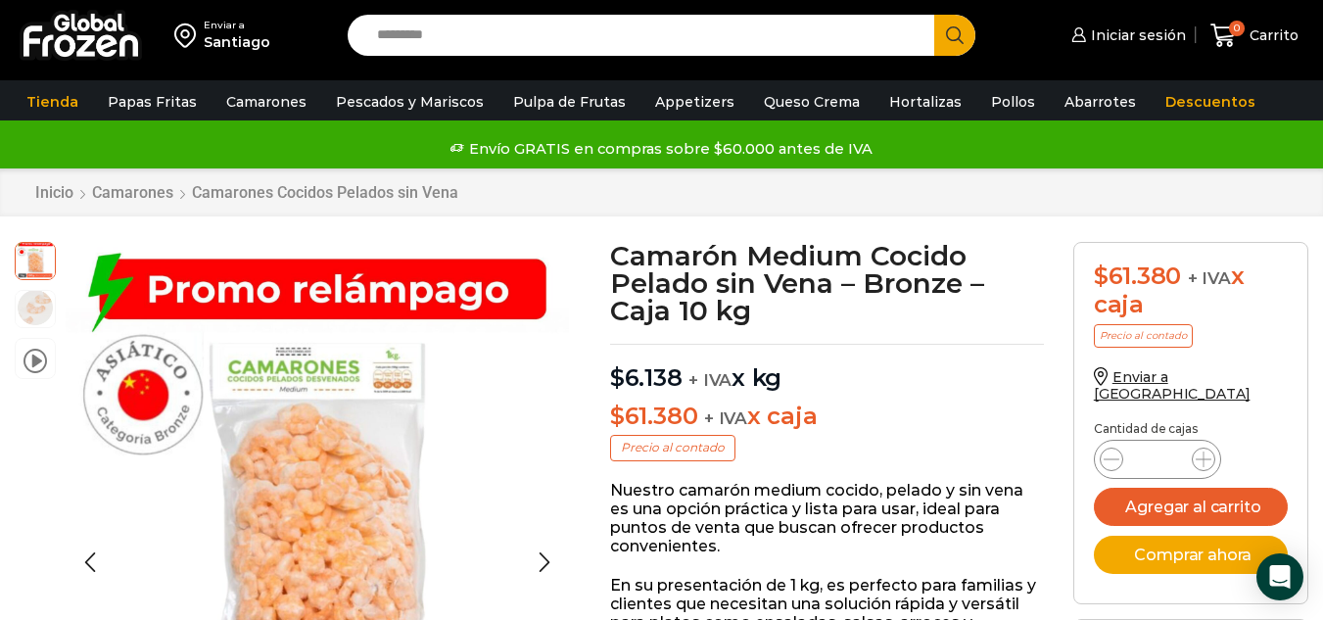
click at [35, 309] on img at bounding box center [35, 307] width 39 height 39
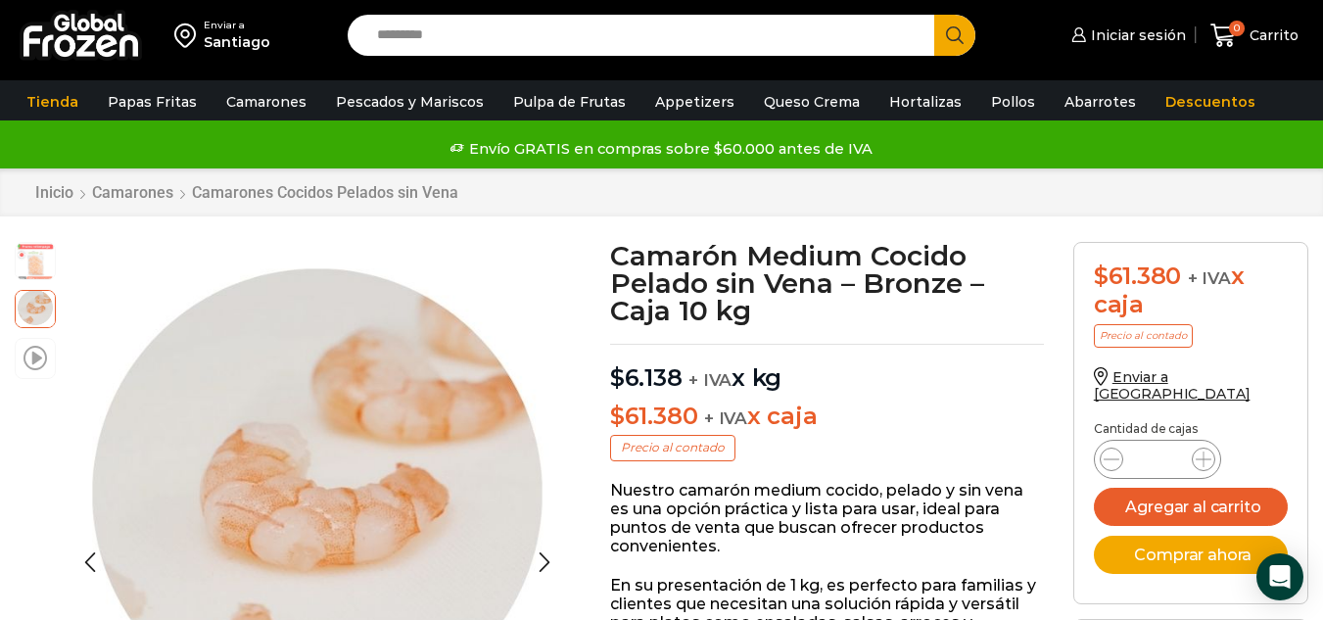
click at [35, 367] on span at bounding box center [34, 357] width 23 height 26
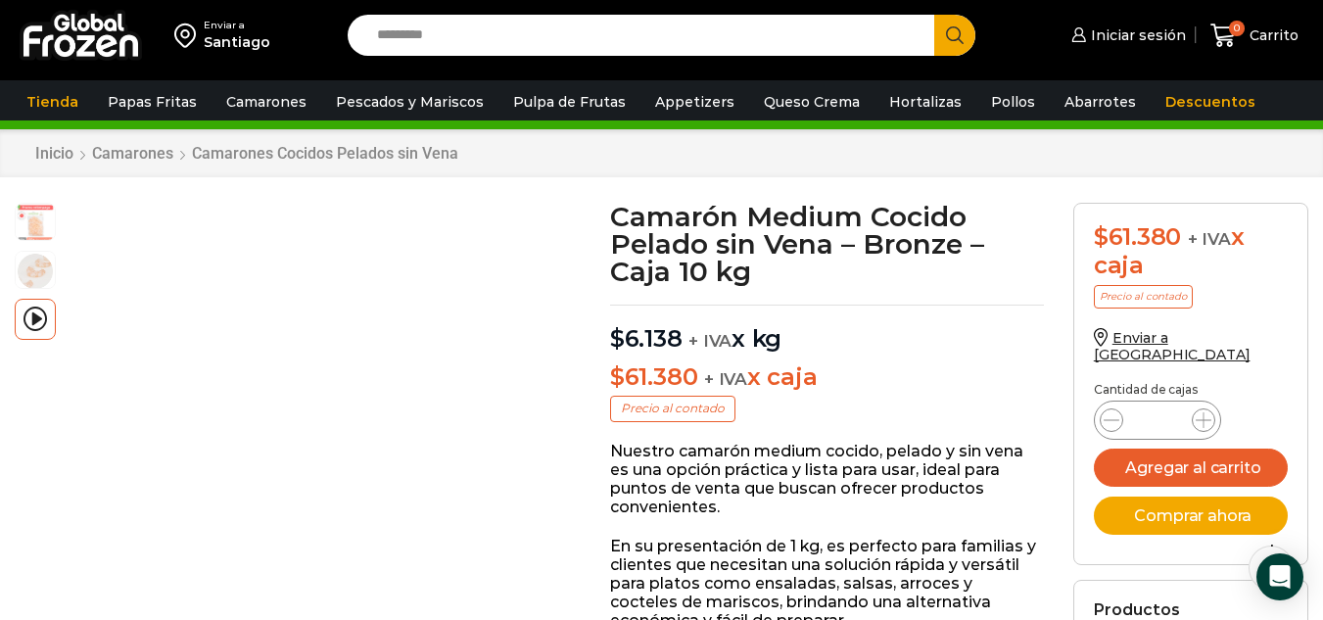
scroll to position [30, 0]
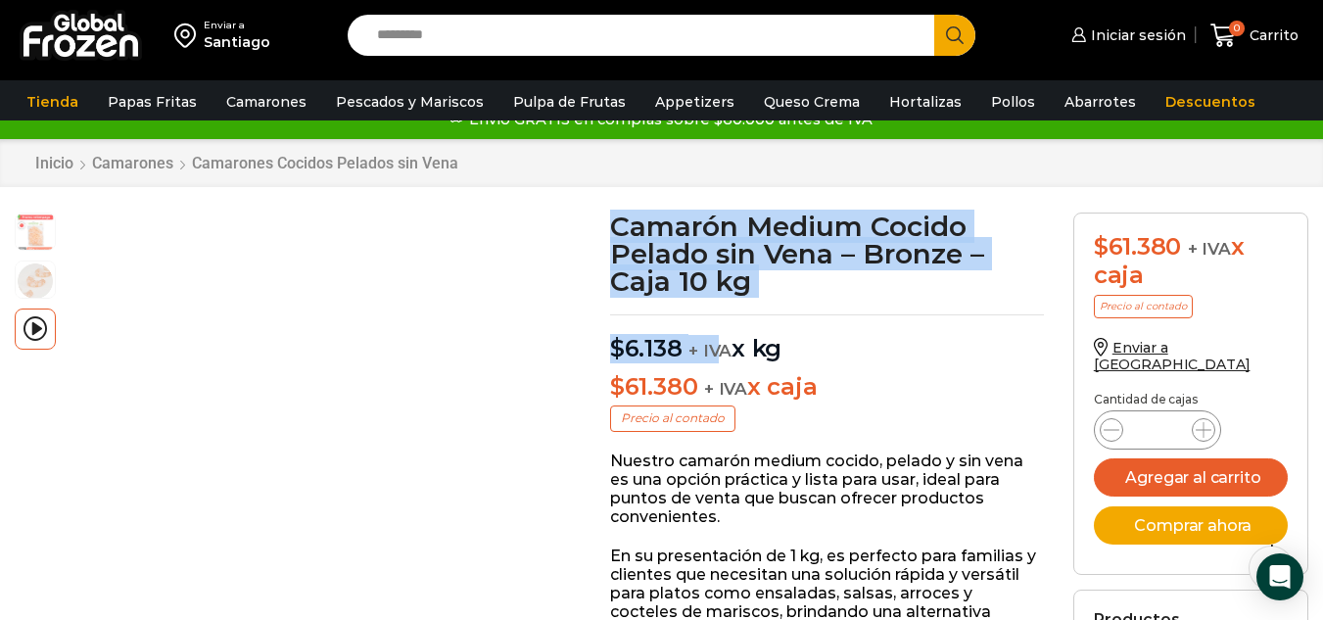
drag, startPoint x: 599, startPoint y: 229, endPoint x: 738, endPoint y: 285, distance: 149.8
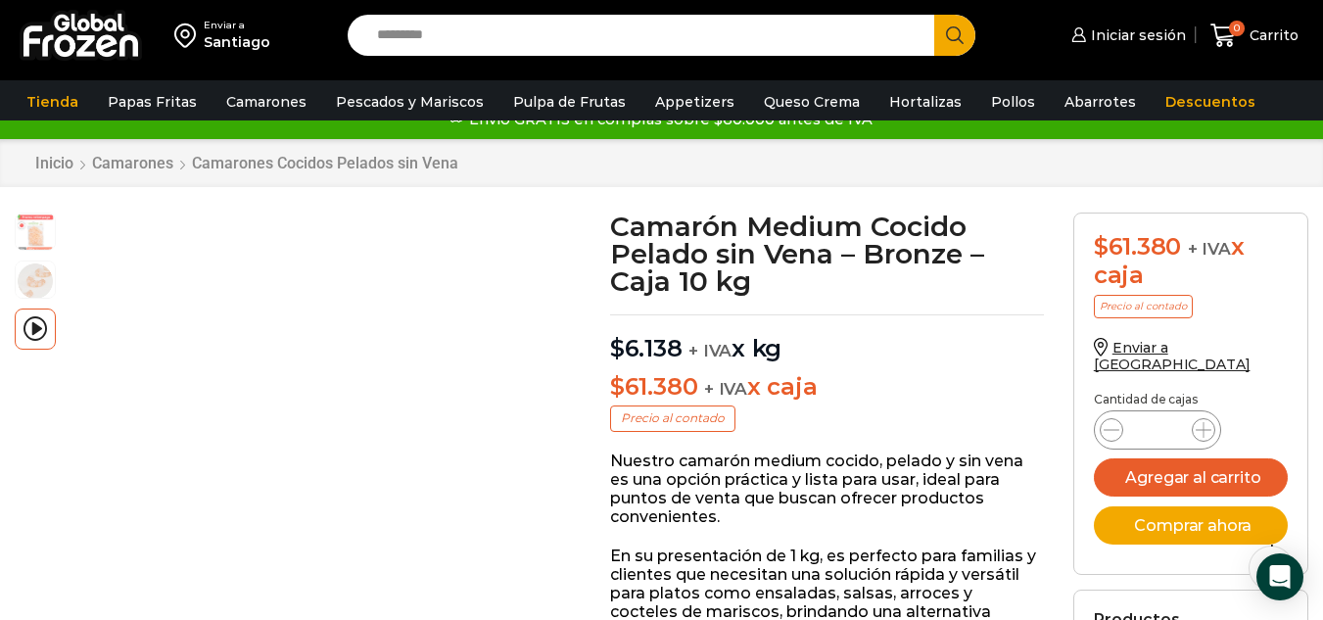
click at [752, 280] on h1 "Camarón Medium Cocido Pelado sin Vena – Bronze – Caja 10 kg" at bounding box center [827, 253] width 434 height 82
drag, startPoint x: 615, startPoint y: 234, endPoint x: 823, endPoint y: 386, distance: 257.9
click at [823, 385] on p "$ 61.380 + IVA x caja" at bounding box center [827, 387] width 434 height 28
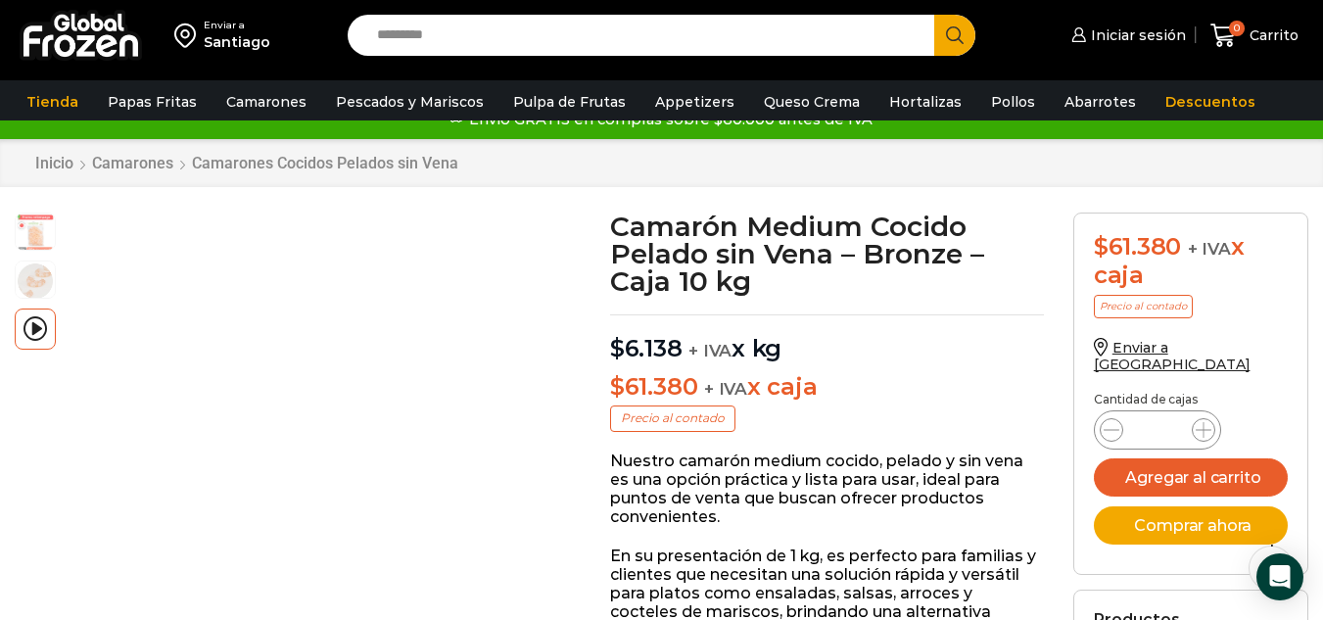
drag, startPoint x: 612, startPoint y: 218, endPoint x: 821, endPoint y: 383, distance: 266.3
click at [821, 383] on p "$ 61.380 + IVA x caja" at bounding box center [827, 387] width 434 height 28
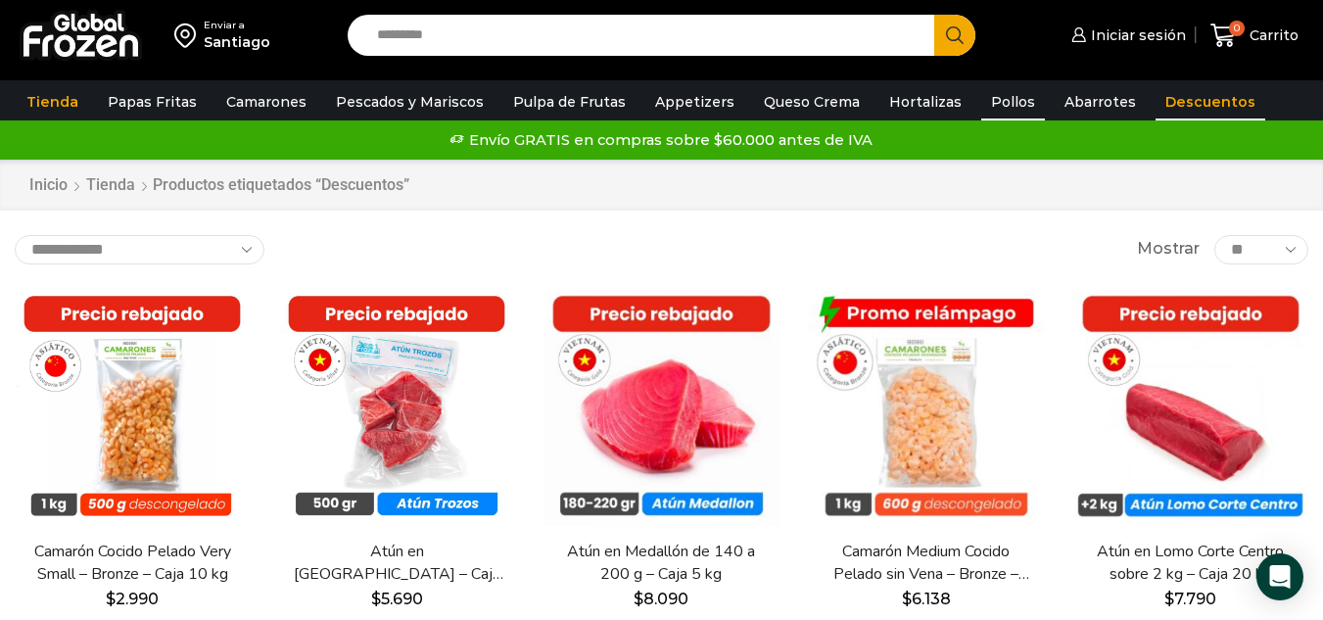
click at [981, 108] on link "Pollos" at bounding box center [1013, 101] width 64 height 37
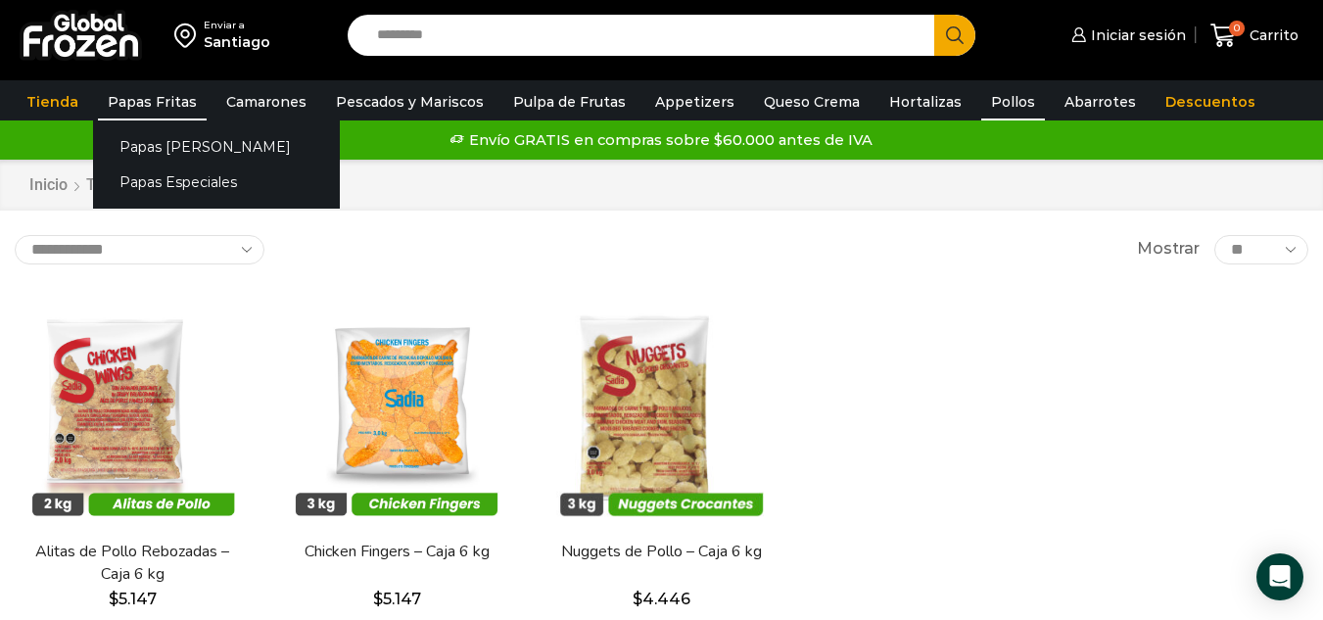
click at [136, 114] on link "Papas Fritas" at bounding box center [152, 101] width 109 height 37
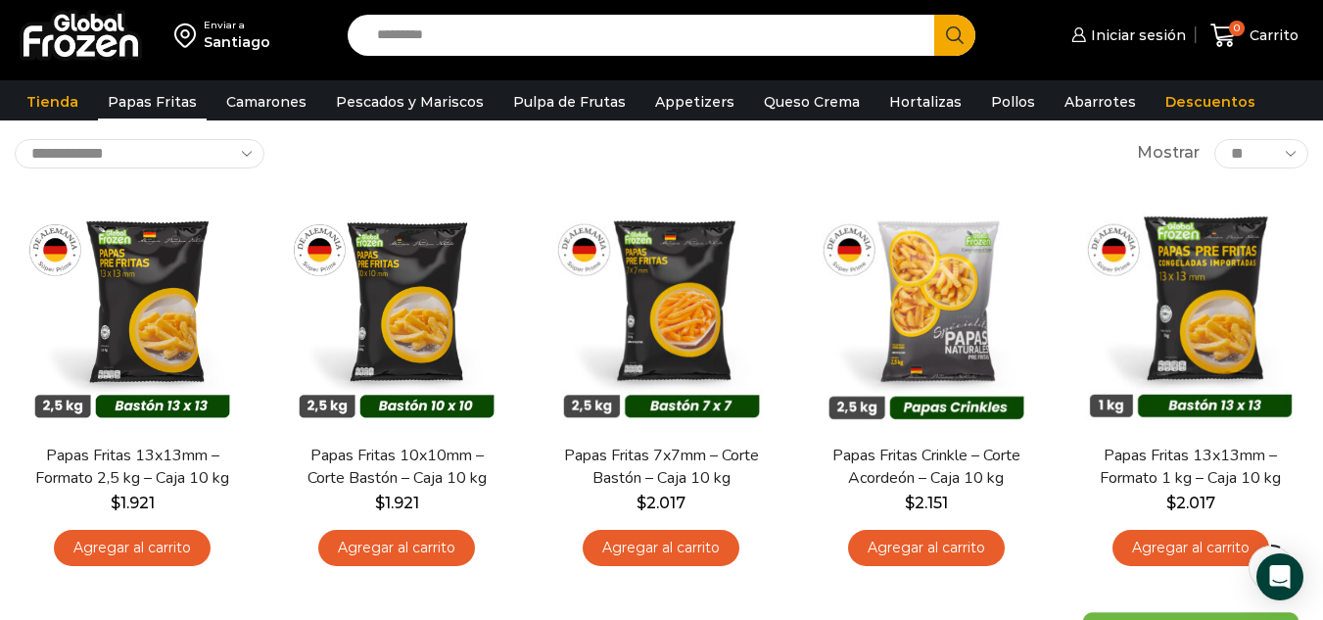
scroll to position [95, 0]
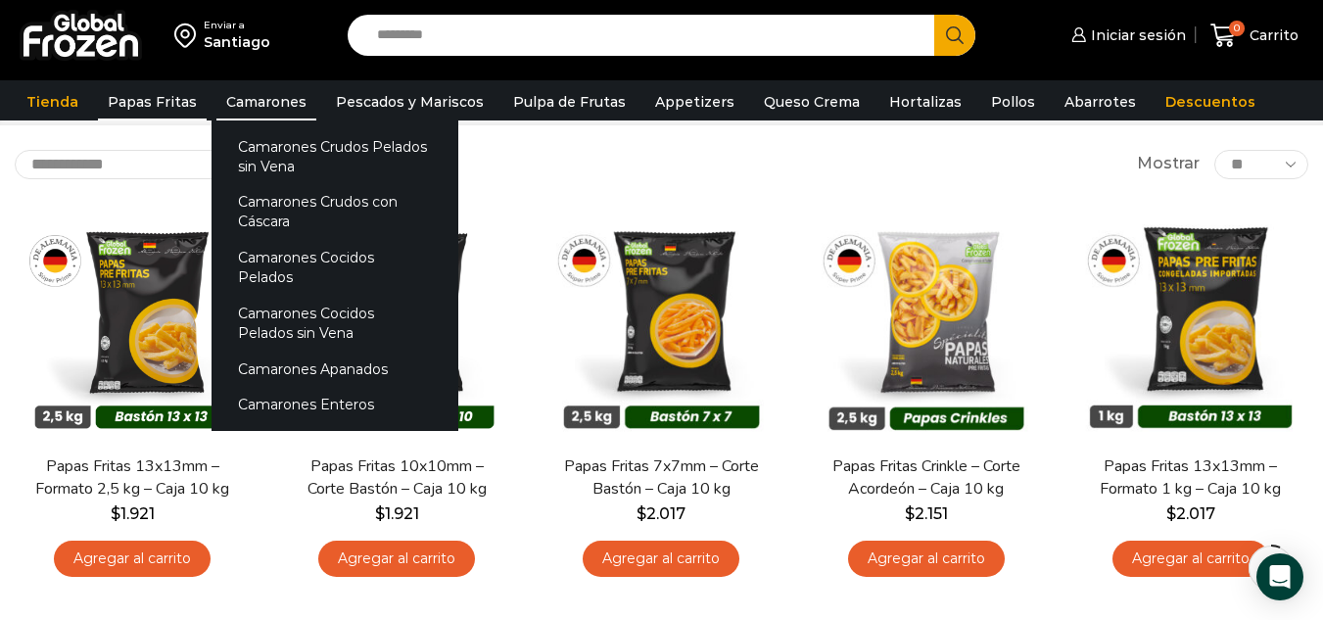
click at [267, 107] on link "Camarones" at bounding box center [266, 101] width 100 height 37
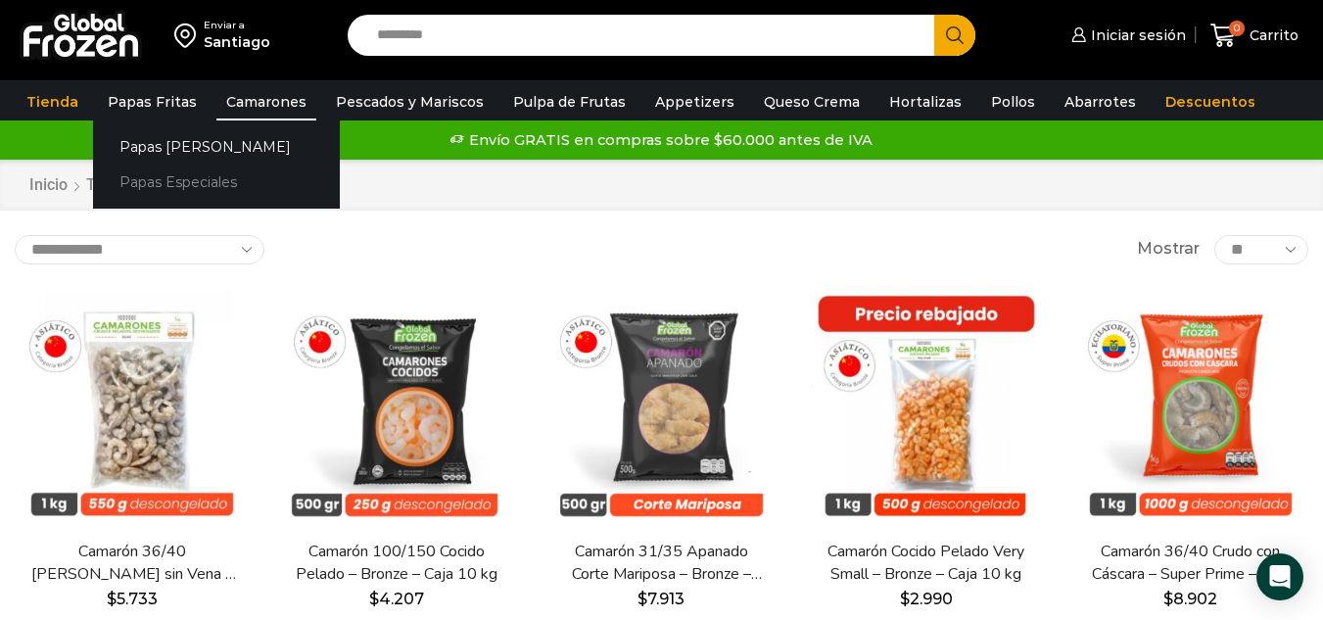
click at [202, 170] on link "Papas Especiales" at bounding box center [216, 182] width 247 height 36
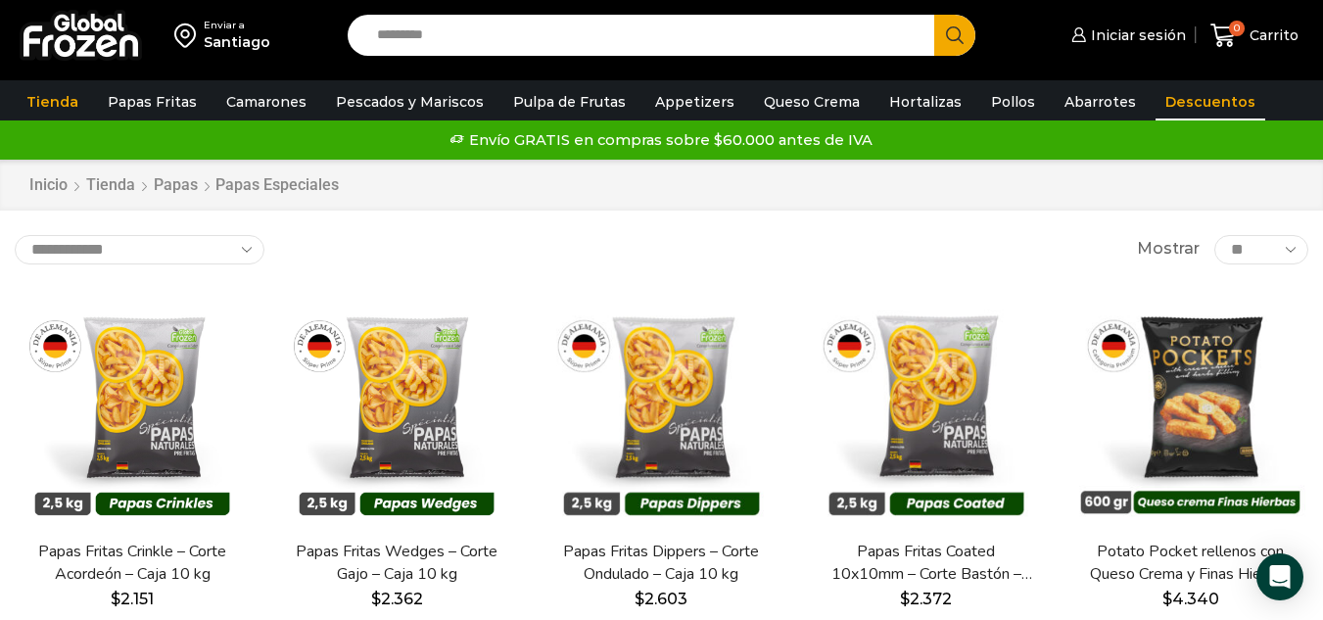
click at [1177, 100] on link "Descuentos" at bounding box center [1210, 101] width 110 height 37
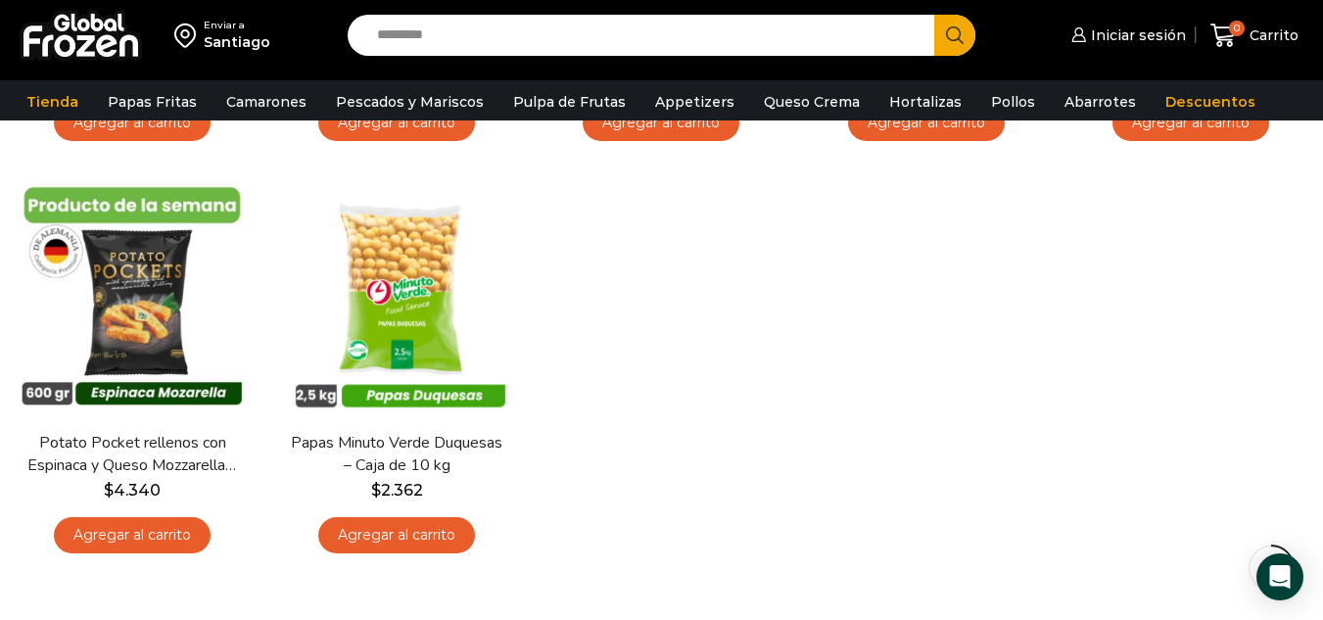
scroll to position [153, 0]
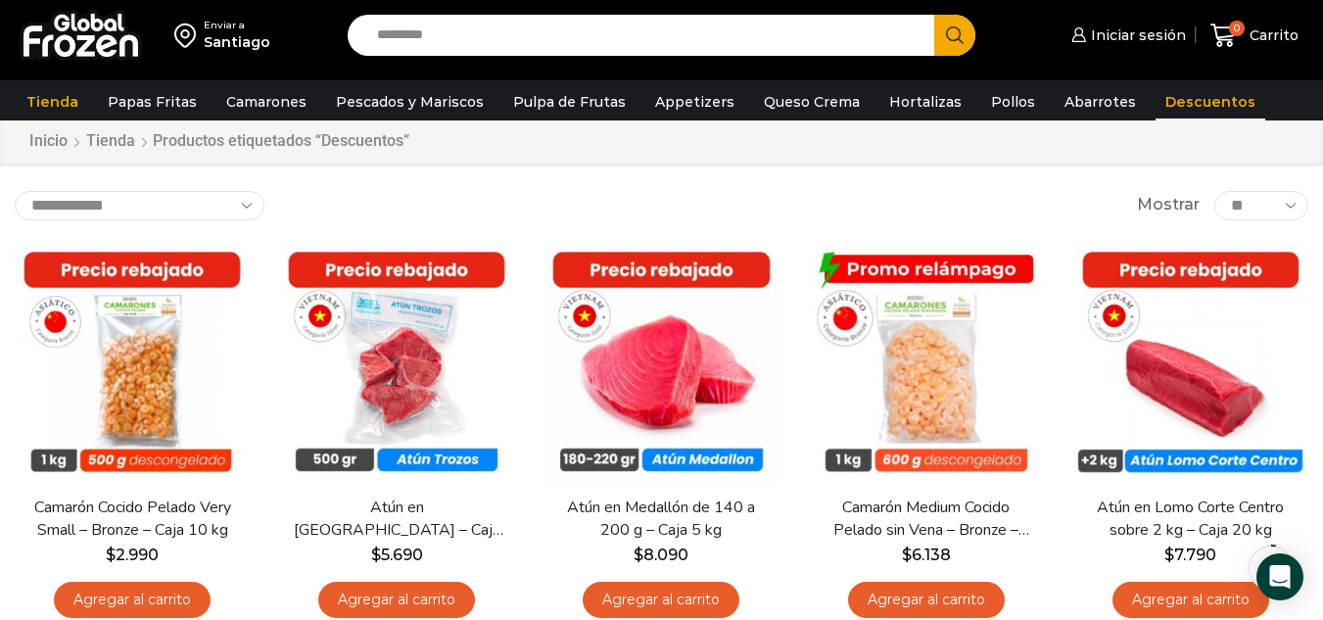
scroll to position [36, 0]
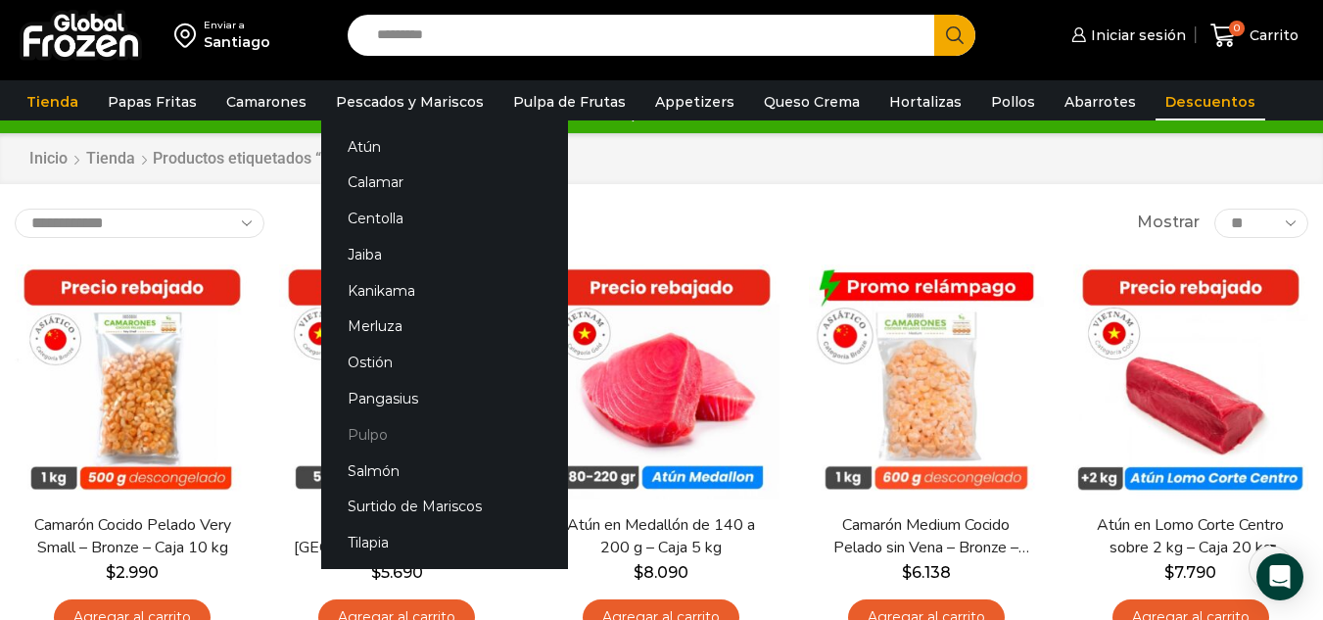
click at [372, 425] on link "Pulpo" at bounding box center [444, 434] width 247 height 36
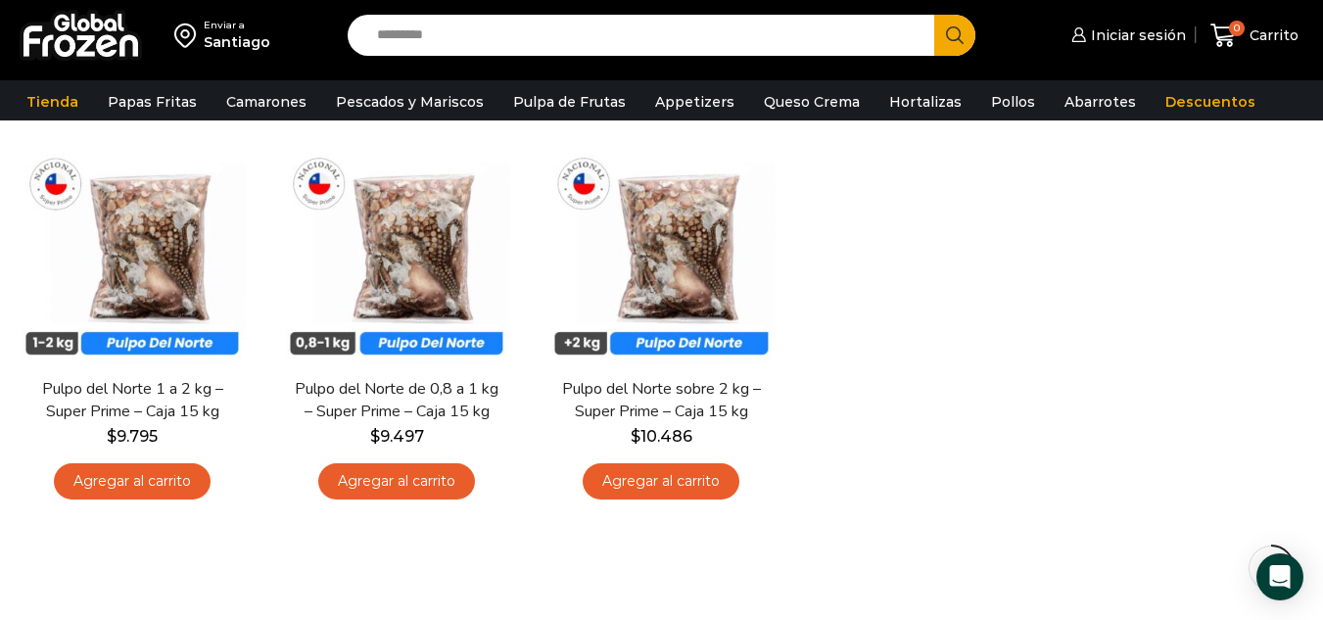
scroll to position [174, 0]
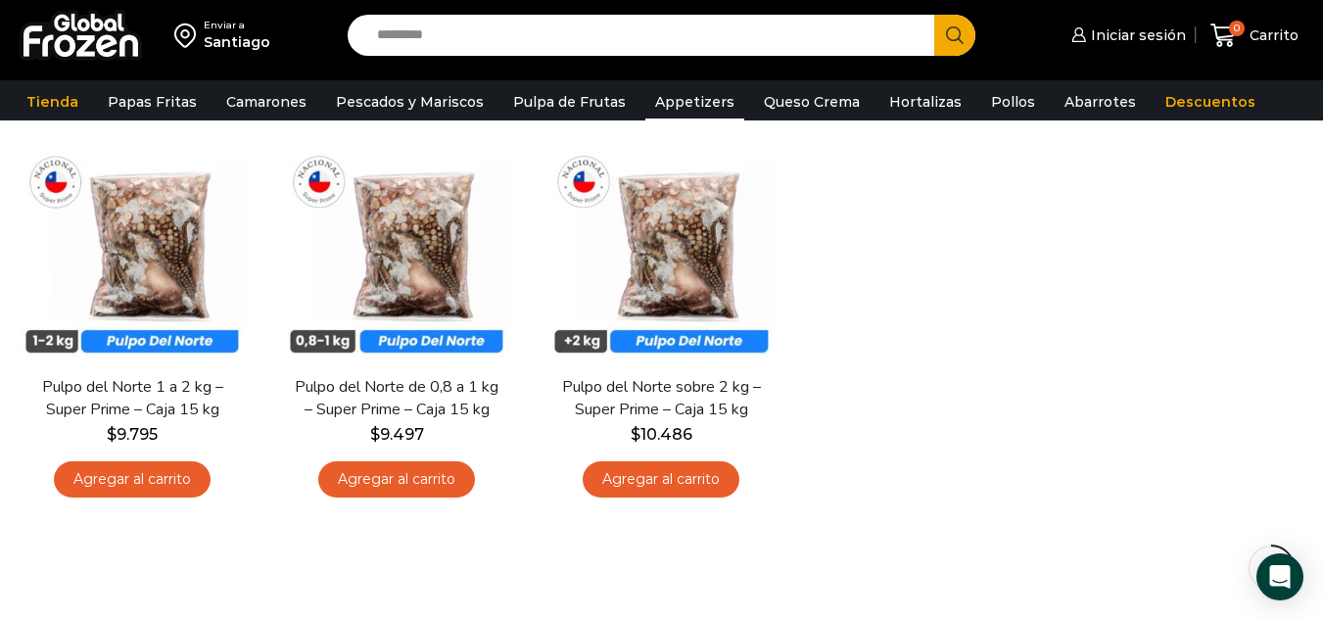
click at [672, 91] on link "Appetizers" at bounding box center [694, 101] width 99 height 37
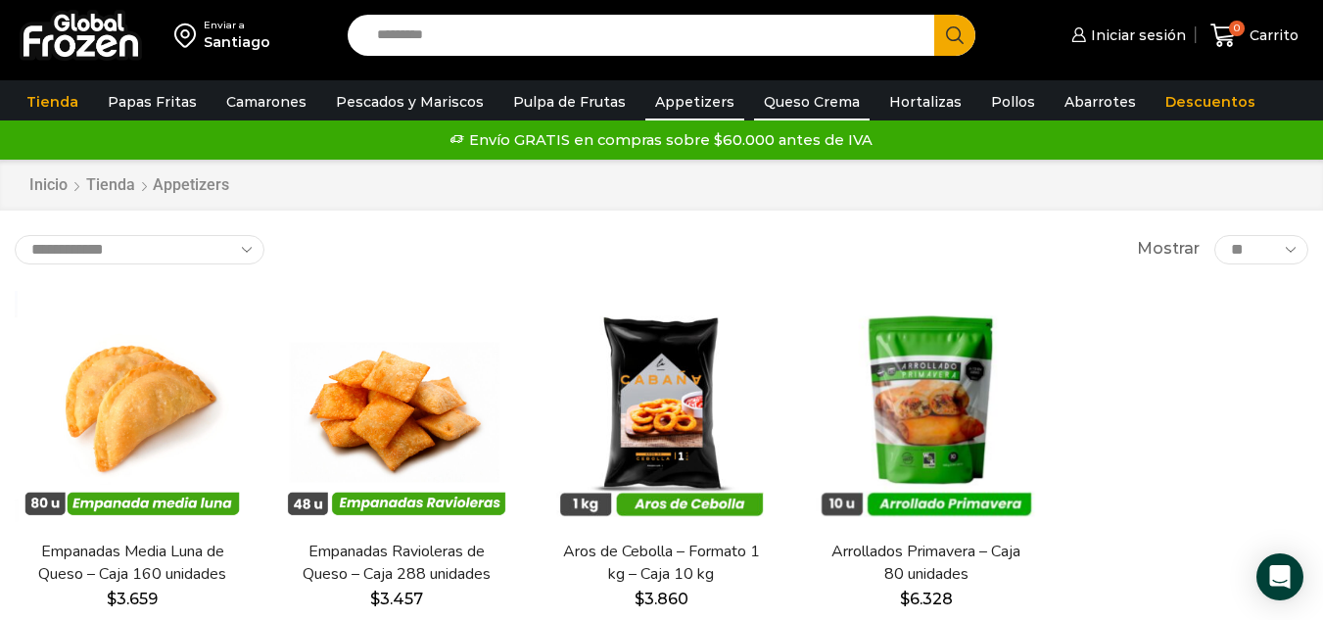
click at [764, 105] on link "Queso Crema" at bounding box center [812, 101] width 116 height 37
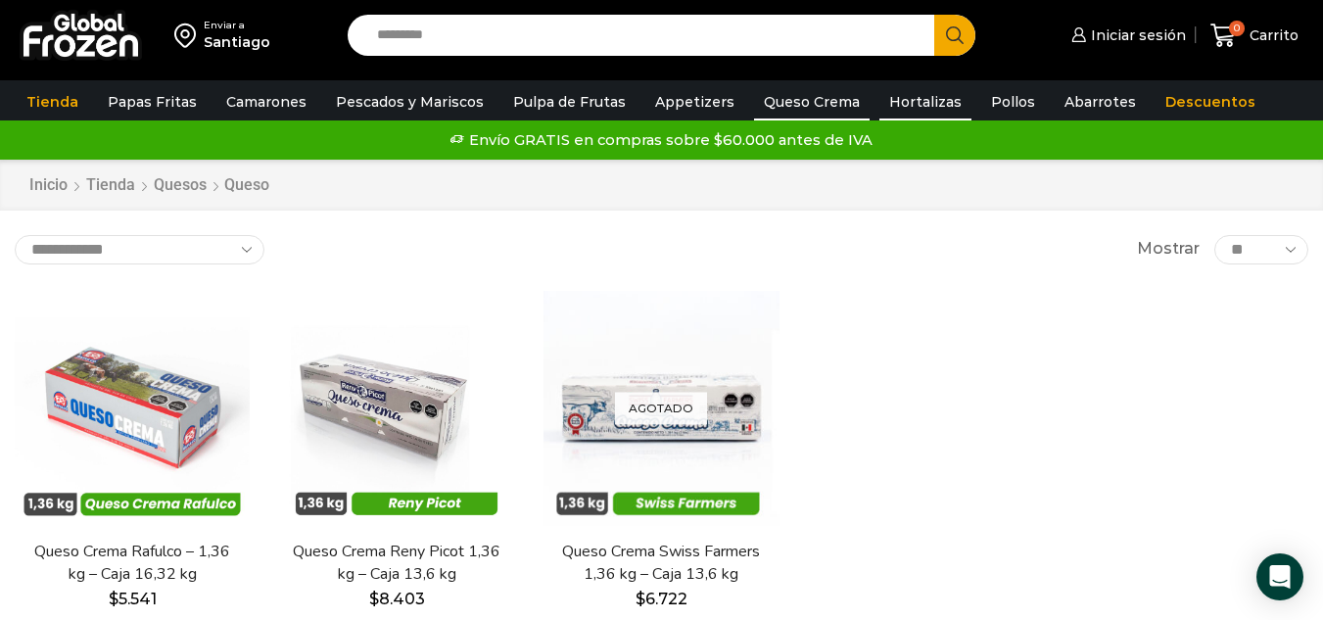
click at [906, 111] on link "Hortalizas" at bounding box center [925, 101] width 92 height 37
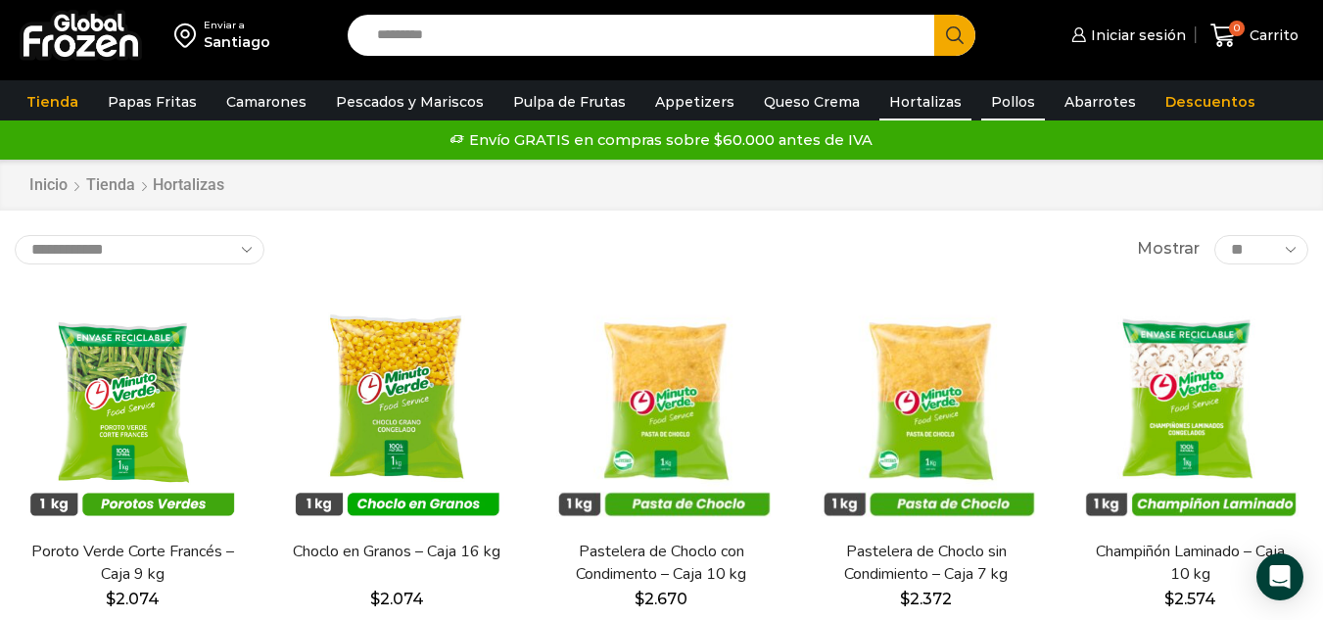
click at [995, 112] on link "Pollos" at bounding box center [1013, 101] width 64 height 37
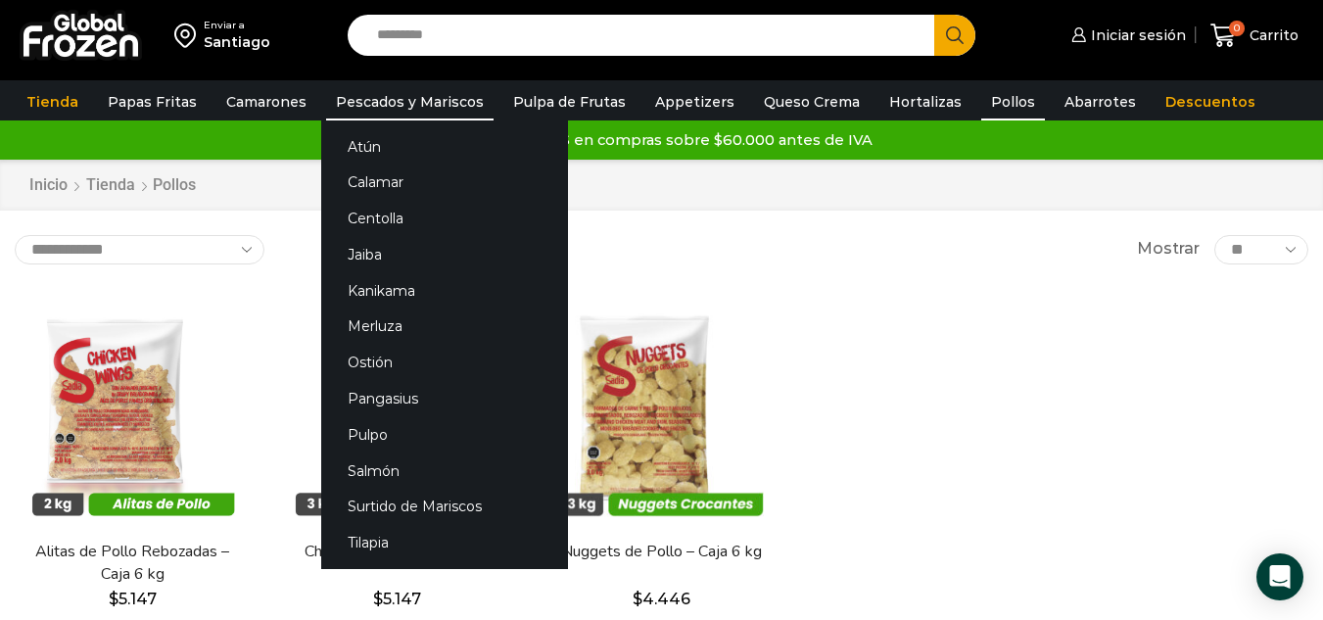
click at [419, 90] on link "Pescados y Mariscos" at bounding box center [409, 101] width 167 height 37
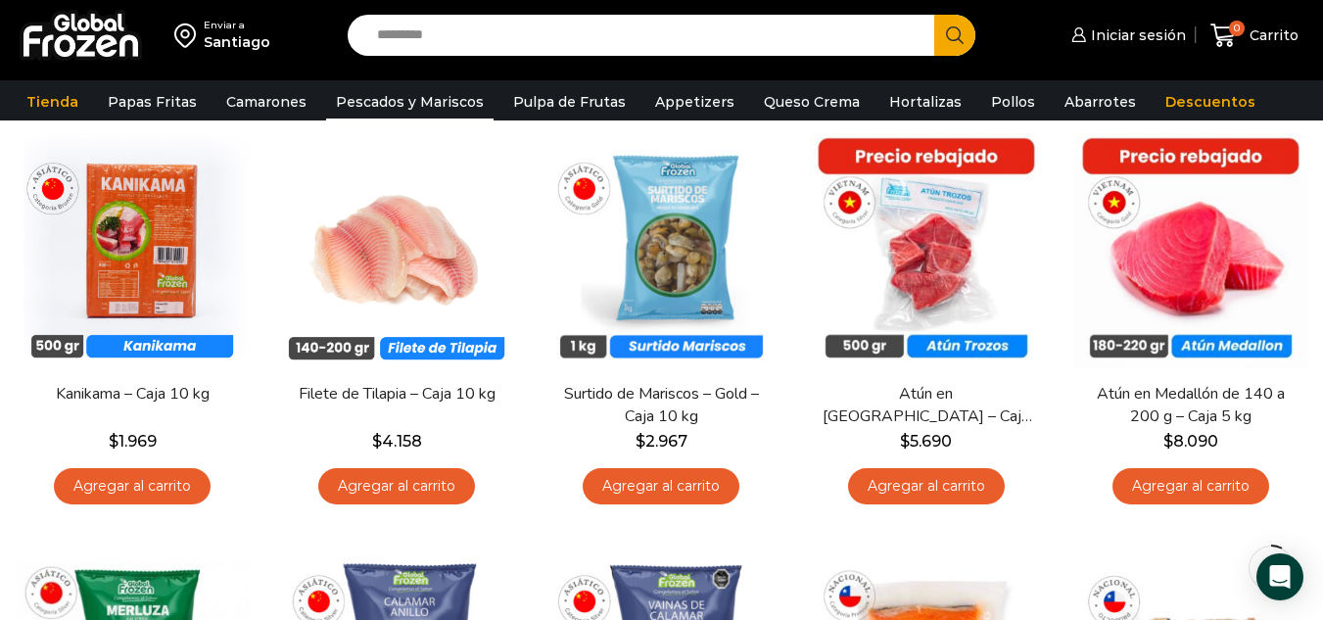
scroll to position [154, 0]
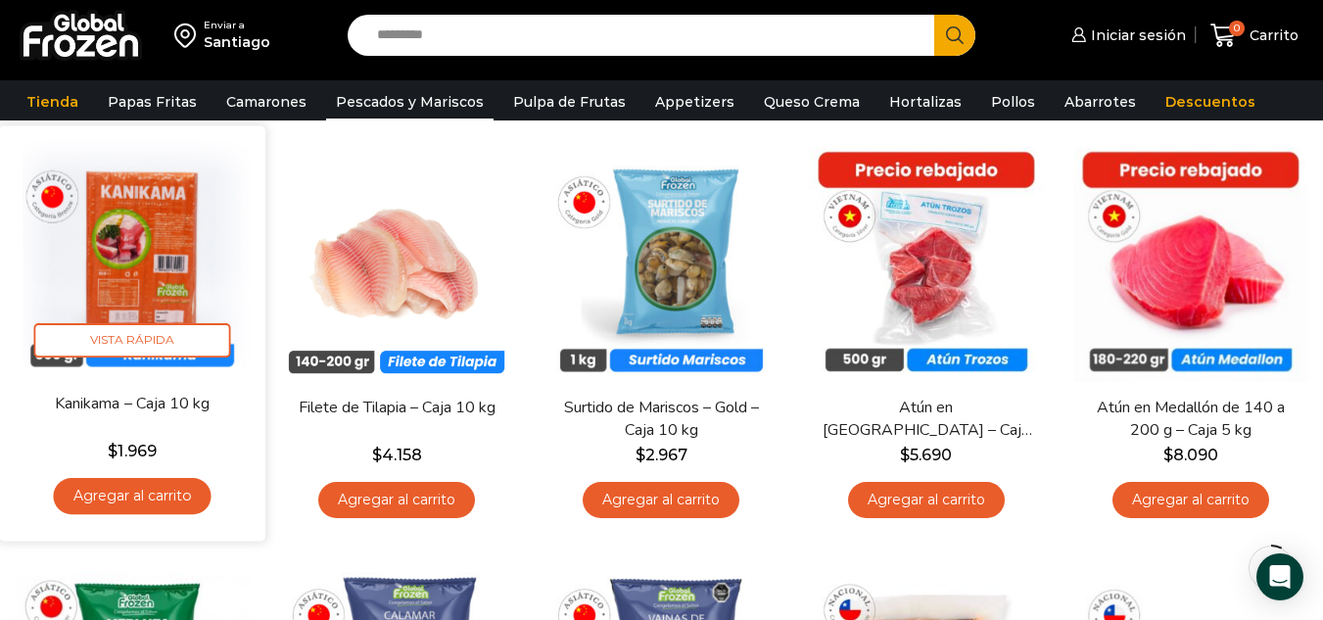
click at [223, 275] on img at bounding box center [132, 258] width 237 height 237
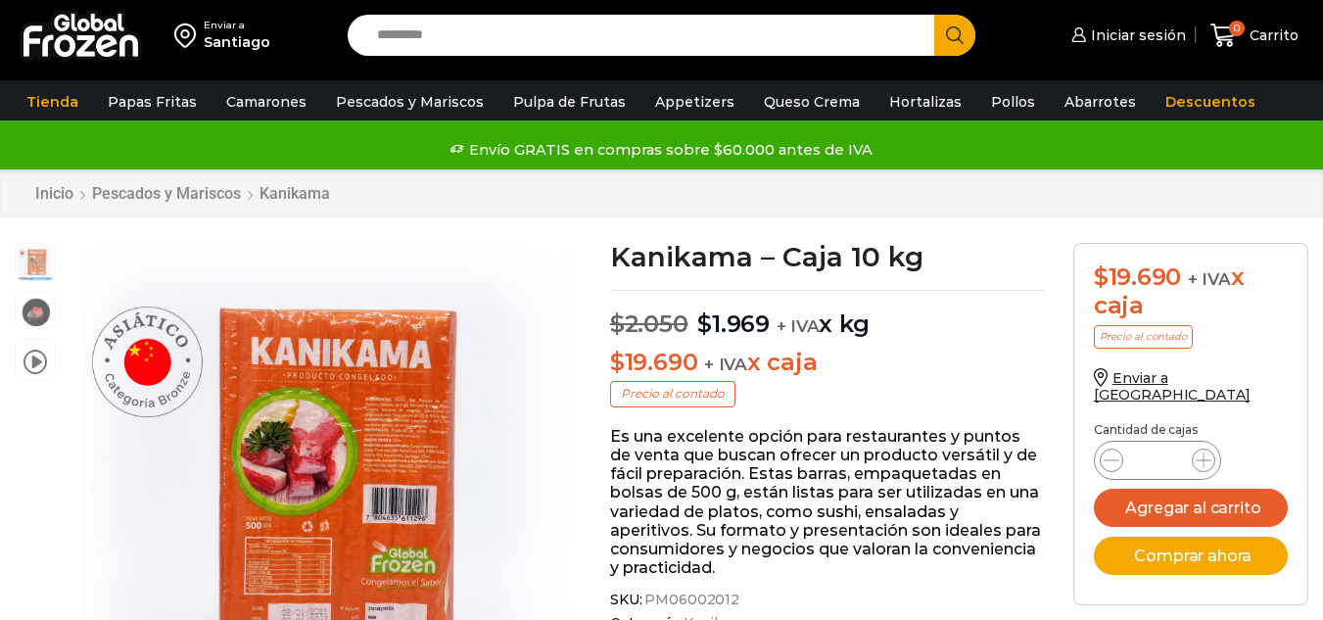
scroll to position [1, 0]
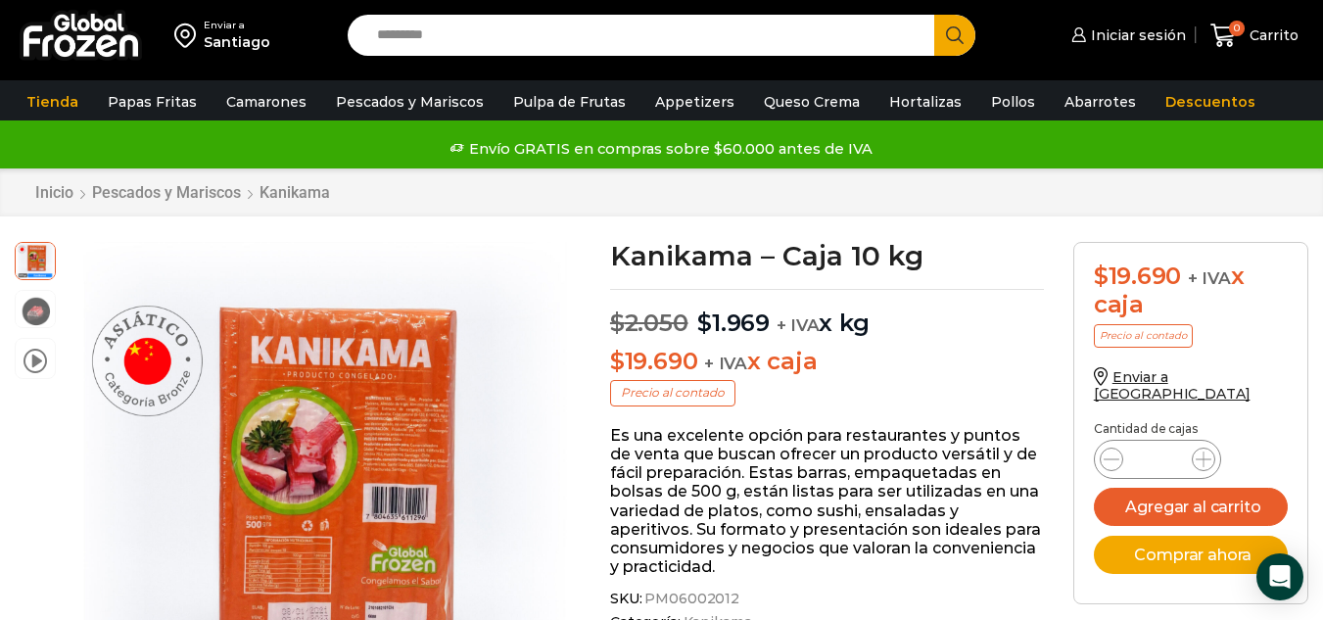
click at [99, 29] on img at bounding box center [81, 35] width 122 height 51
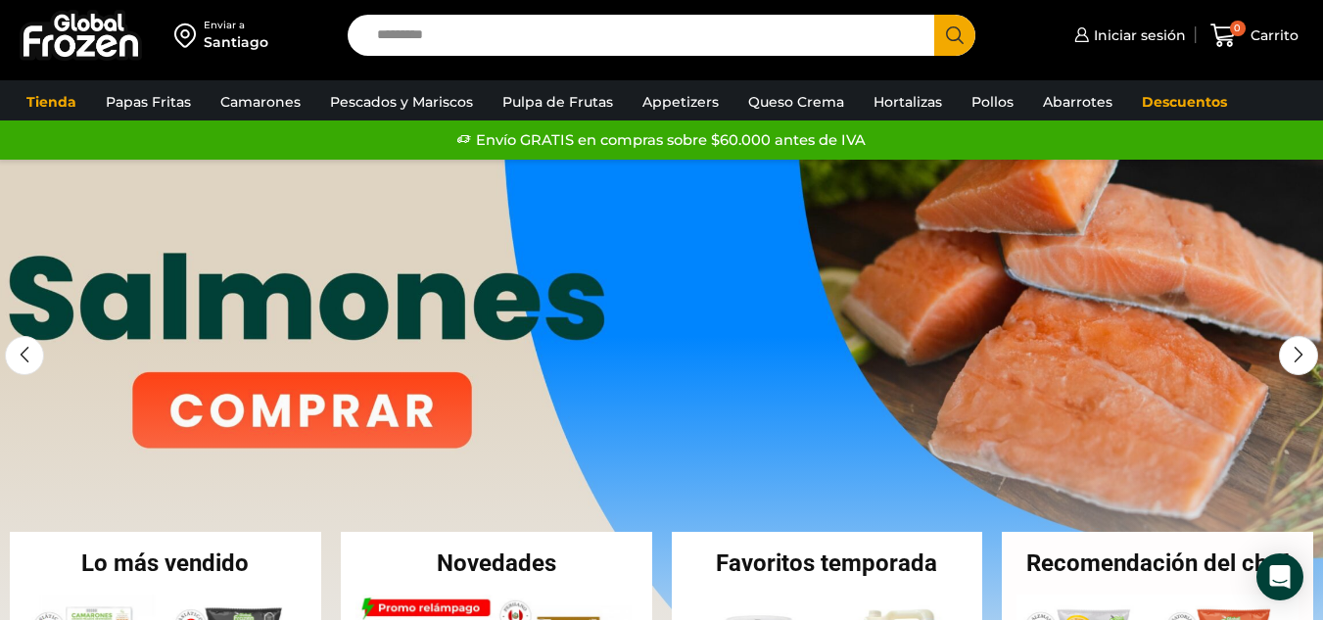
click at [383, 323] on link "1 / 3" at bounding box center [661, 453] width 1323 height 587
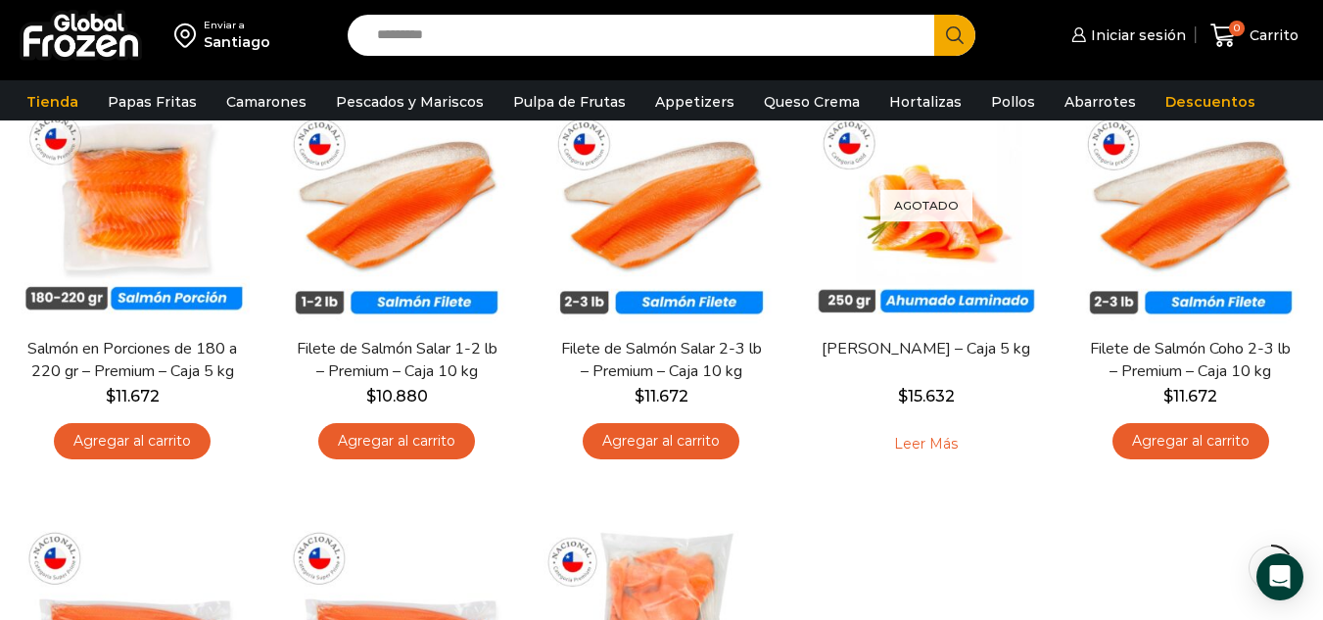
scroll to position [56, 0]
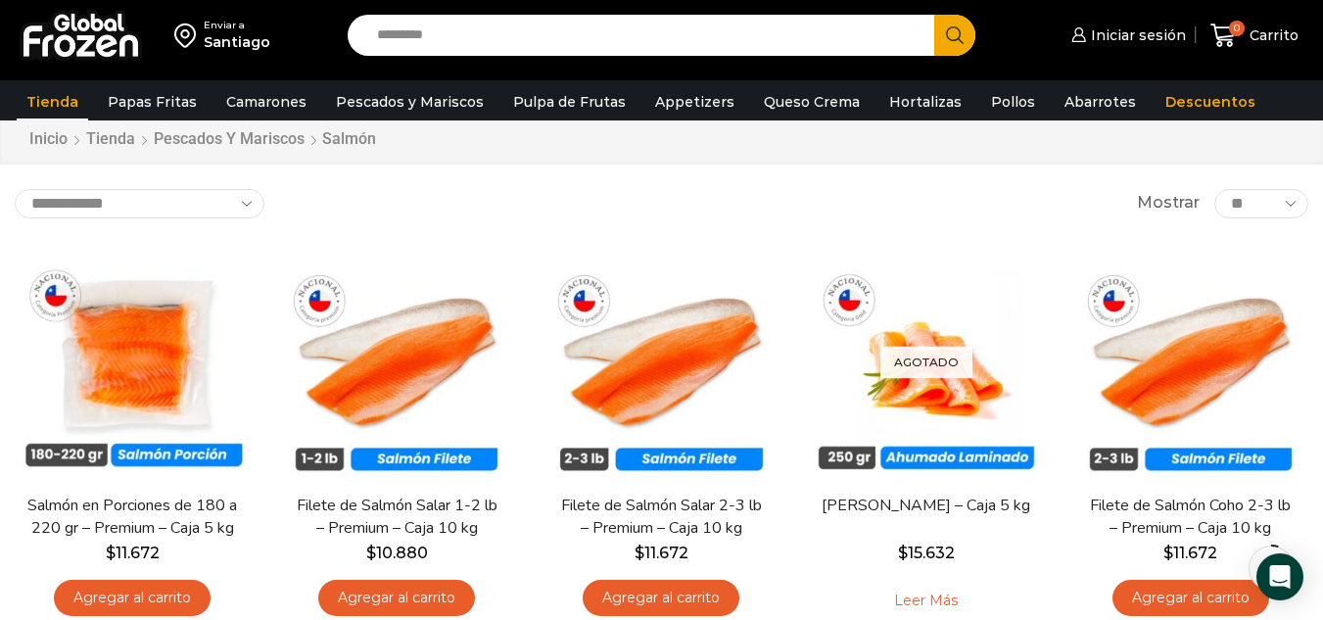
click at [50, 108] on link "Tienda" at bounding box center [52, 101] width 71 height 37
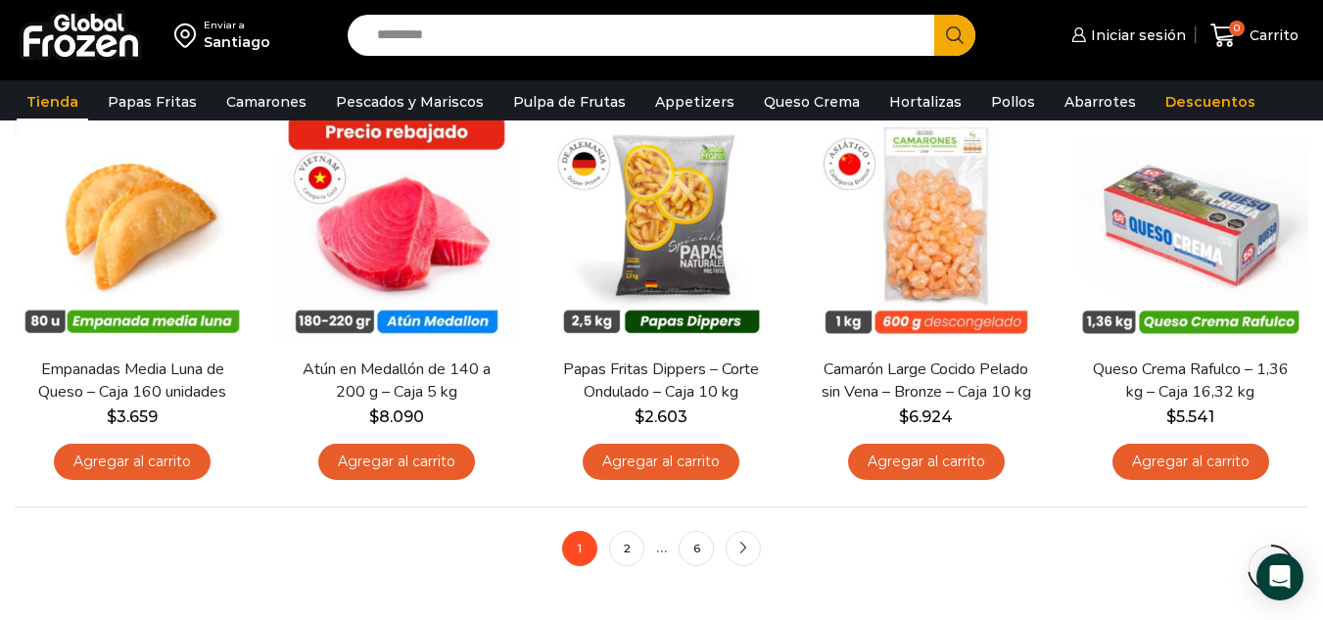
scroll to position [1441, 0]
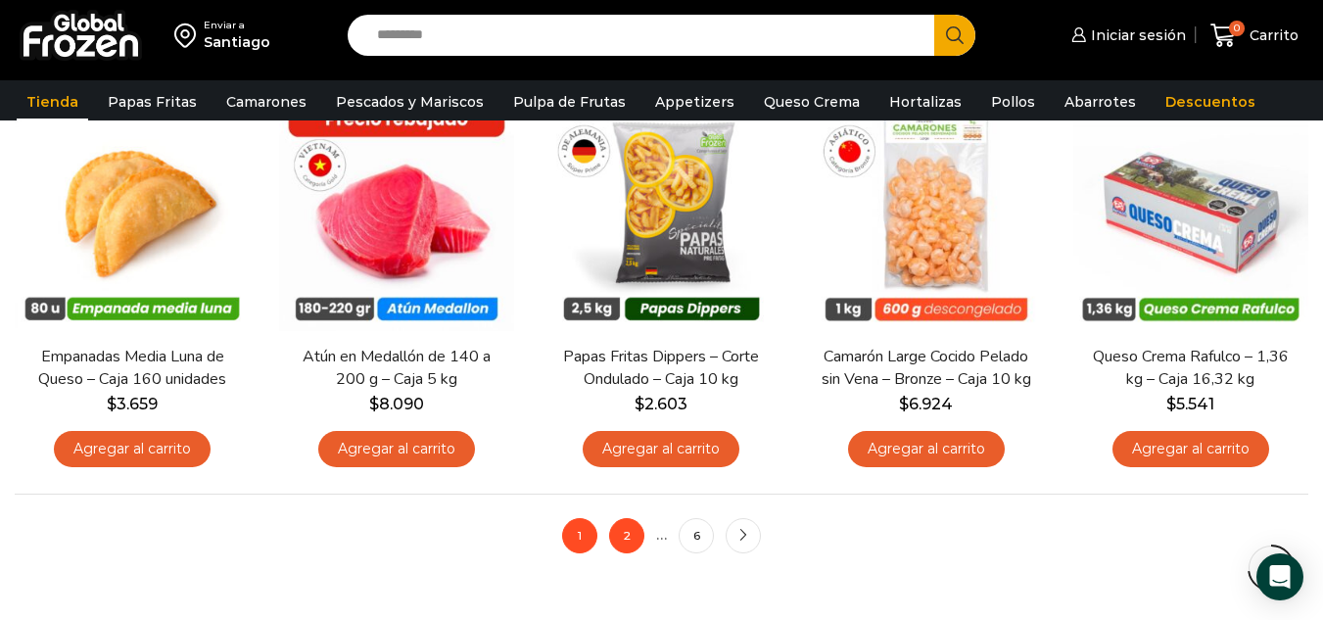
click at [629, 531] on link "2" at bounding box center [626, 535] width 35 height 35
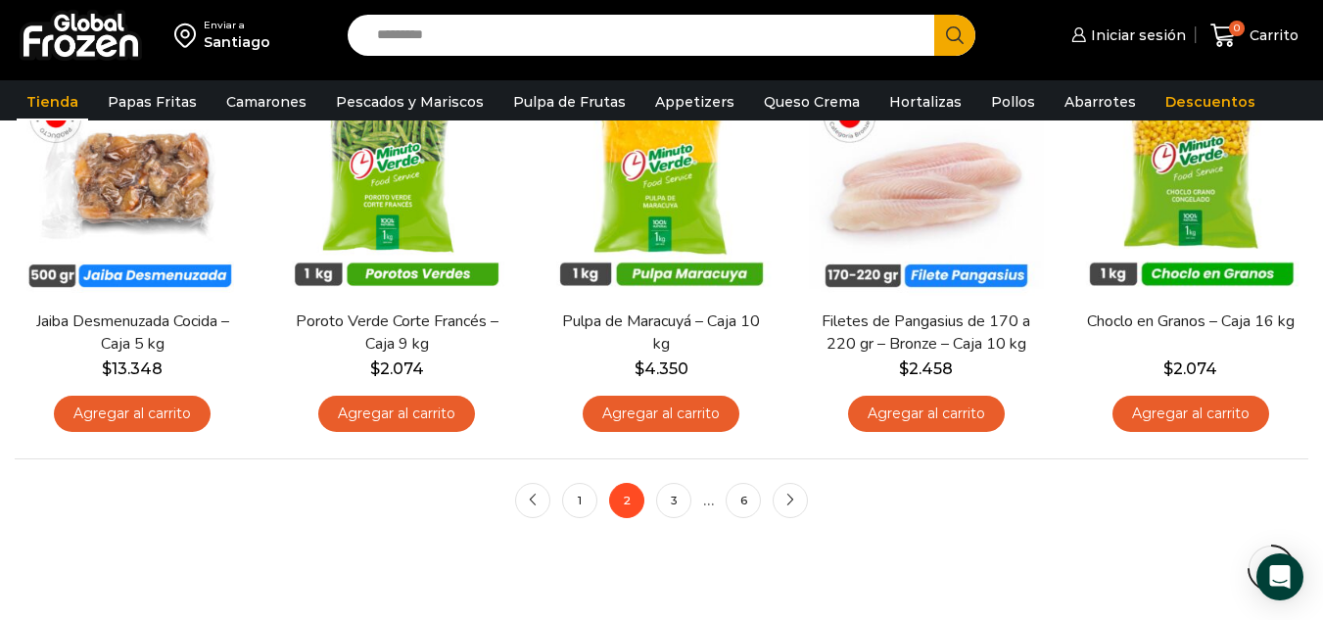
scroll to position [1486, 0]
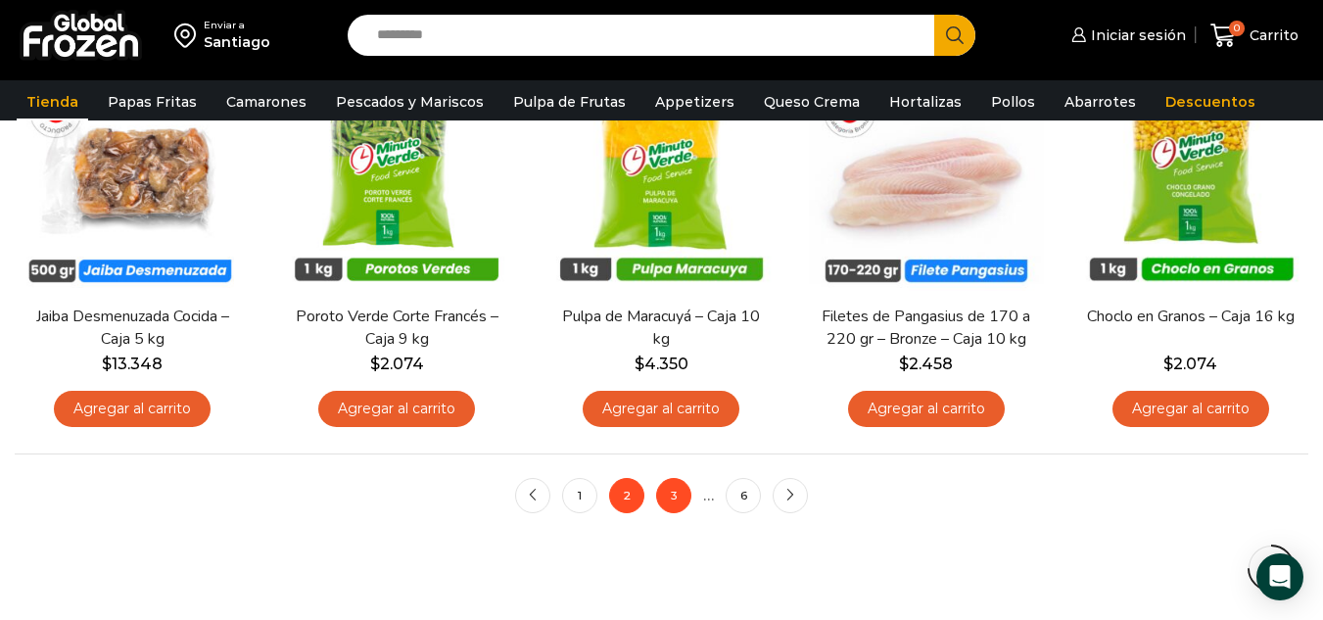
click at [672, 490] on link "3" at bounding box center [673, 495] width 35 height 35
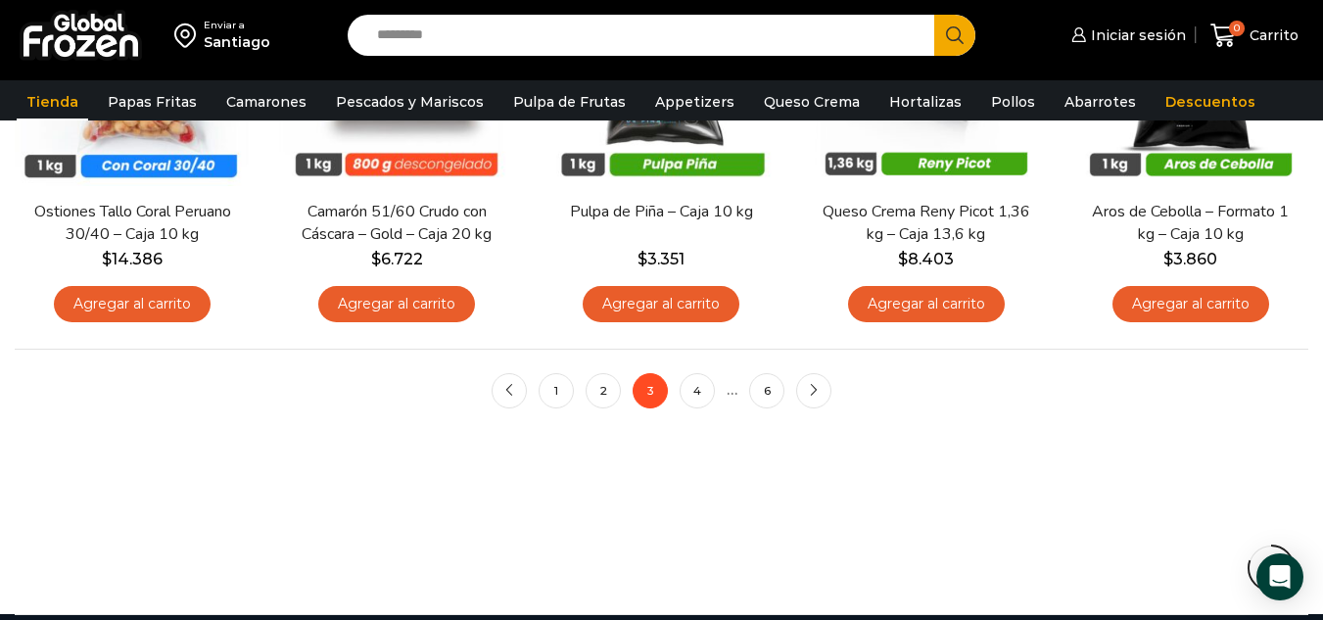
scroll to position [1595, 0]
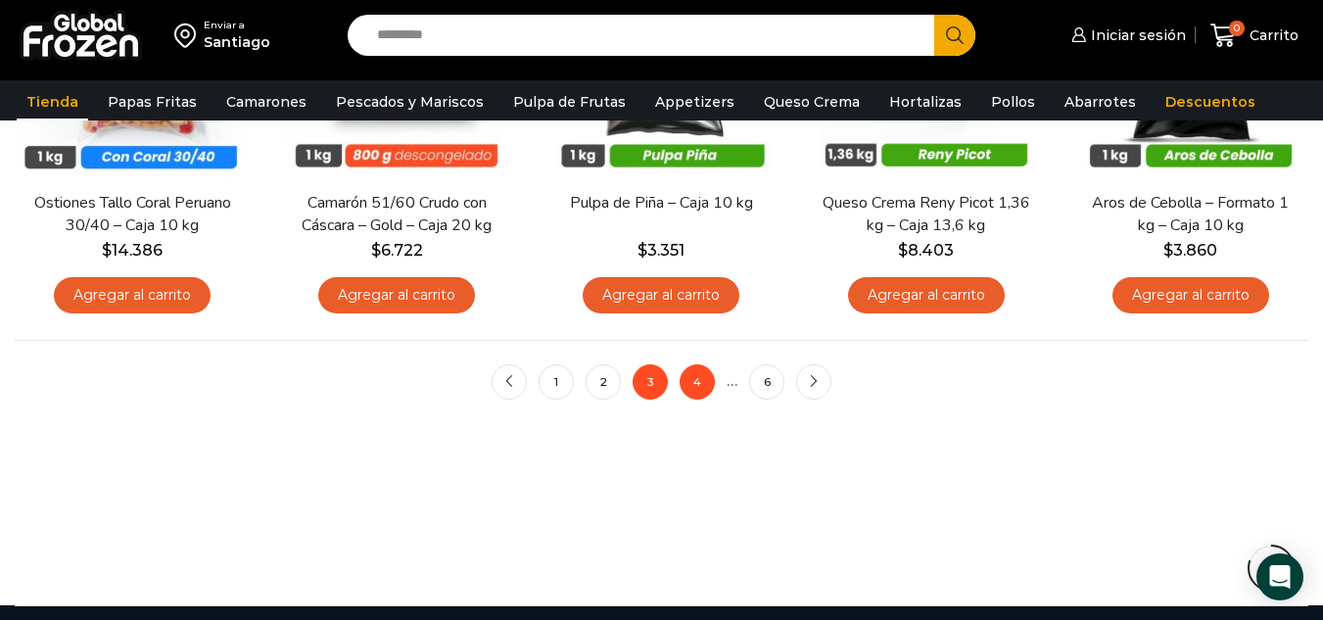
click at [694, 366] on link "4" at bounding box center [696, 381] width 35 height 35
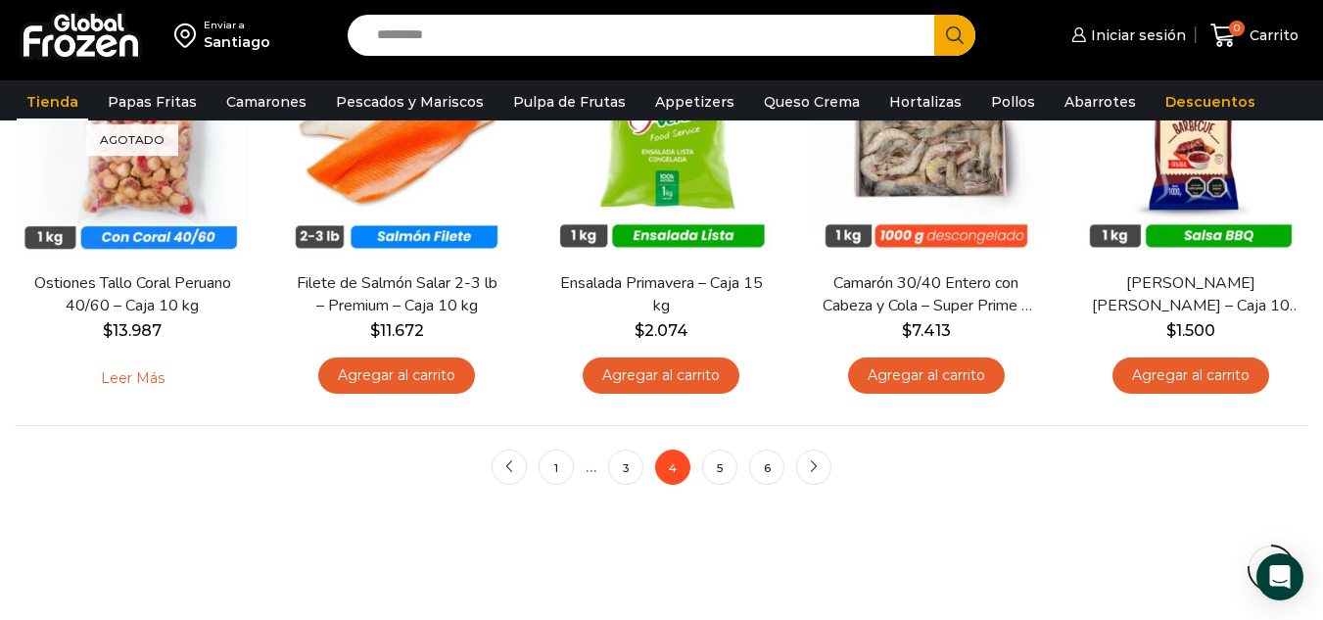
scroll to position [1534, 0]
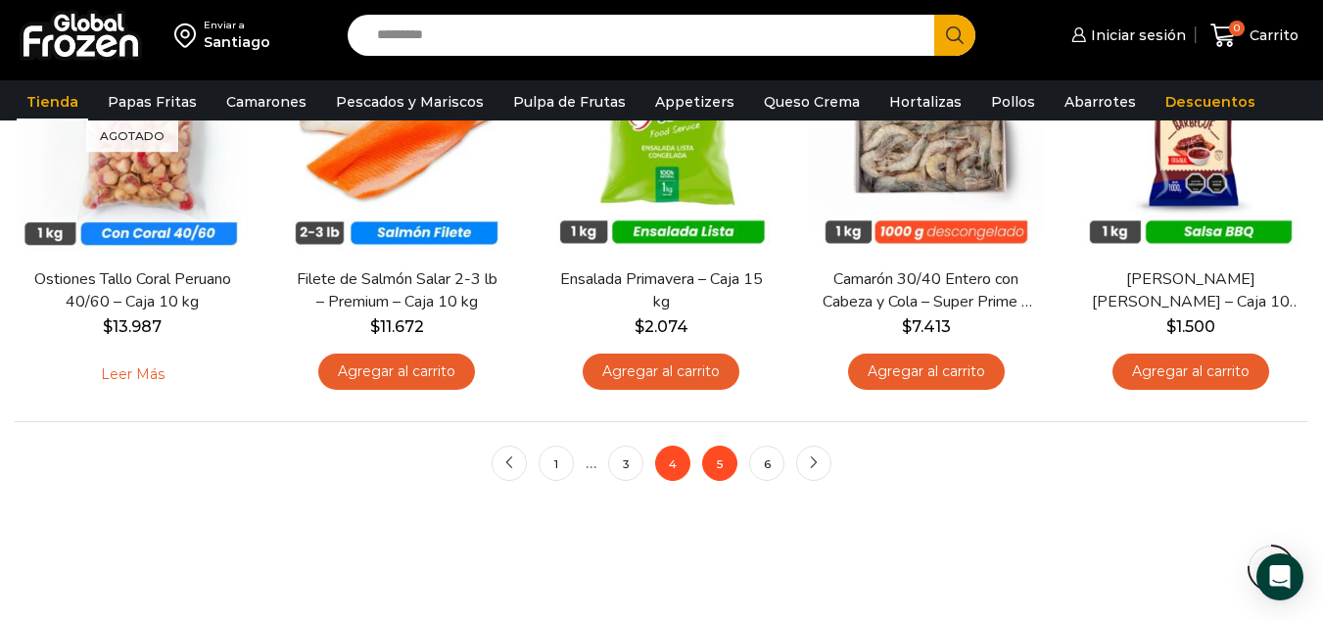
click at [727, 476] on link "5" at bounding box center [719, 462] width 35 height 35
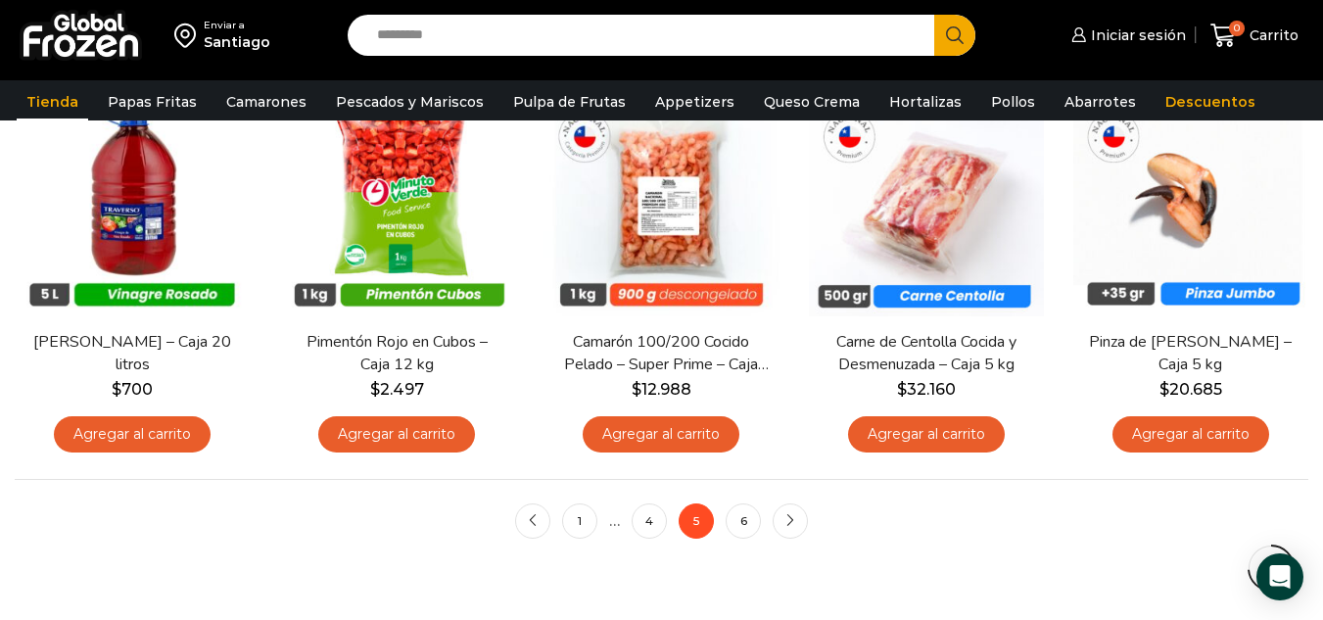
scroll to position [1644, 0]
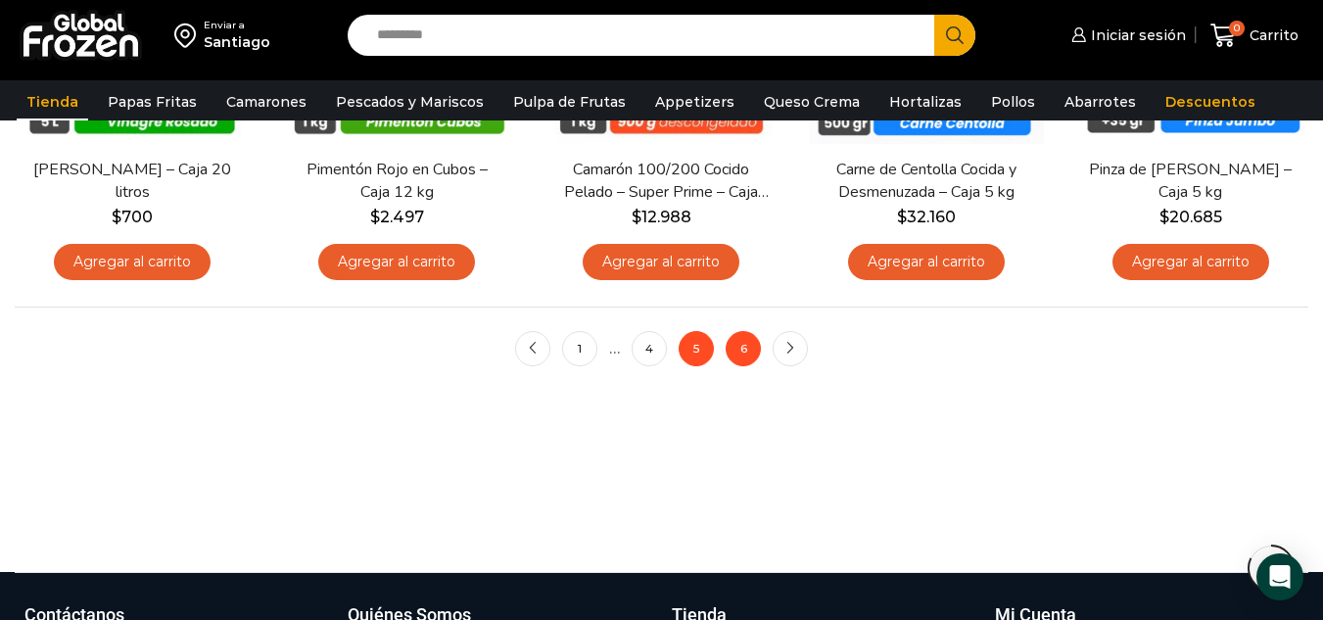
click at [745, 348] on link "6" at bounding box center [742, 348] width 35 height 35
